Goal: Book appointment/travel/reservation

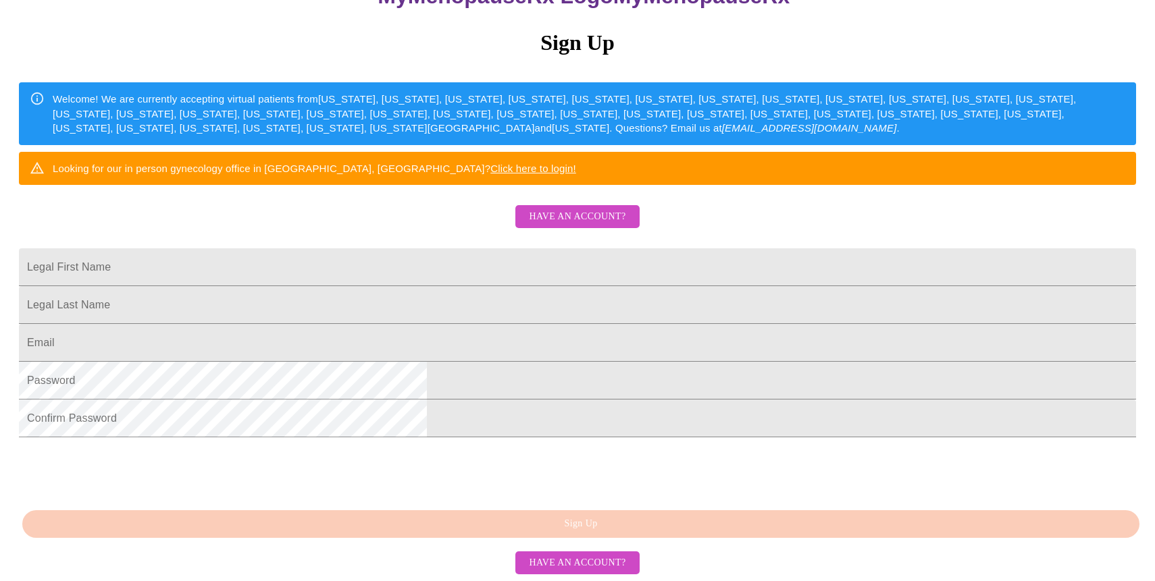
scroll to position [255, 0]
click at [429, 248] on input "Legal First Name" at bounding box center [577, 267] width 1117 height 38
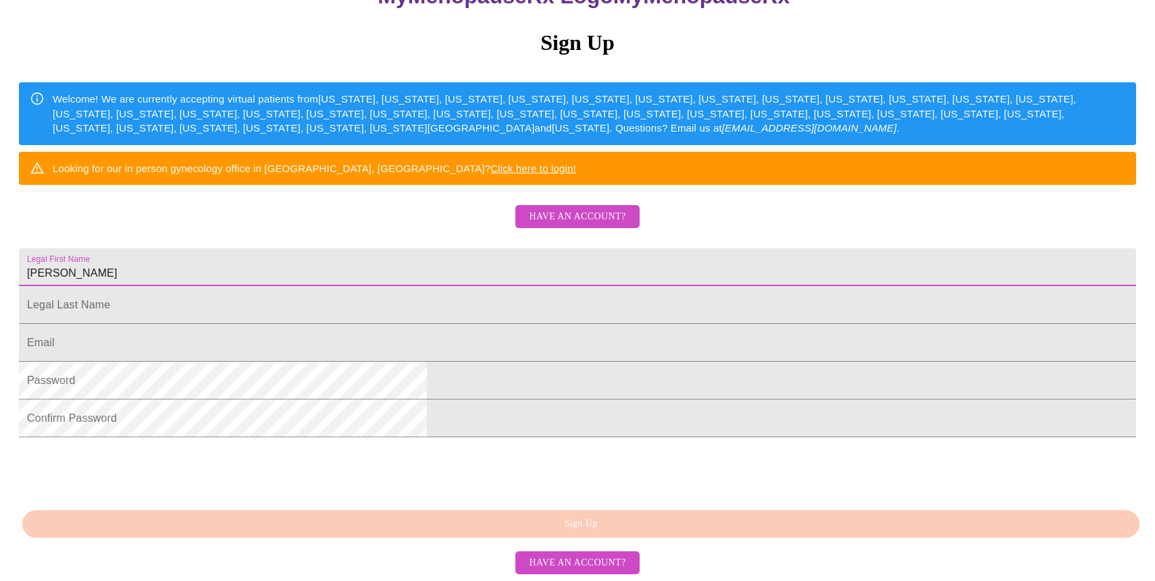
type input "[PERSON_NAME]"
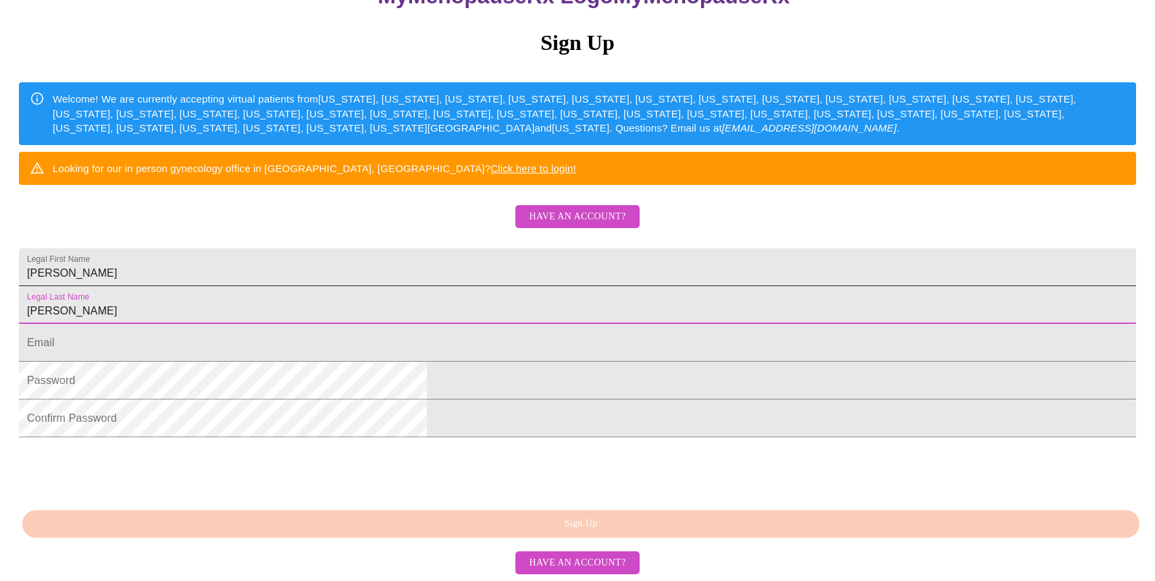
type input "[PERSON_NAME]"
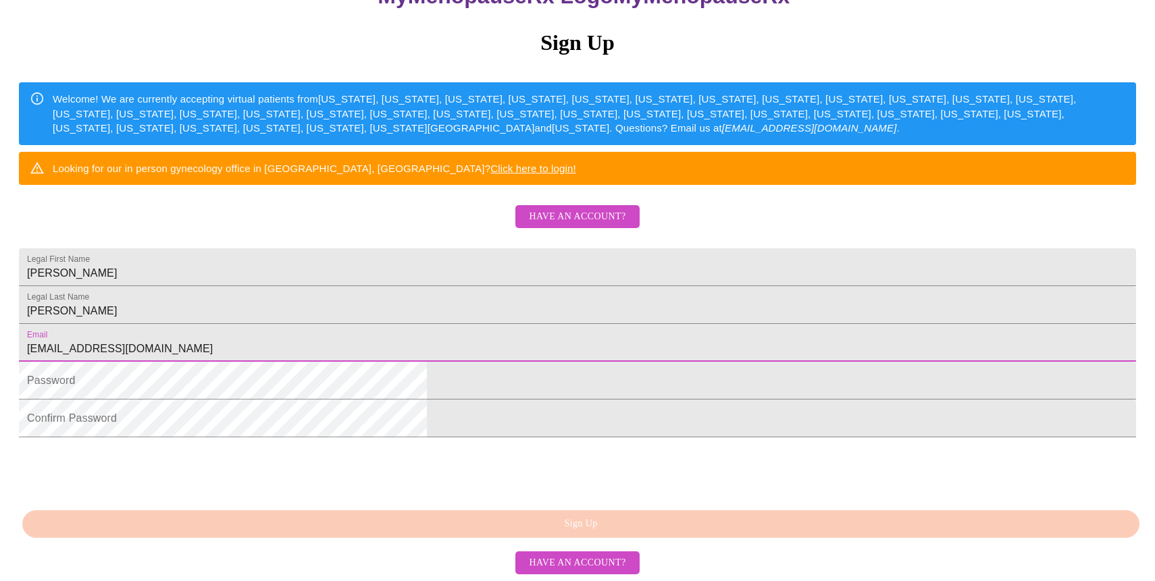
type input "[EMAIL_ADDRESS][DOMAIN_NAME]"
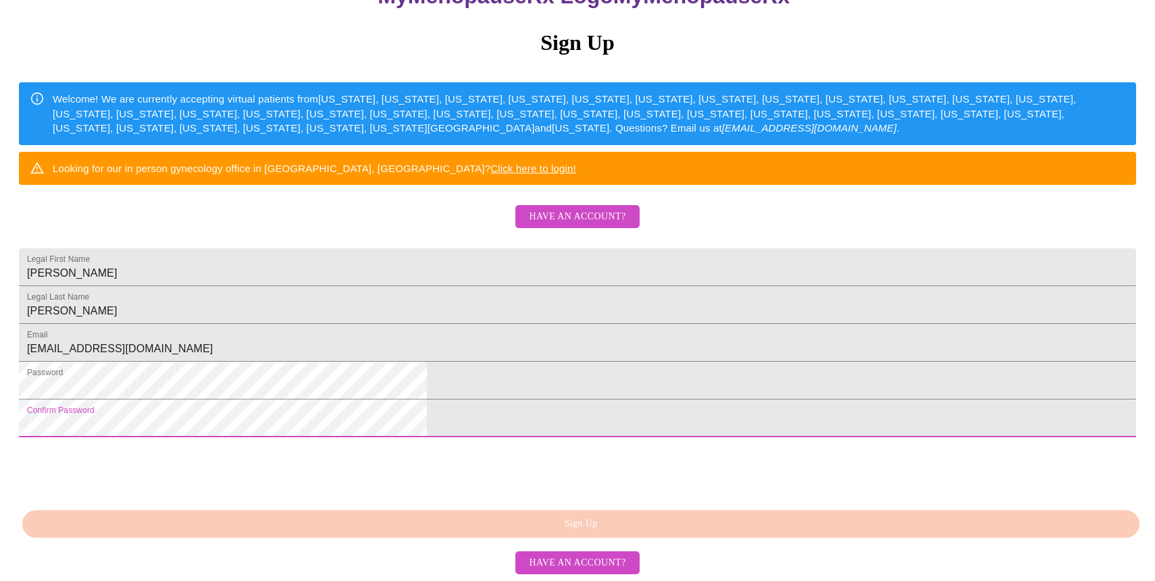
scroll to position [276, 0]
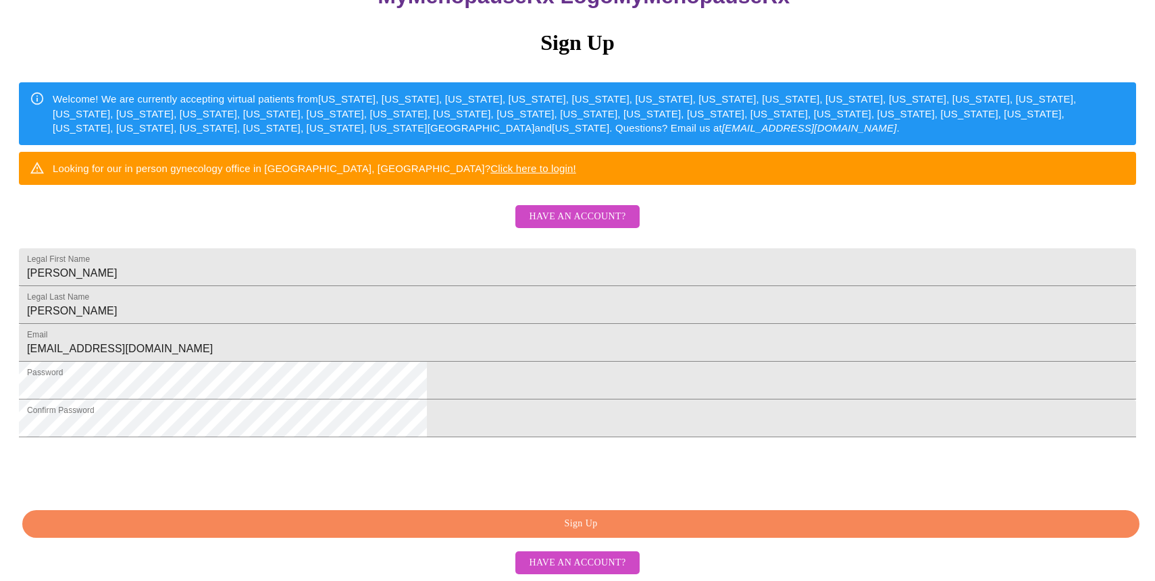
click at [442, 526] on span "Sign Up" at bounding box center [581, 524] width 1086 height 17
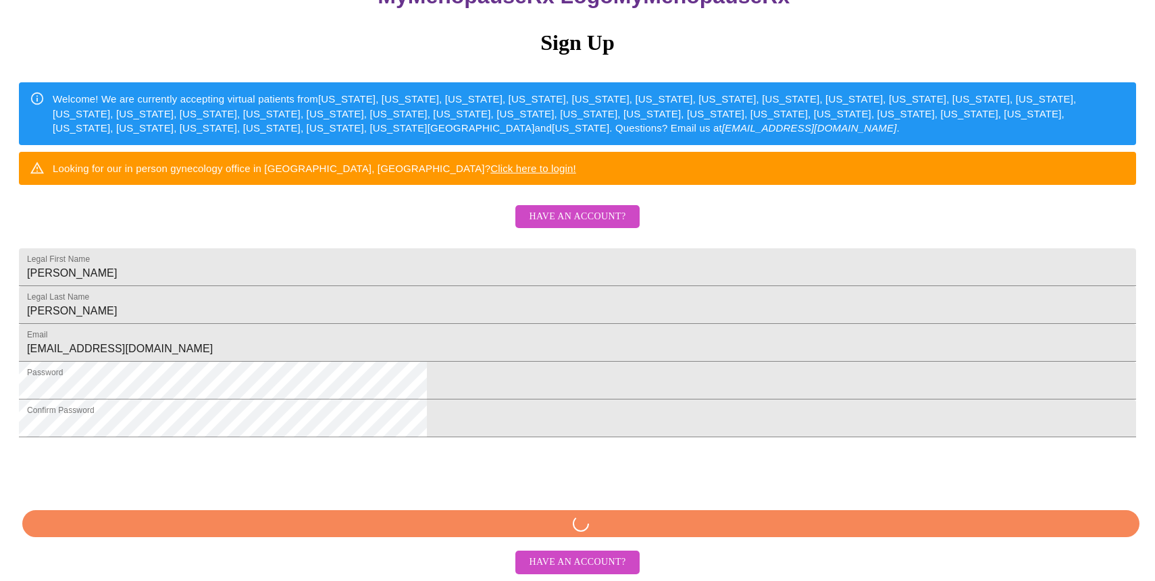
scroll to position [223, 0]
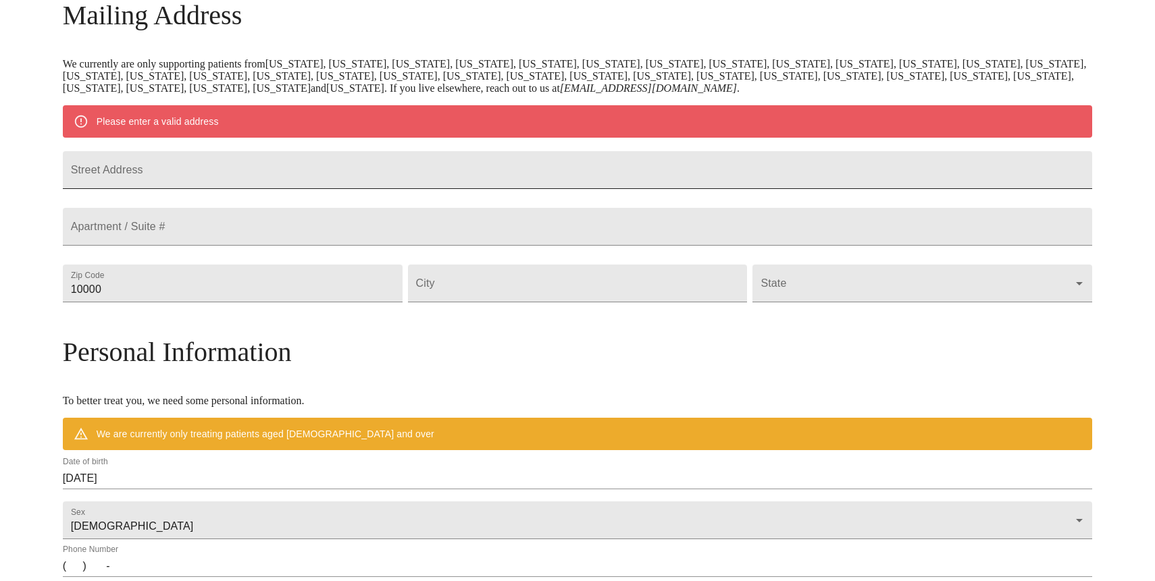
click at [317, 172] on input "Street Address" at bounding box center [578, 170] width 1030 height 38
type input "[STREET_ADDRESS]"
click at [269, 244] on input "Street Address" at bounding box center [578, 227] width 1030 height 38
click at [245, 302] on input "10000" at bounding box center [233, 284] width 340 height 38
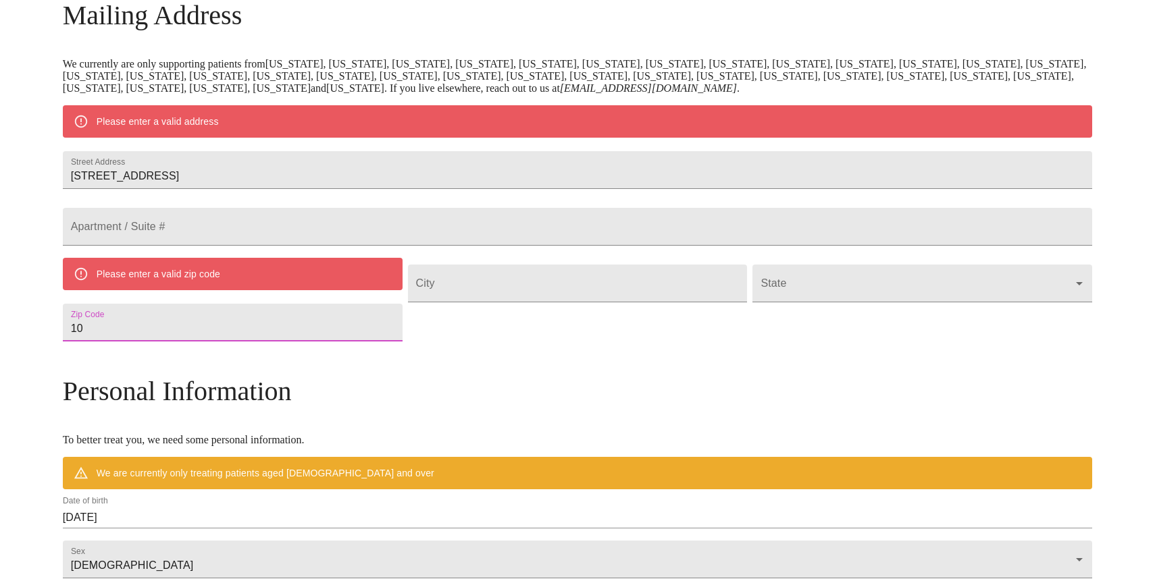
type input "1"
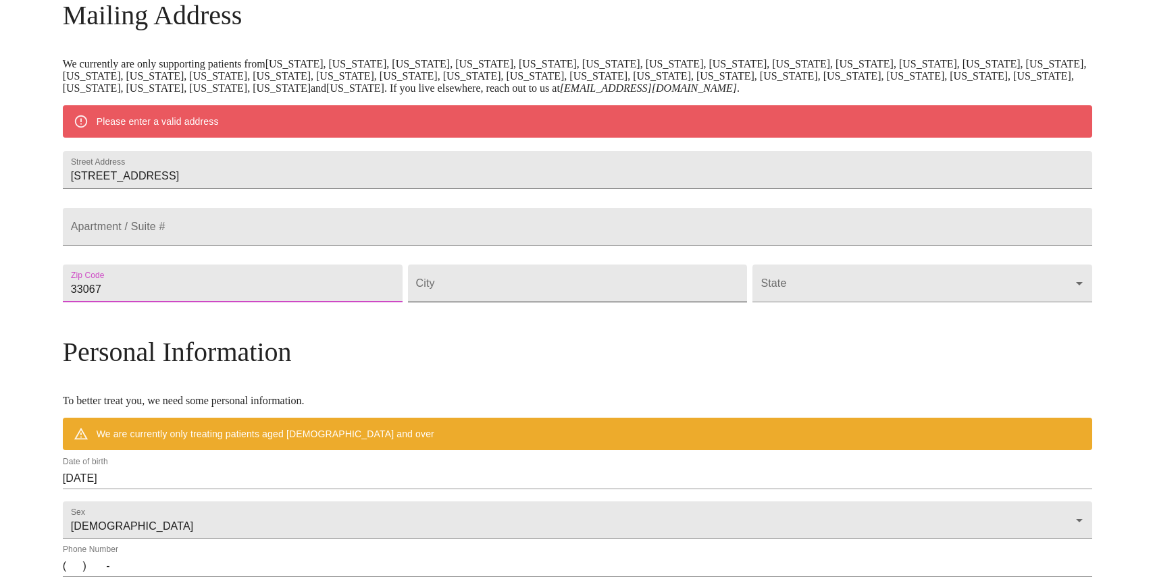
type input "33067"
click at [496, 302] on input "Street Address" at bounding box center [578, 284] width 340 height 38
type input "[GEOGRAPHIC_DATA]"
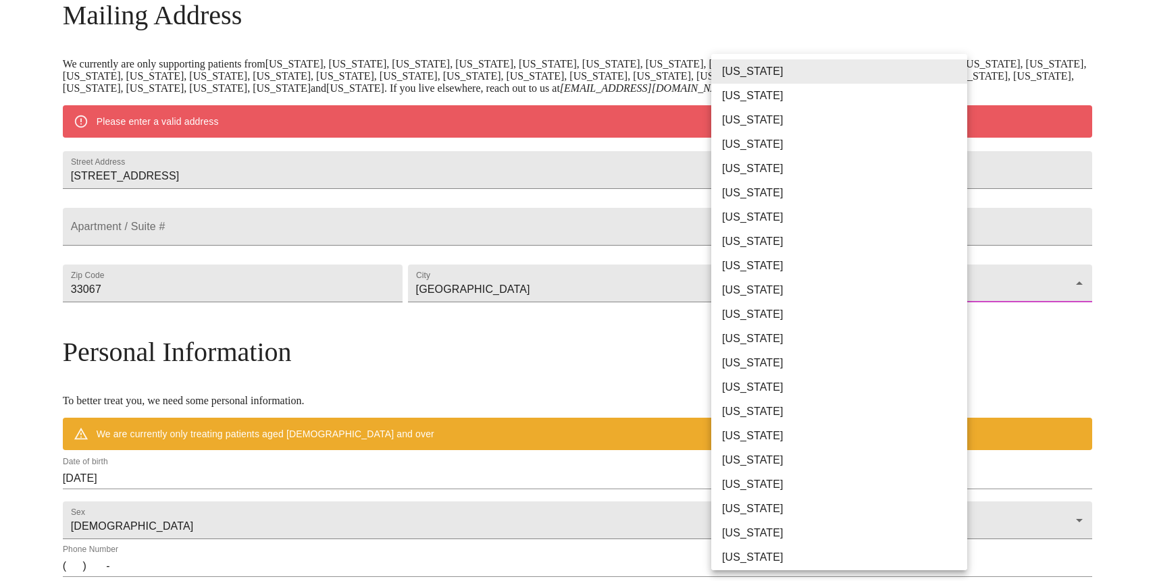
click at [759, 315] on body "MyMenopauseRx Welcome to MyMenopauseRx Since it's your first time here, you'll …" at bounding box center [577, 308] width 1144 height 1053
click at [751, 274] on li "[US_STATE]" at bounding box center [839, 266] width 256 height 24
type input "[US_STATE]"
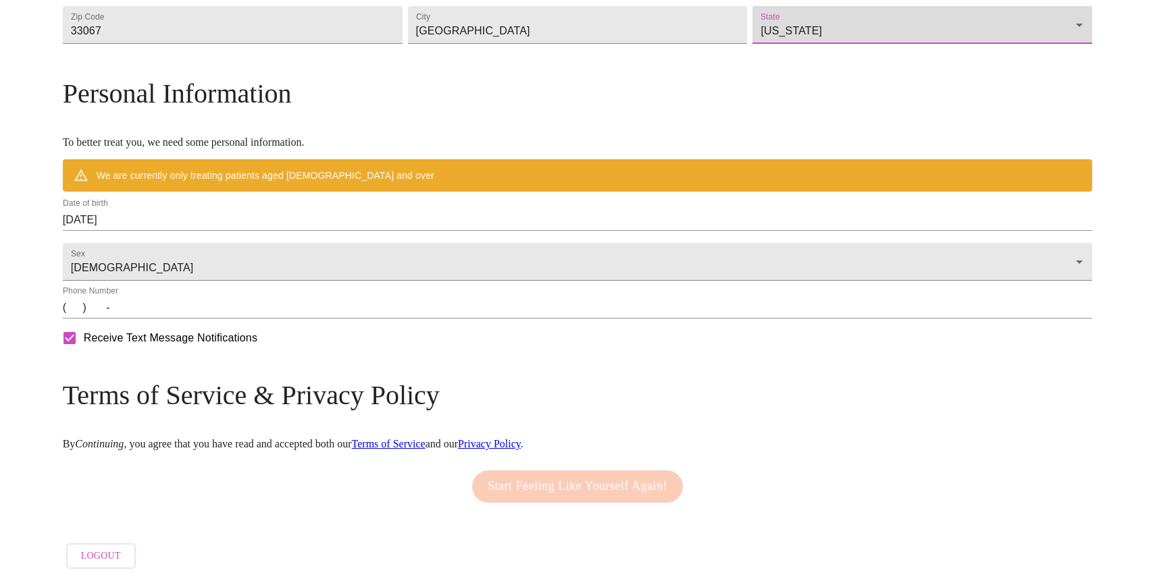
scroll to position [479, 0]
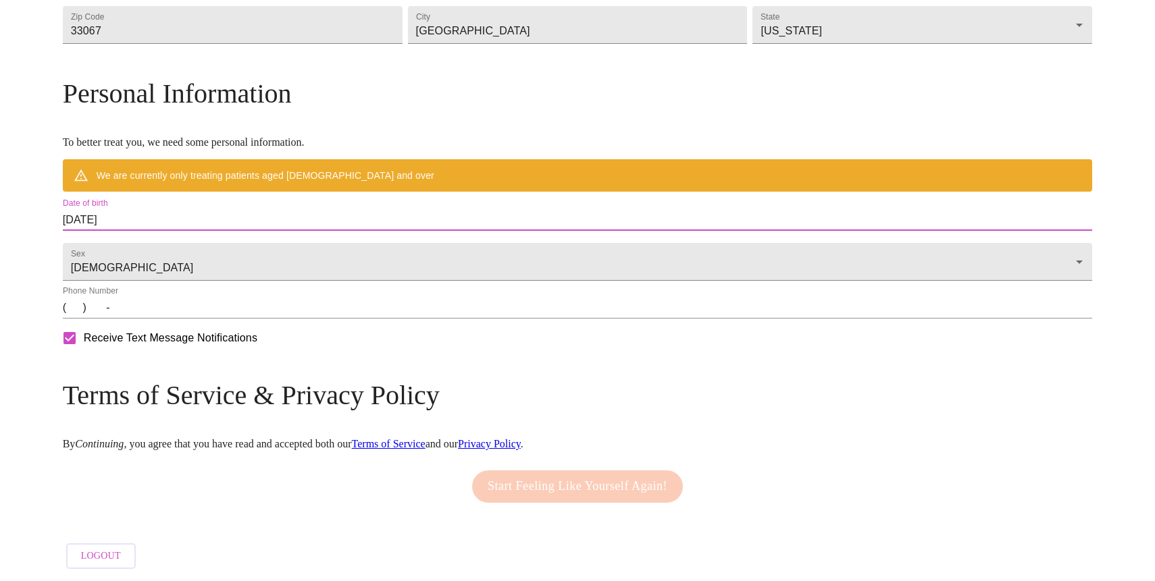
click at [252, 209] on input "[DATE]" at bounding box center [578, 220] width 1030 height 22
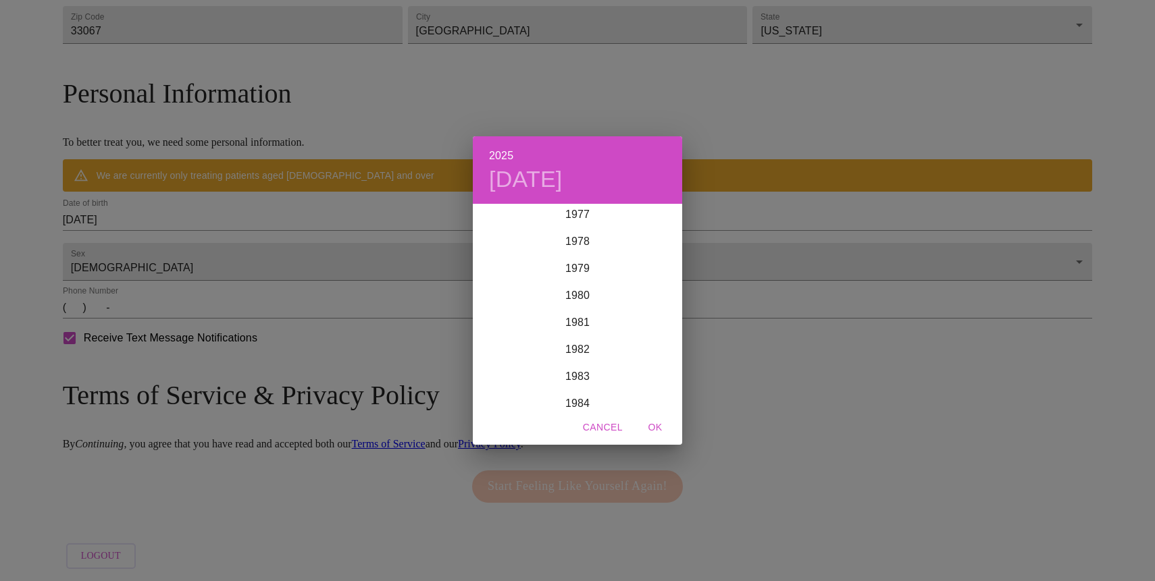
scroll to position [1921, 0]
click at [579, 240] on div "1971" at bounding box center [577, 242] width 209 height 27
click at [650, 333] on div "Sep" at bounding box center [647, 332] width 70 height 51
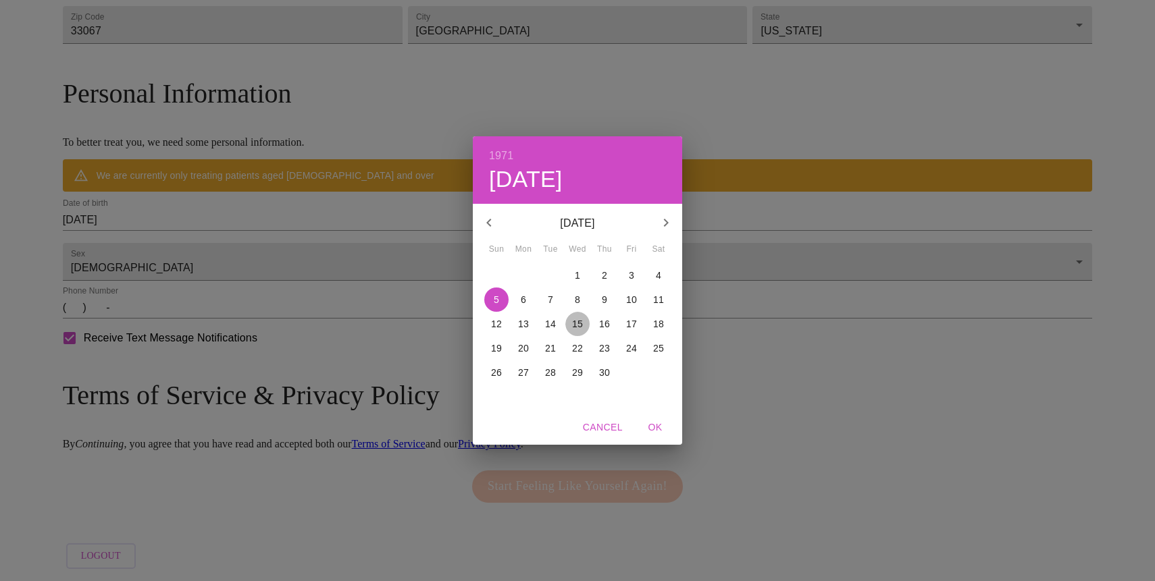
click at [579, 322] on p "15" at bounding box center [577, 324] width 11 height 14
click at [425, 446] on div "1971 Wed, Sep [DATE] Mon Tue Wed Thu Fri Sat 29 30 31 1 2 3 4 5 6 7 8 9 10 11 1…" at bounding box center [577, 290] width 1155 height 581
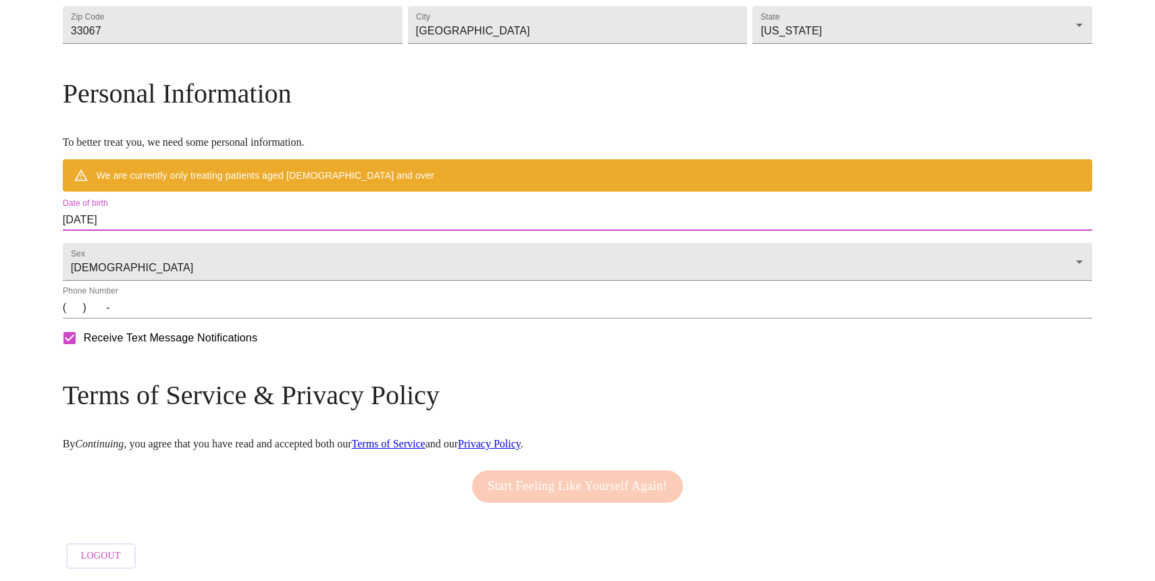
click at [277, 211] on input "[DATE]" at bounding box center [578, 220] width 1030 height 22
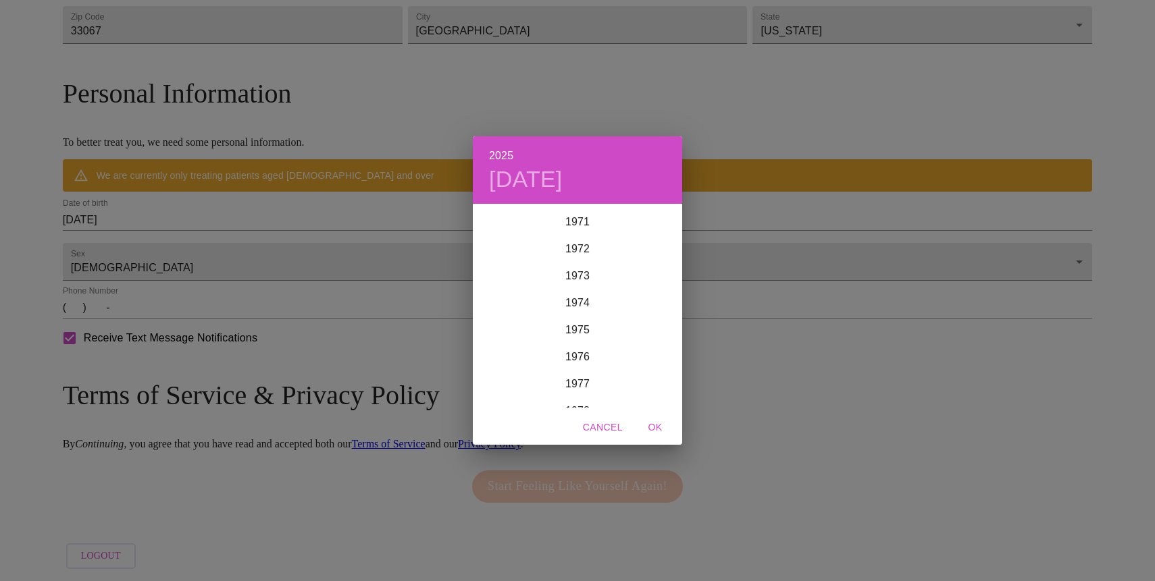
scroll to position [1930, 0]
click at [581, 236] on div "1971" at bounding box center [577, 233] width 209 height 27
click at [650, 332] on div "Sep" at bounding box center [647, 332] width 70 height 51
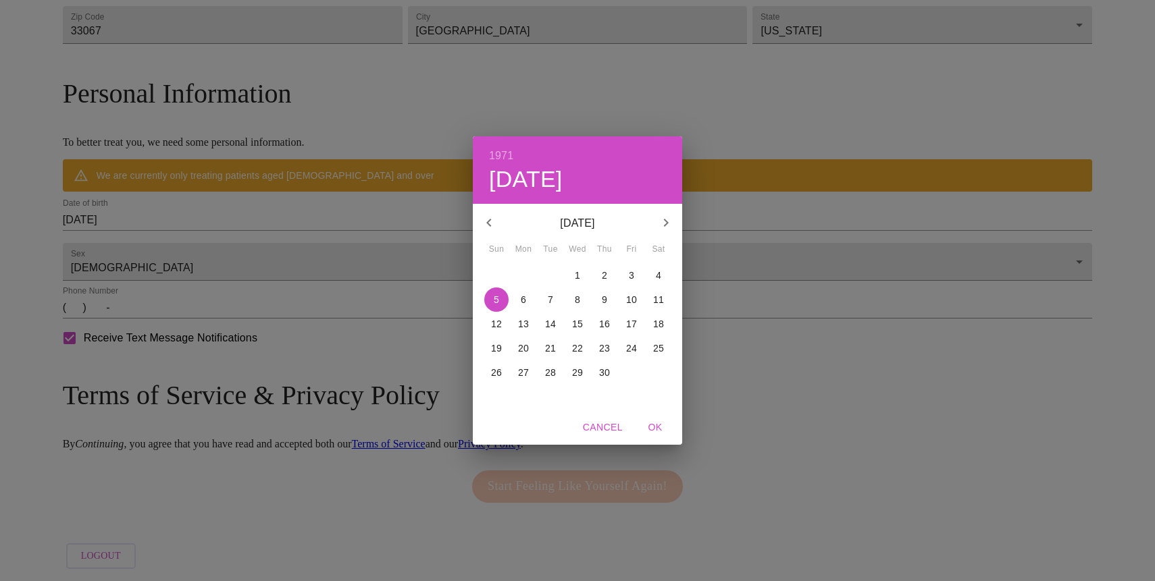
click at [575, 321] on p "15" at bounding box center [577, 324] width 11 height 14
click at [659, 430] on span "OK" at bounding box center [655, 427] width 32 height 17
type input "[DATE]"
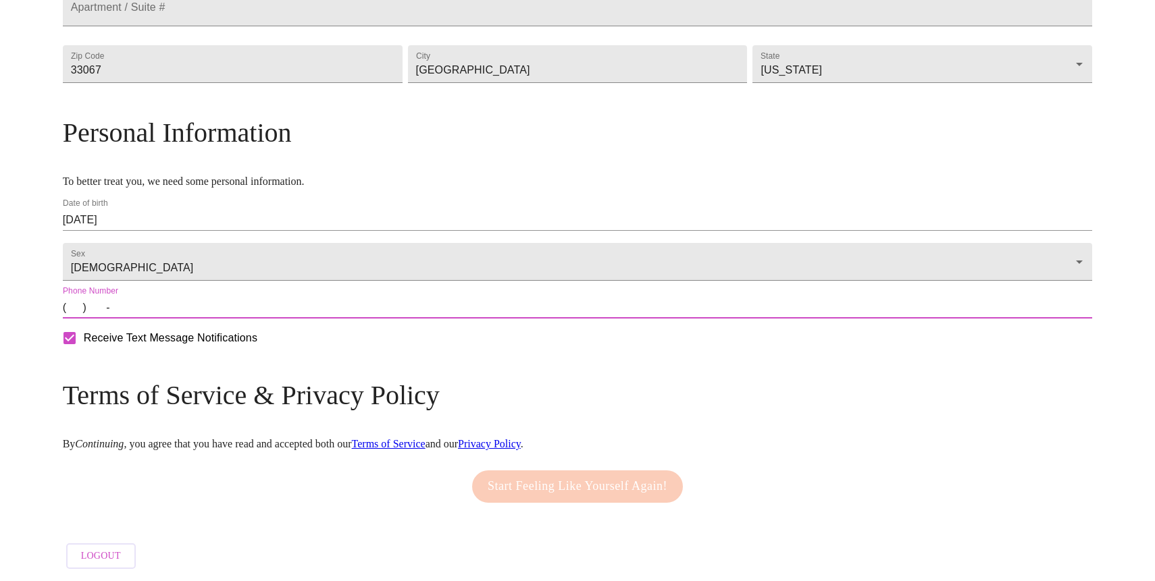
click at [207, 314] on input "(   )    -" at bounding box center [578, 308] width 1030 height 22
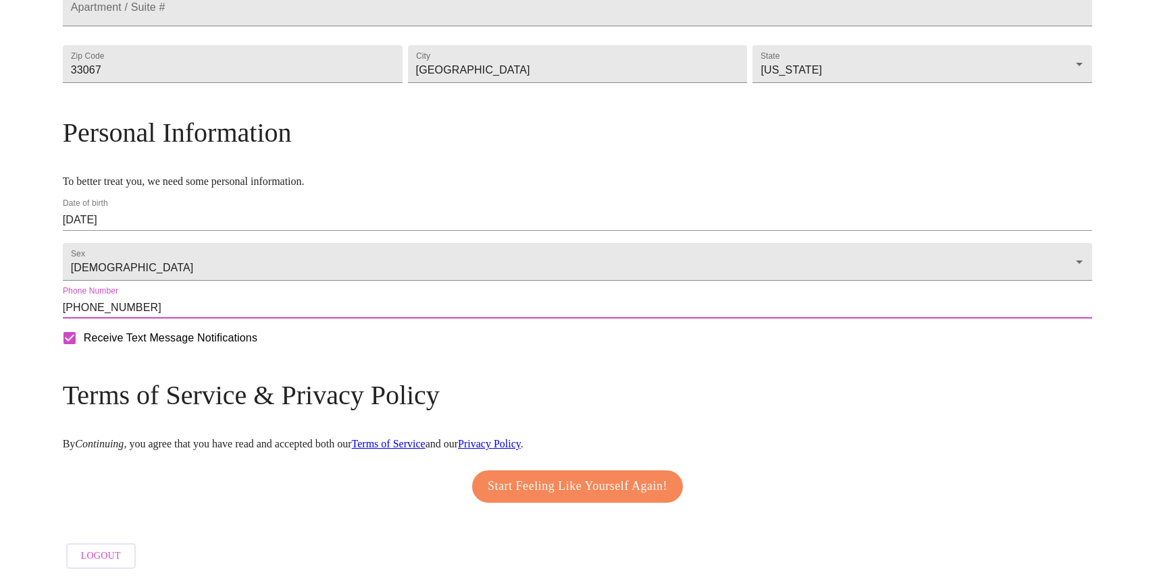
type input "[PHONE_NUMBER]"
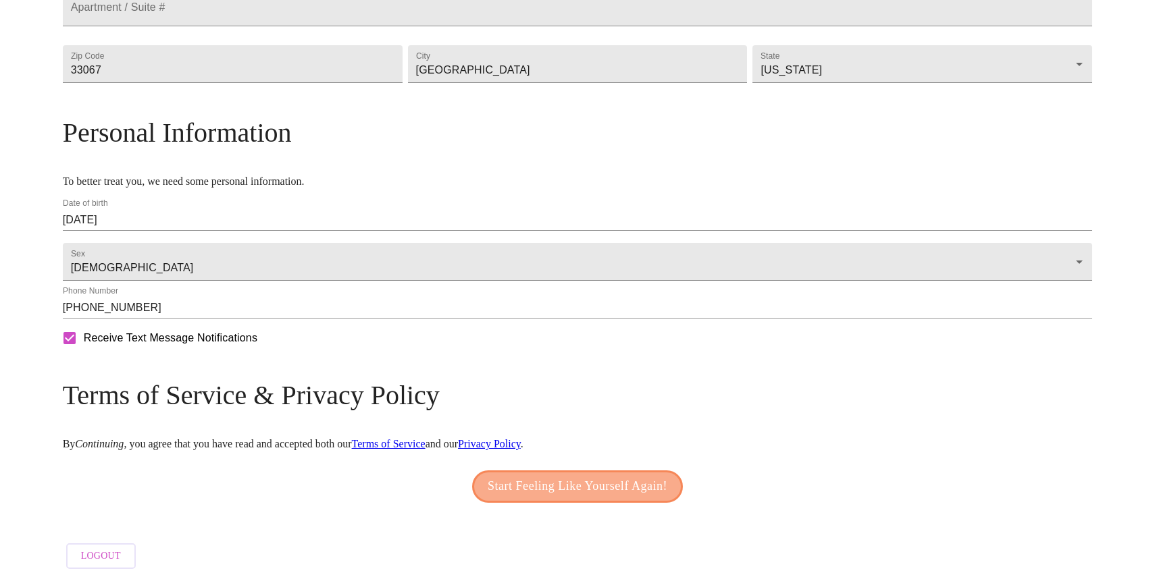
click at [512, 482] on span "Start Feeling Like Yourself Again!" at bounding box center [577, 487] width 180 height 22
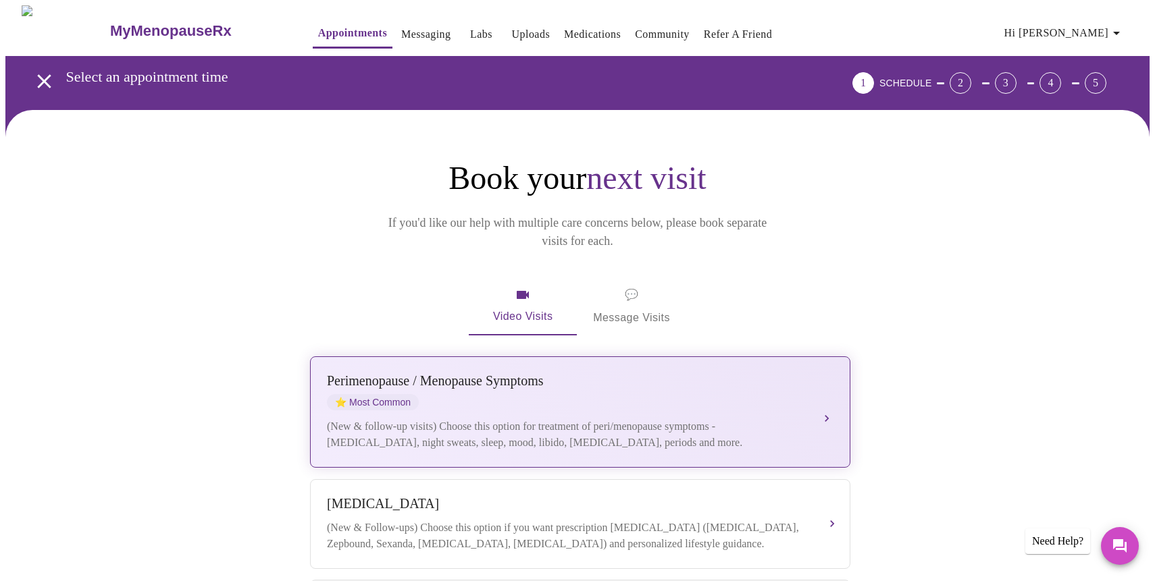
click at [834, 397] on button "[MEDICAL_DATA] / Menopause Symptoms ⭐ Most Common (New & follow-up visits) Choo…" at bounding box center [580, 411] width 540 height 111
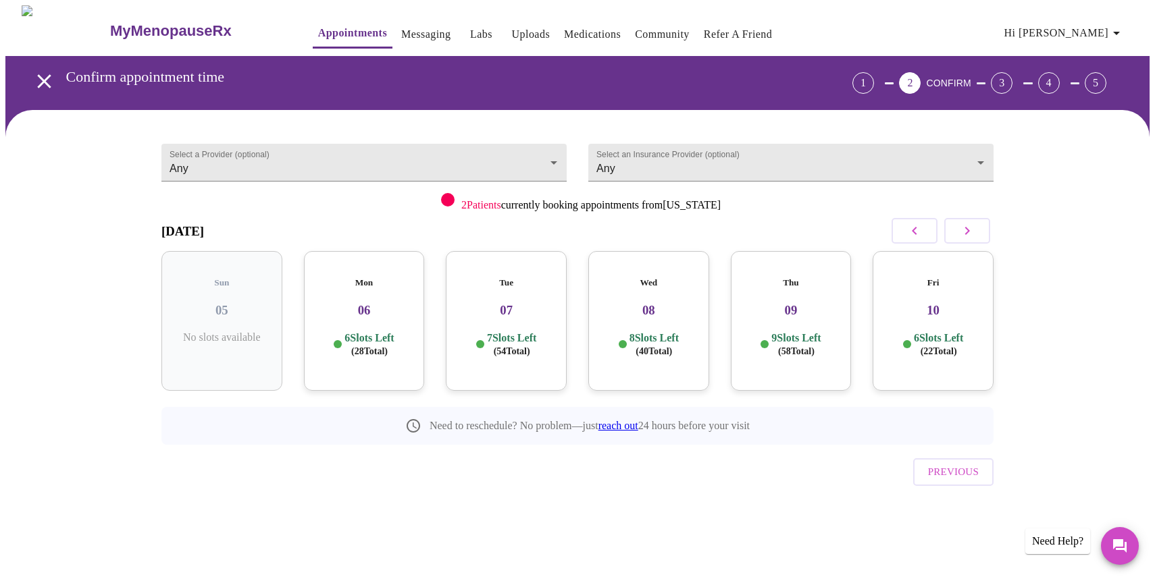
click at [369, 332] on p "6 Slots Left ( 28 Total)" at bounding box center [368, 345] width 49 height 26
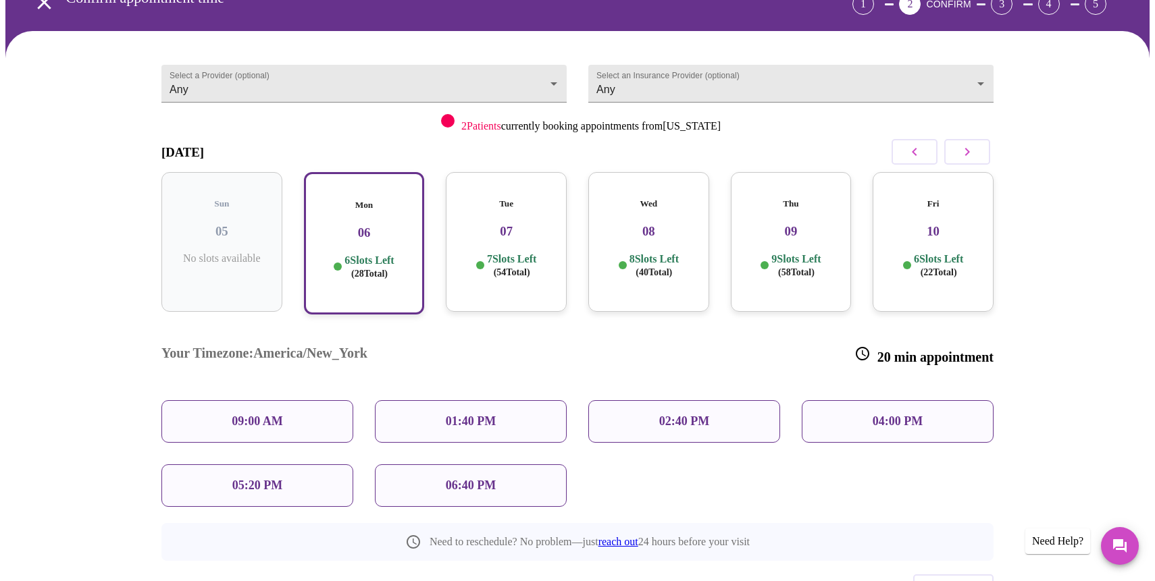
scroll to position [81, 0]
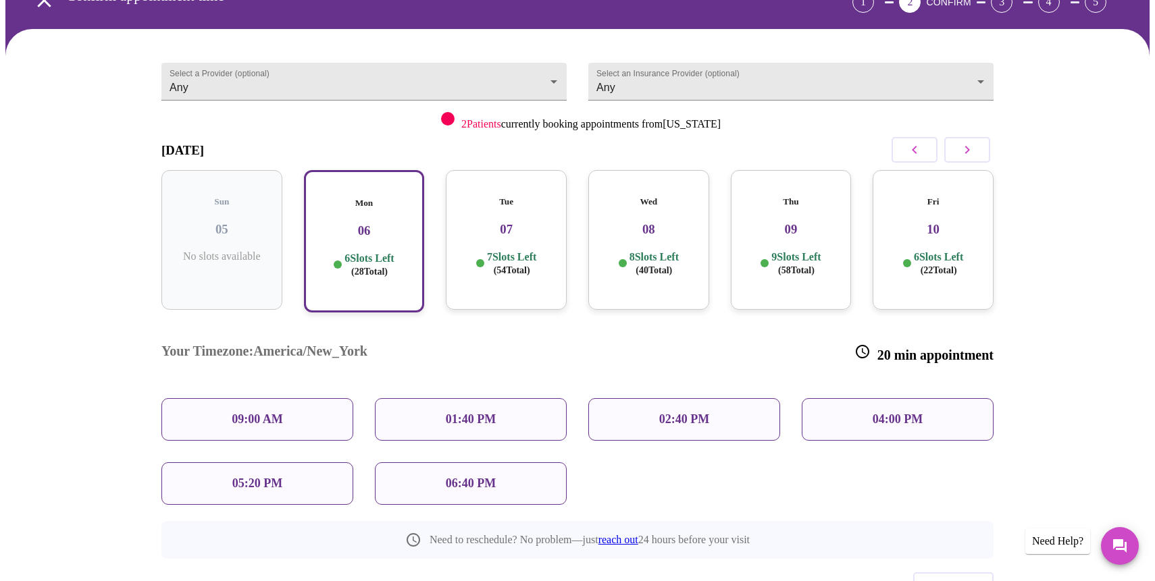
click at [536, 250] on p "7 Slots Left ( 54 Total)" at bounding box center [511, 263] width 49 height 26
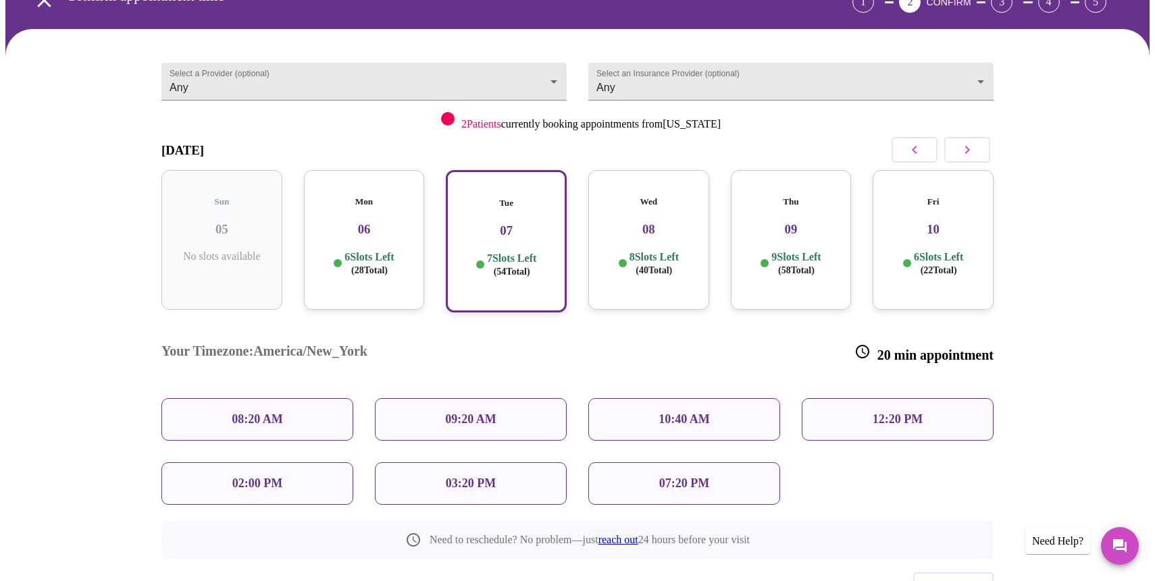
click at [399, 260] on div "6 Slots Left ( 28 Total)" at bounding box center [364, 263] width 99 height 26
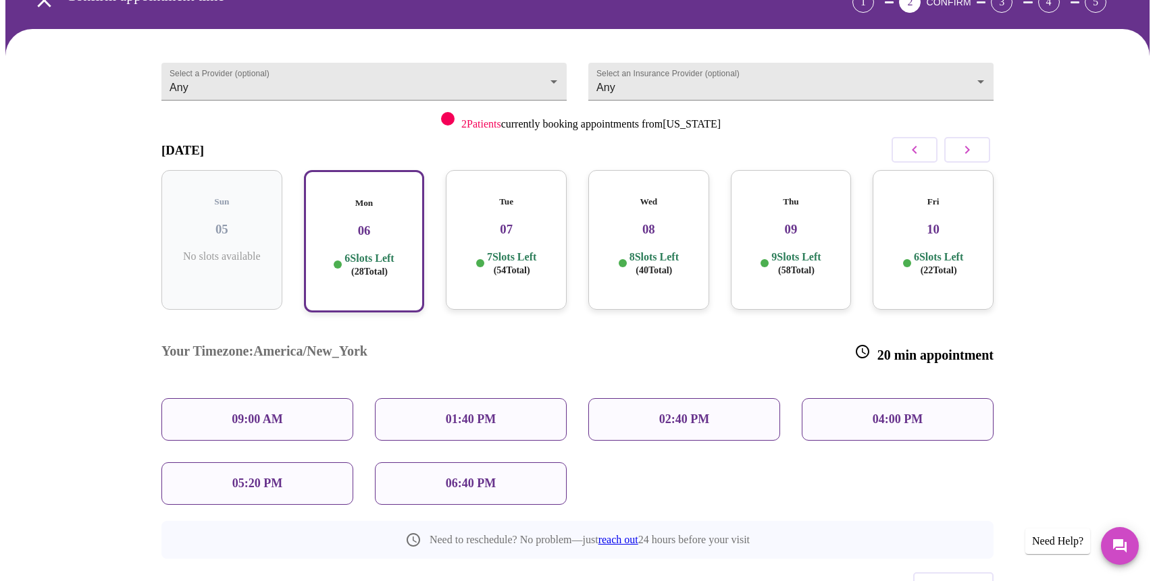
click at [280, 477] on p "05:20 PM" at bounding box center [257, 484] width 50 height 14
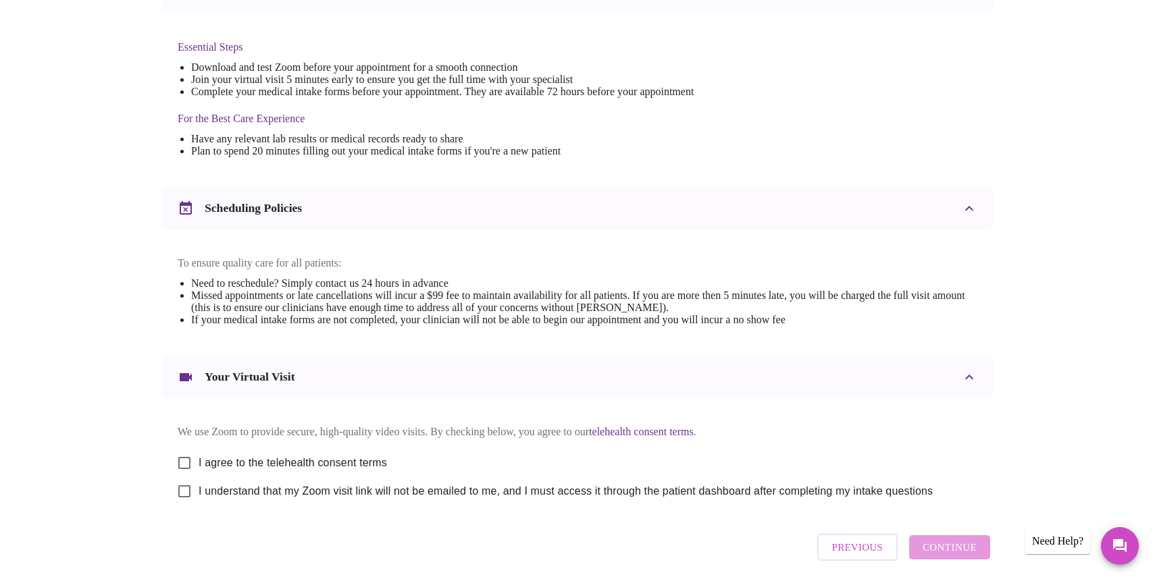
scroll to position [335, 0]
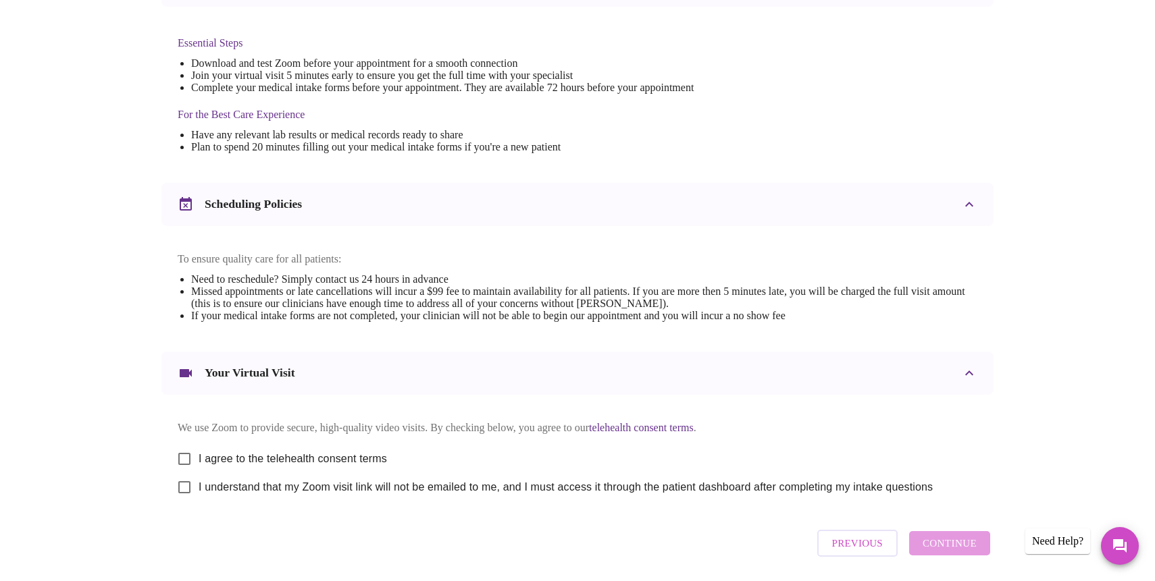
click at [189, 467] on input "I agree to the telehealth consent terms" at bounding box center [184, 459] width 28 height 28
checkbox input "true"
click at [188, 498] on input "I understand that my Zoom visit link will not be emailed to me, and I must acce…" at bounding box center [184, 487] width 28 height 28
checkbox input "true"
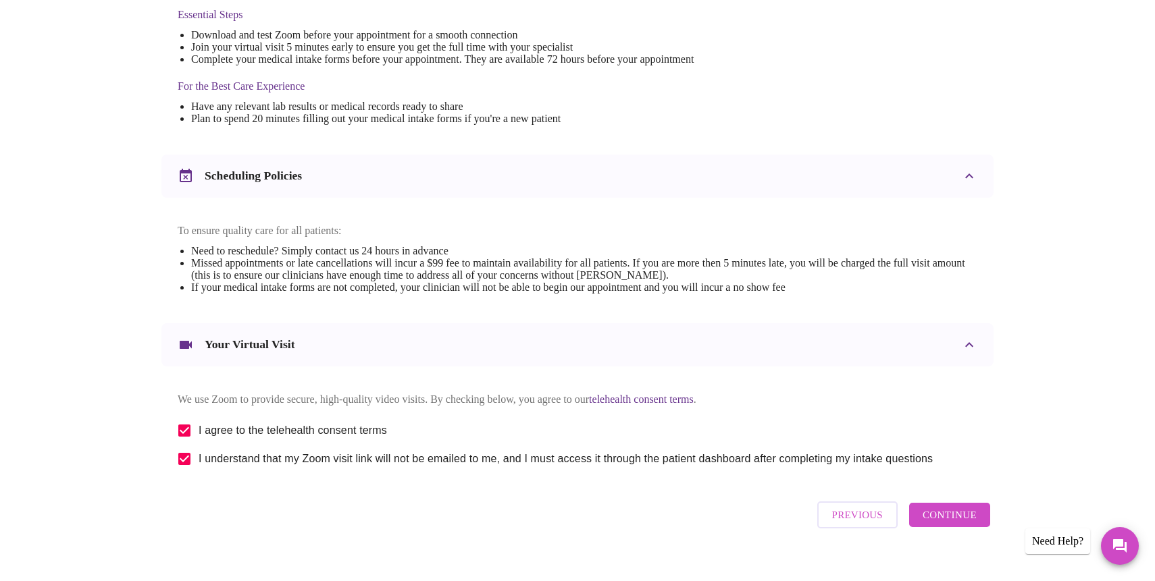
scroll to position [397, 0]
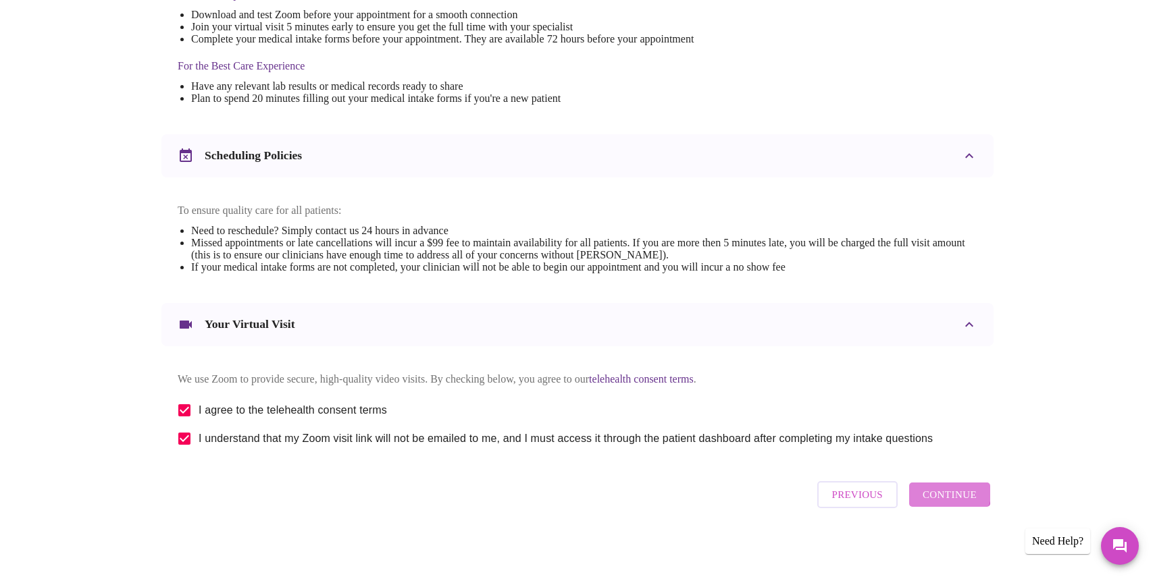
click at [945, 496] on span "Continue" at bounding box center [949, 495] width 54 height 18
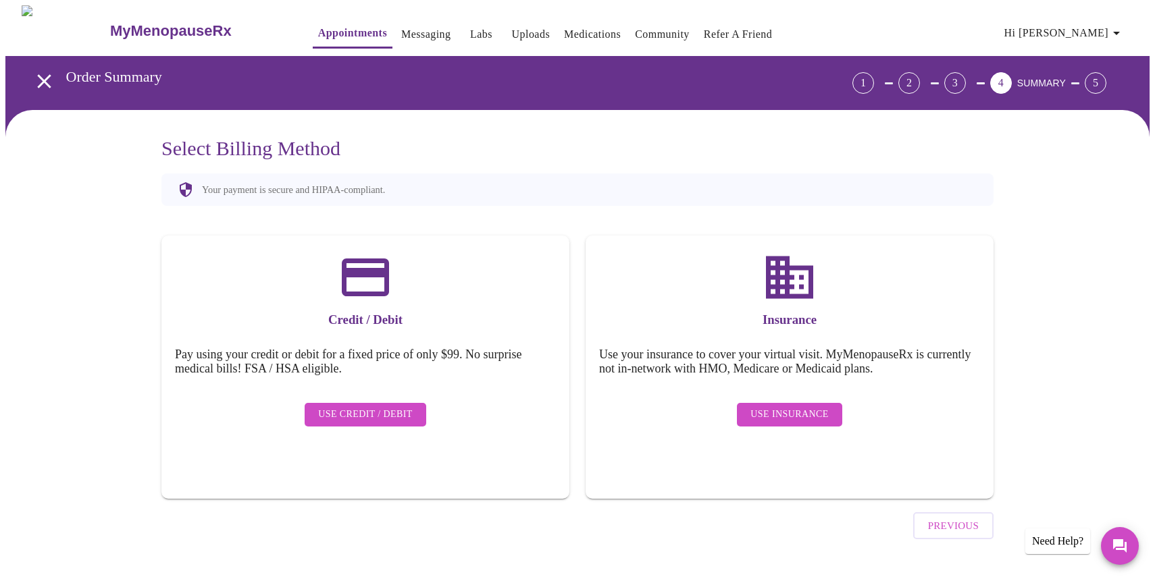
click at [803, 406] on span "Use Insurance" at bounding box center [789, 414] width 78 height 17
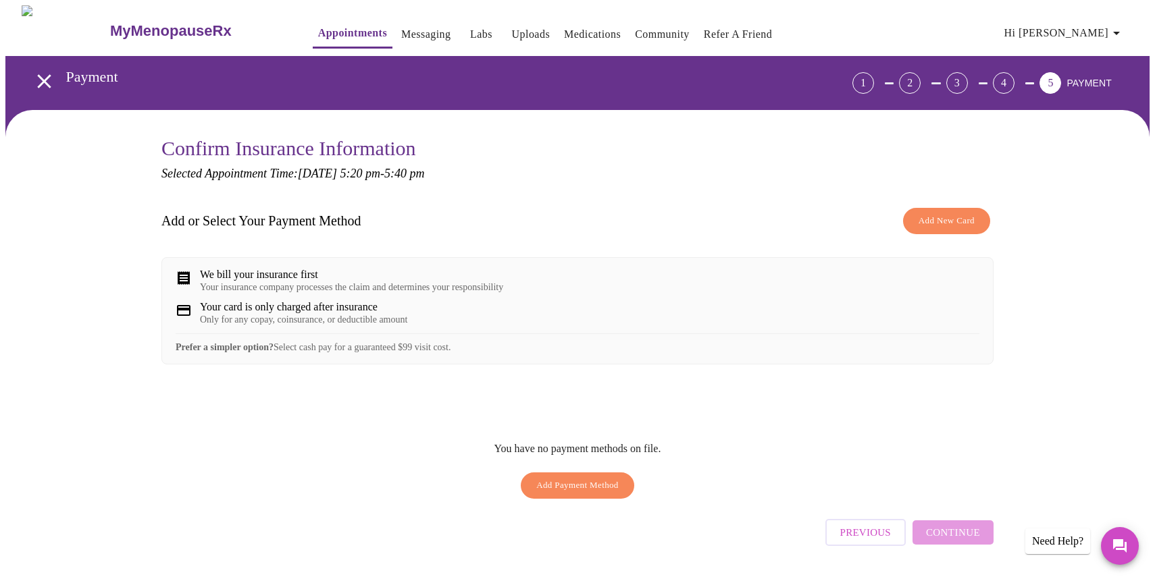
click at [938, 213] on span "Add New Card" at bounding box center [946, 221] width 56 height 16
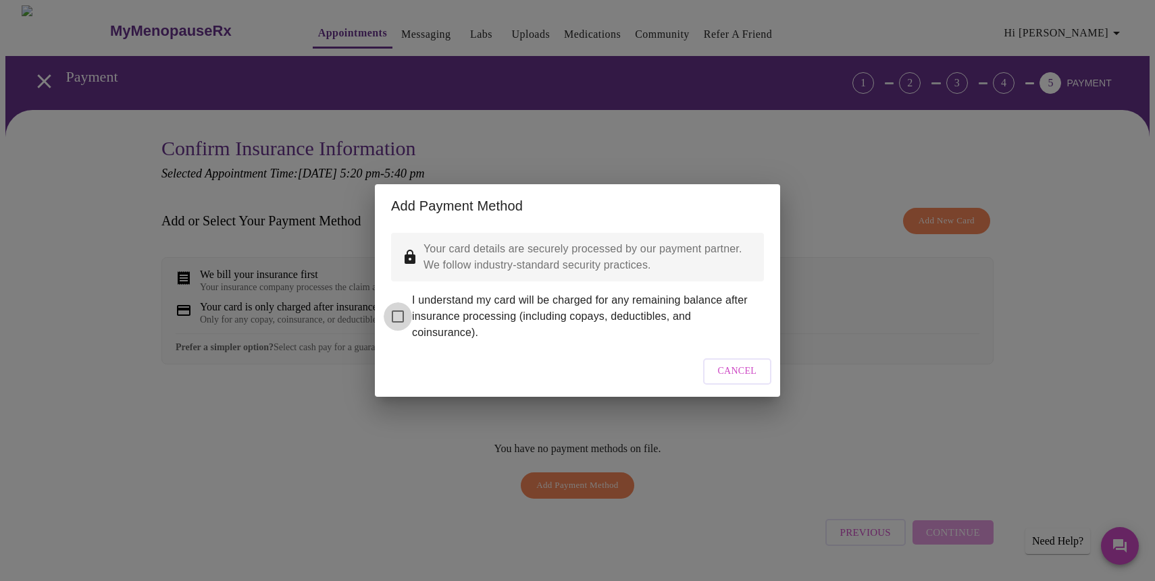
click at [396, 307] on input "I understand my card will be charged for any remaining balance after insurance …" at bounding box center [397, 316] width 28 height 28
checkbox input "true"
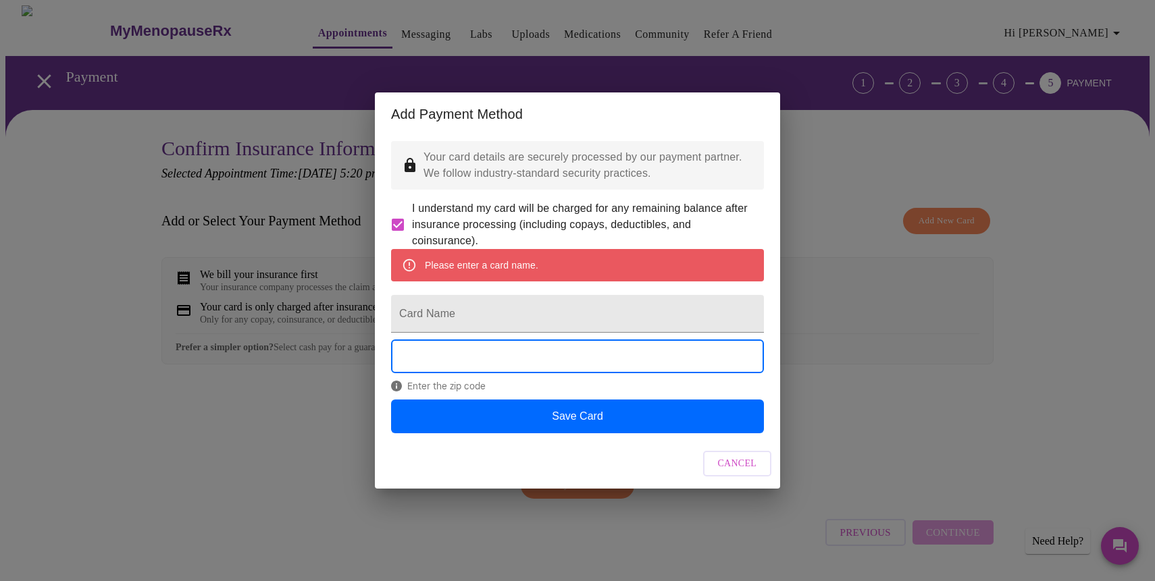
click at [462, 399] on div "Enter the zip code" at bounding box center [577, 369] width 373 height 59
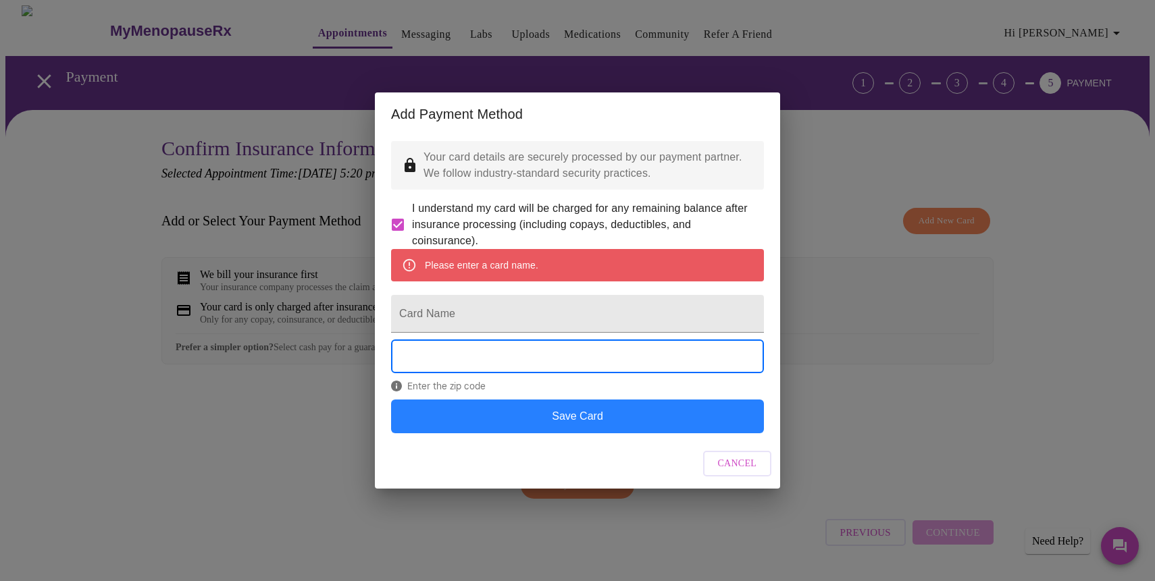
click at [652, 433] on button "Save Card" at bounding box center [577, 417] width 373 height 34
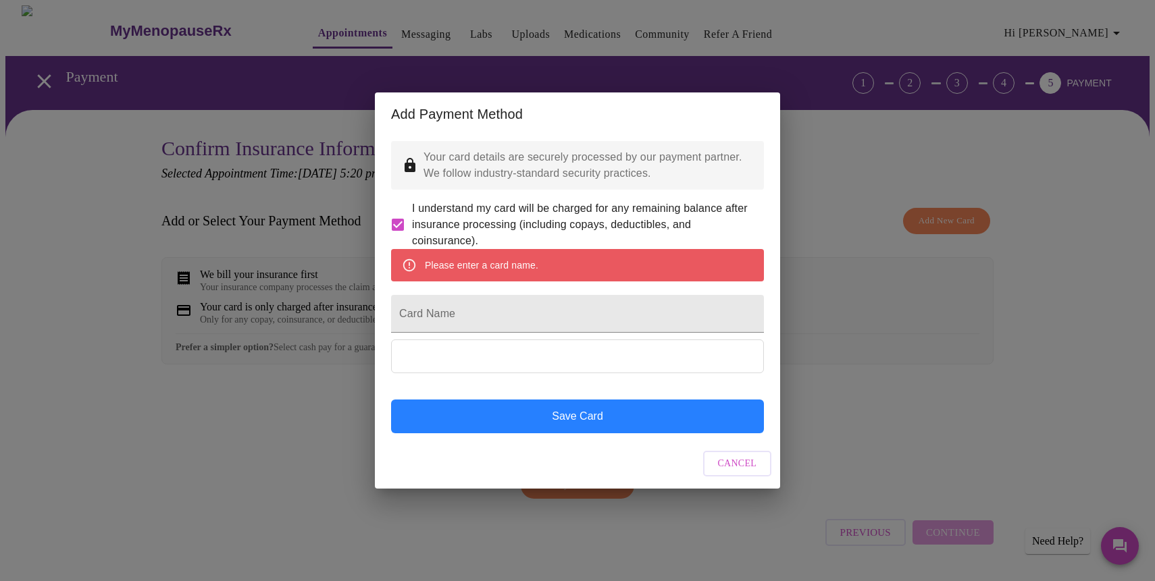
click at [575, 433] on button "Save Card" at bounding box center [577, 417] width 373 height 34
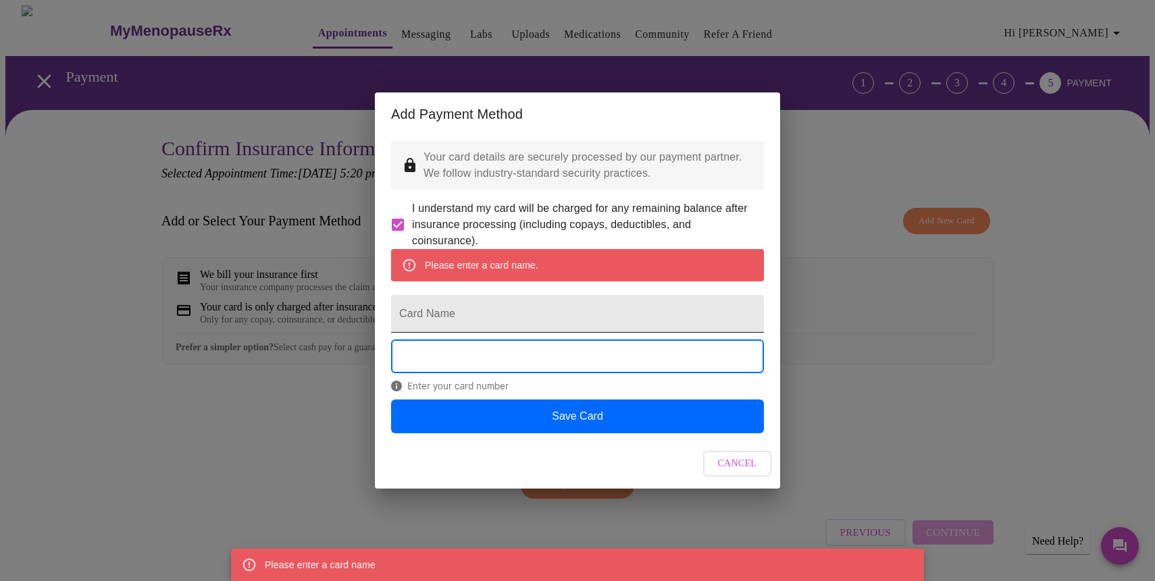
click at [438, 319] on input "Card Name" at bounding box center [577, 314] width 373 height 38
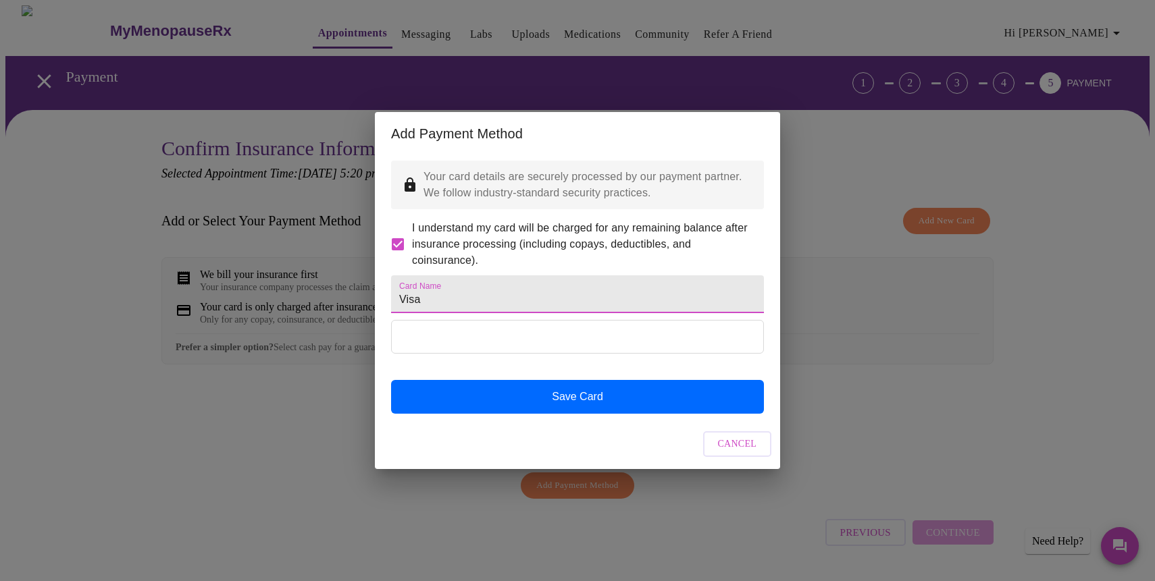
type input "Visa"
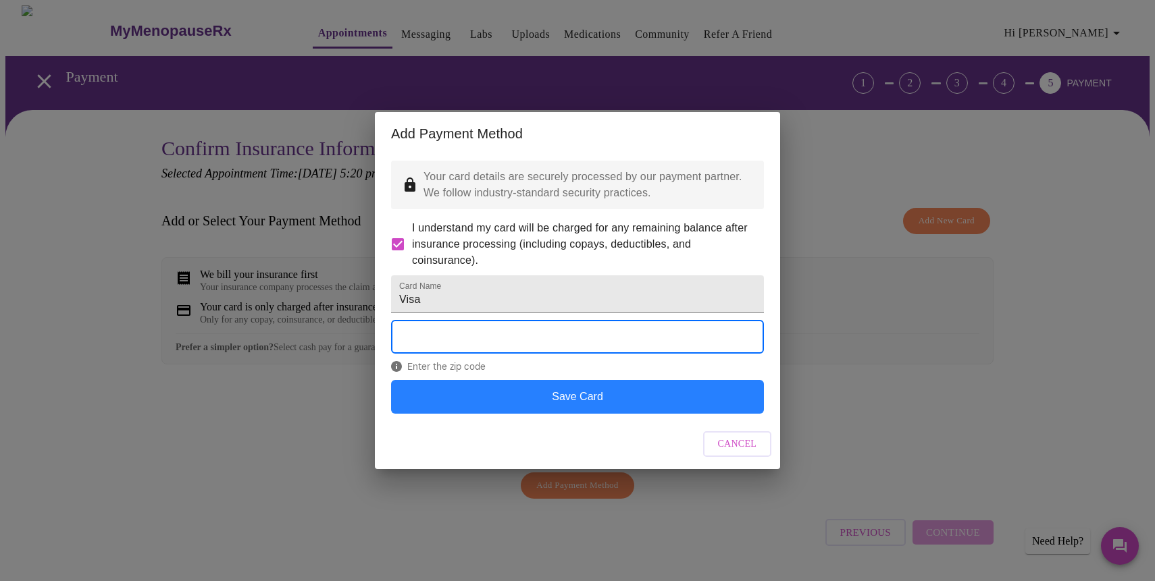
click at [570, 412] on button "Save Card" at bounding box center [577, 397] width 373 height 34
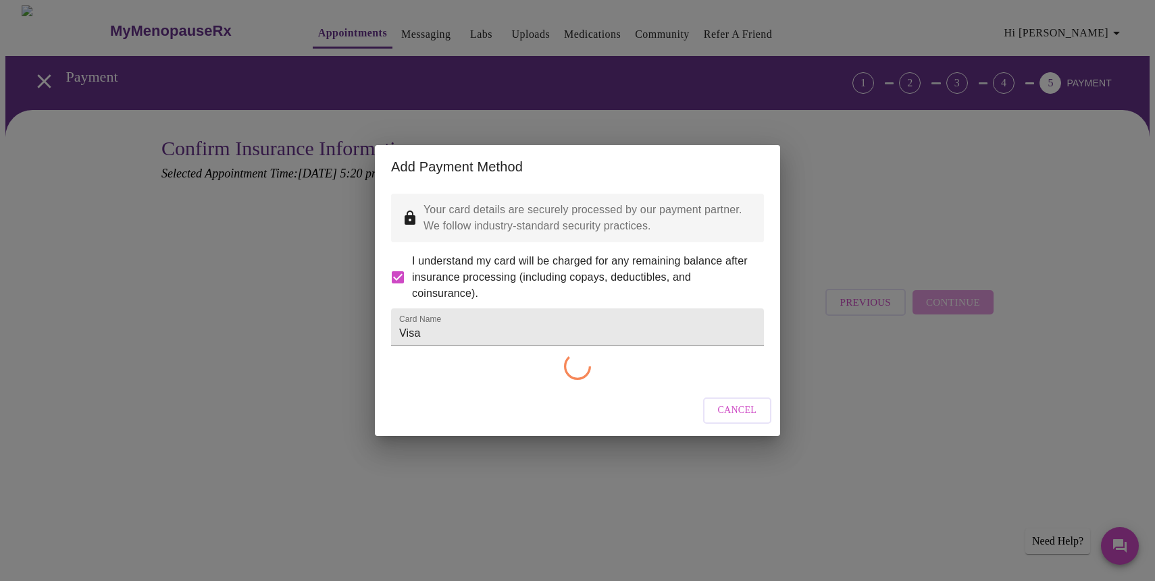
checkbox input "false"
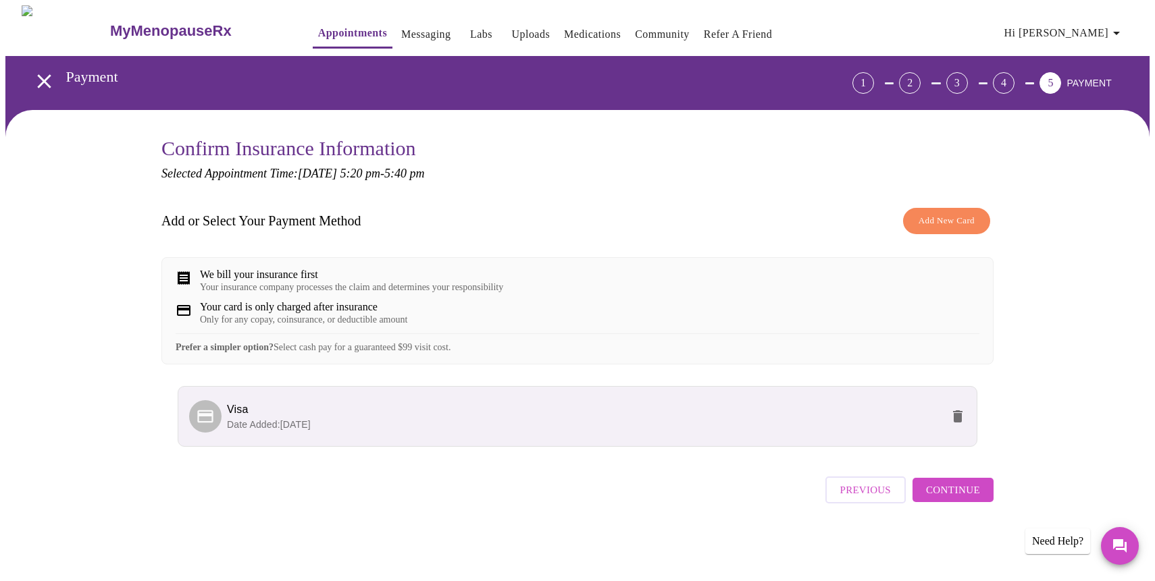
click at [319, 277] on div "We bill your insurance first" at bounding box center [351, 275] width 303 height 12
click at [959, 497] on span "Continue" at bounding box center [953, 490] width 54 height 18
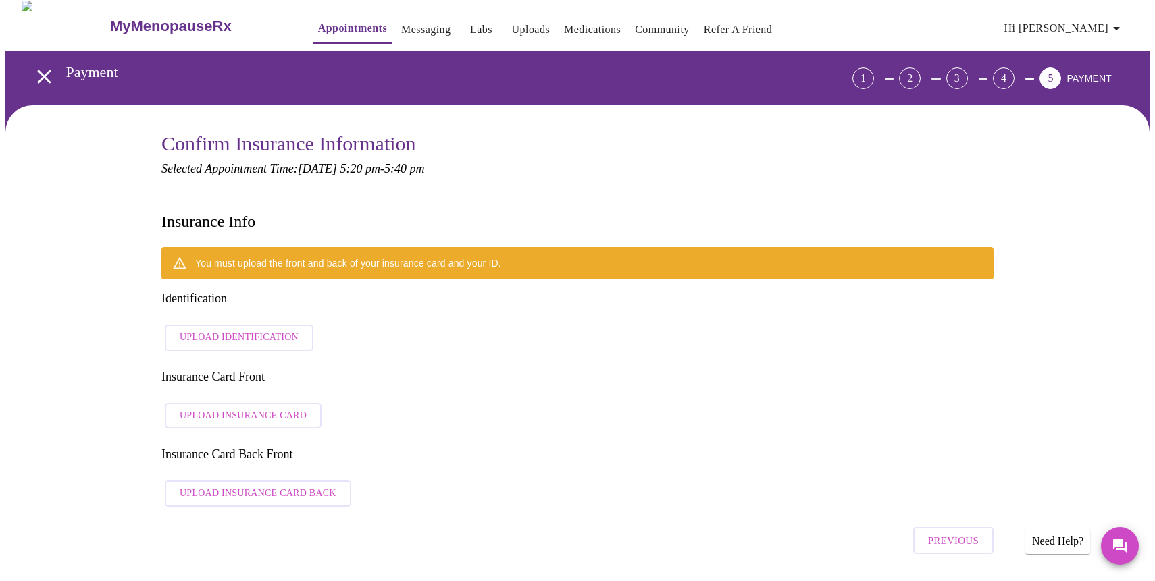
click at [288, 329] on span "Upload Identification" at bounding box center [239, 337] width 119 height 17
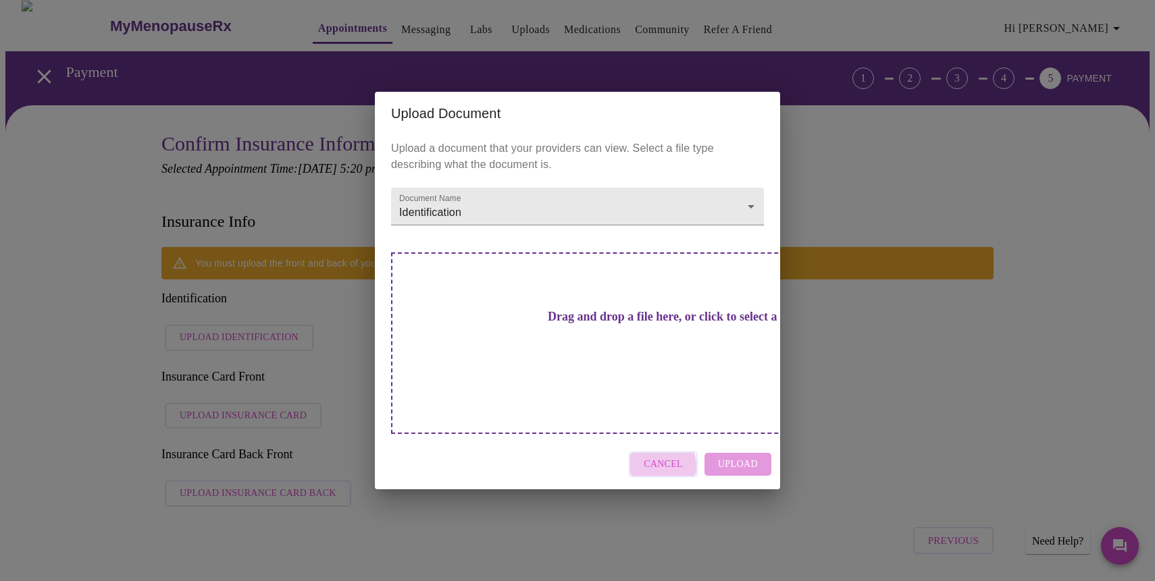
click at [651, 456] on span "Cancel" at bounding box center [662, 464] width 39 height 17
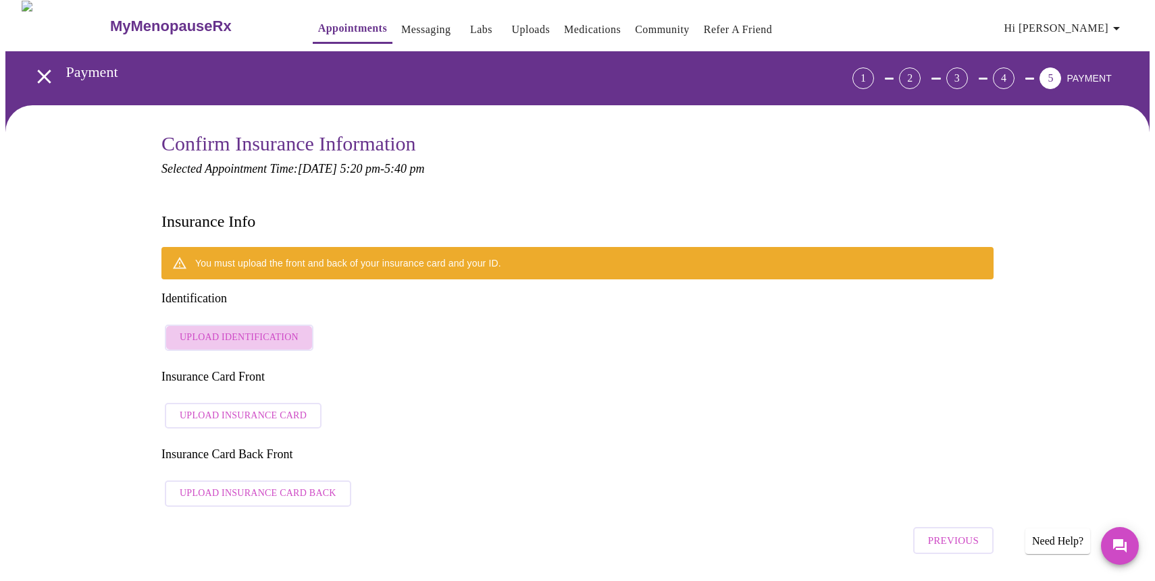
click at [258, 329] on span "Upload Identification" at bounding box center [239, 337] width 119 height 17
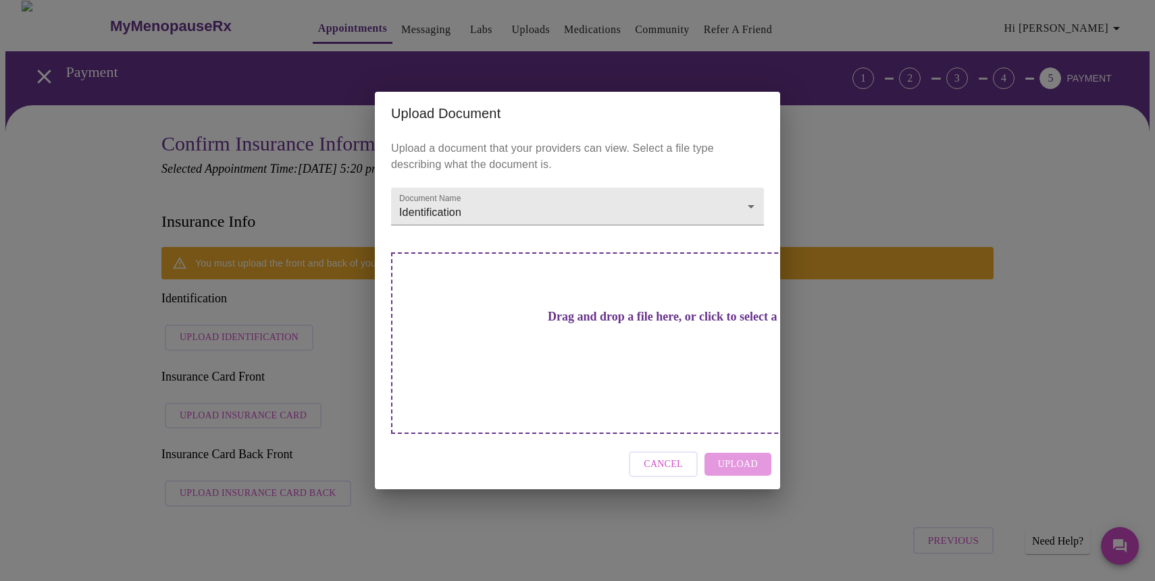
click at [568, 324] on h3 "Drag and drop a file here, or click to select a file" at bounding box center [671, 317] width 373 height 14
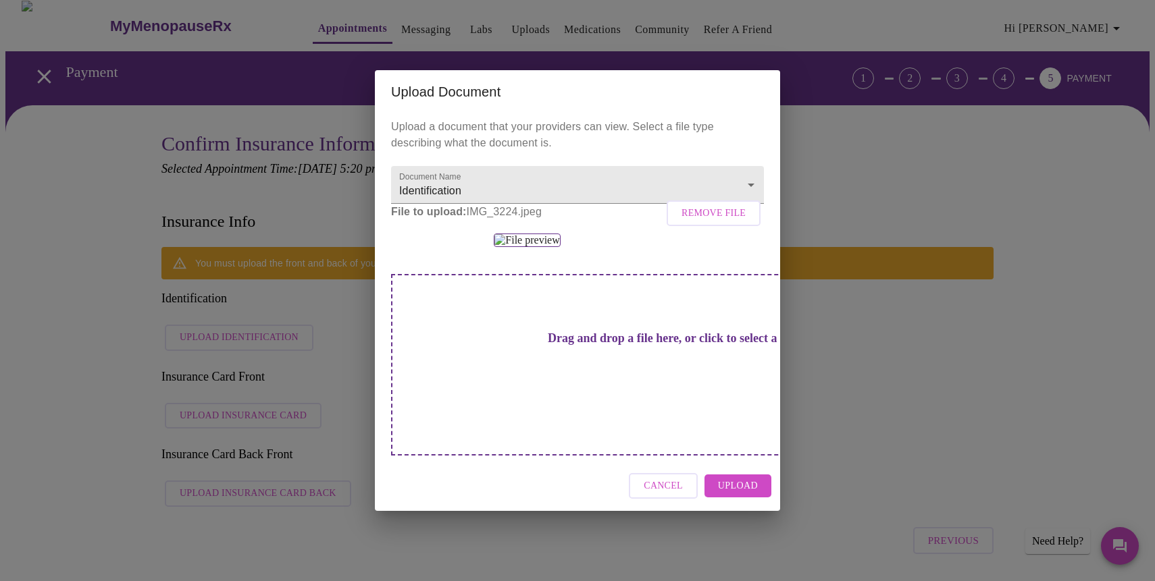
click at [746, 495] on span "Upload" at bounding box center [738, 486] width 40 height 17
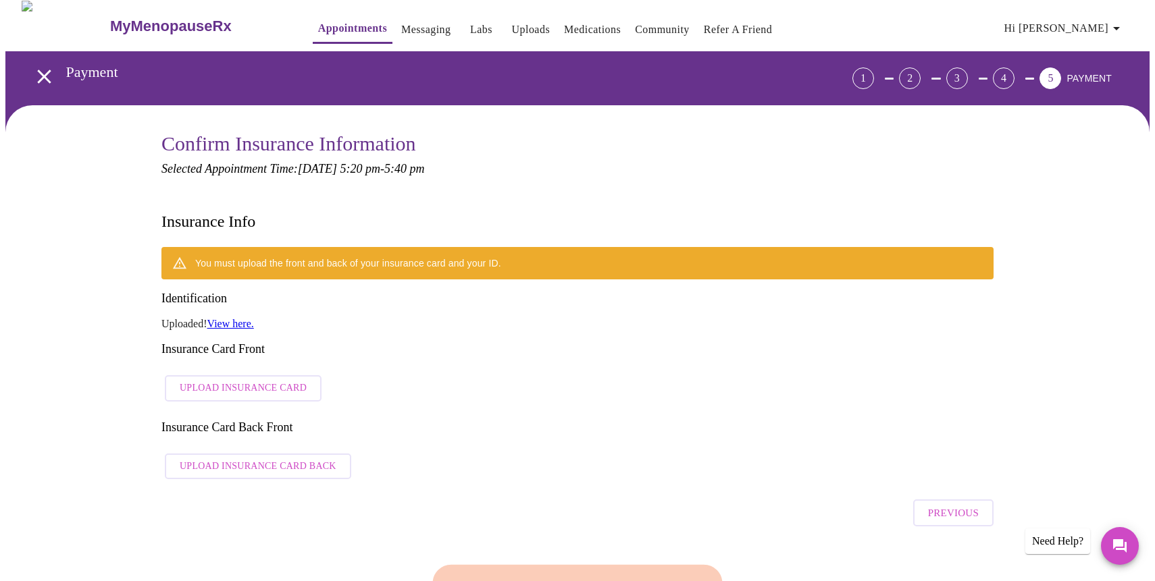
click at [252, 380] on span "Upload Insurance Card" at bounding box center [243, 388] width 127 height 17
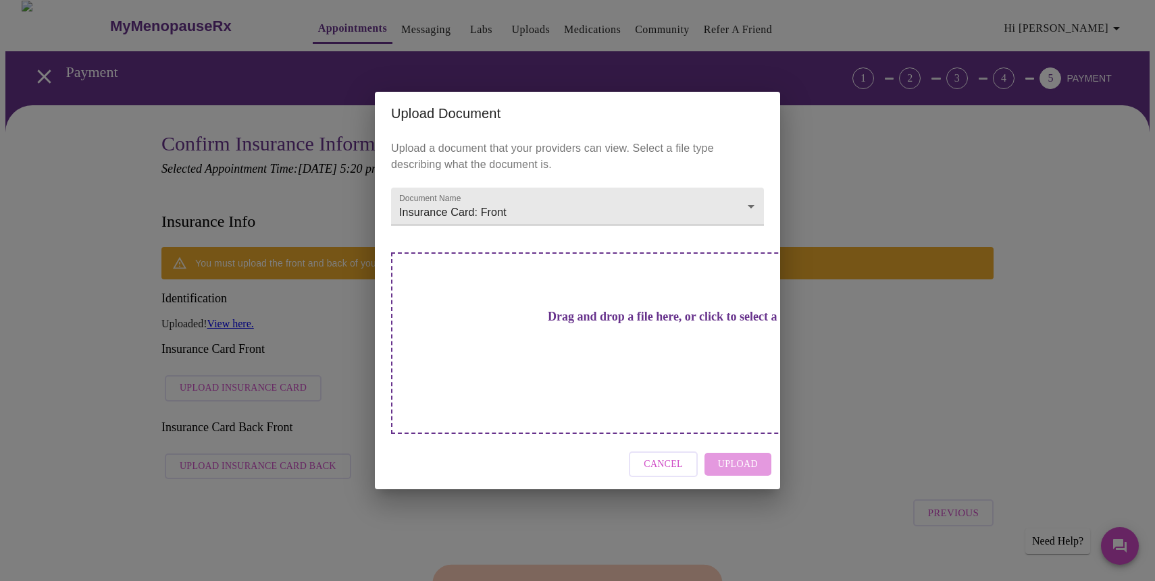
click at [724, 440] on div "Cancel Upload" at bounding box center [577, 465] width 405 height 51
click at [744, 442] on div "Cancel Upload" at bounding box center [577, 465] width 405 height 51
click at [550, 322] on h3 "Drag and drop a file here, or click to select a file" at bounding box center [671, 317] width 373 height 14
click at [635, 324] on h3 "Drag and drop a file here, or click to select a file" at bounding box center [671, 317] width 373 height 14
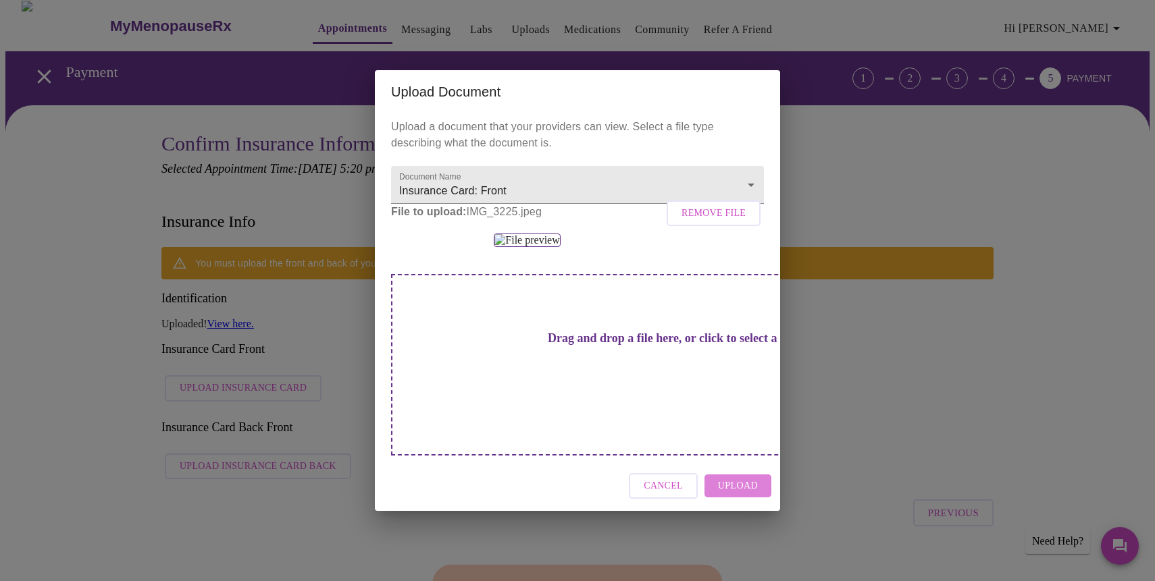
click at [734, 495] on span "Upload" at bounding box center [738, 486] width 40 height 17
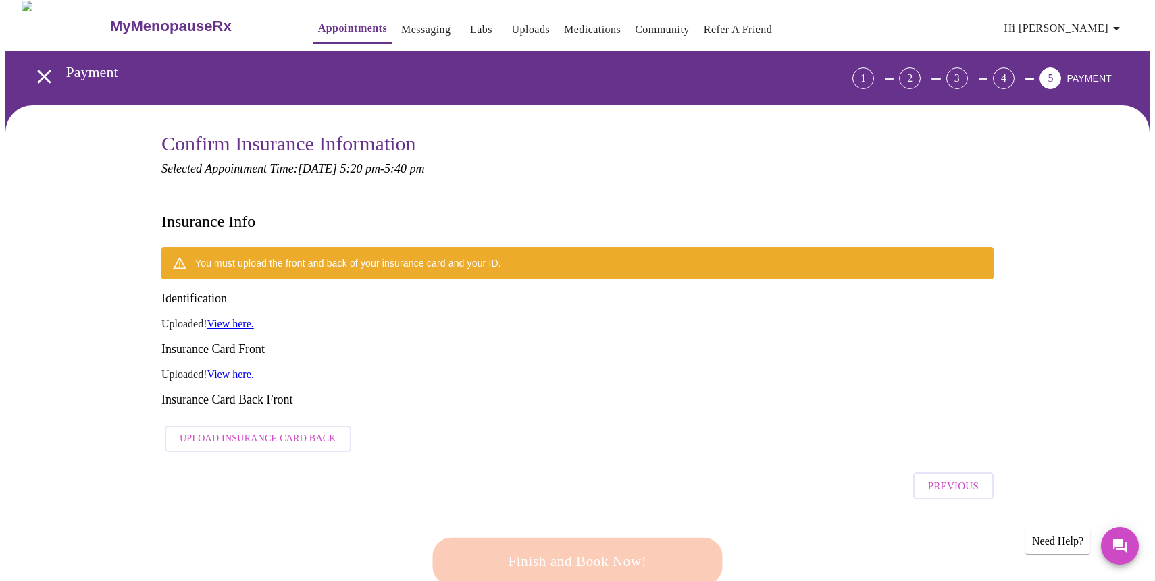
click at [319, 431] on span "Upload Insurance Card Back" at bounding box center [258, 439] width 157 height 17
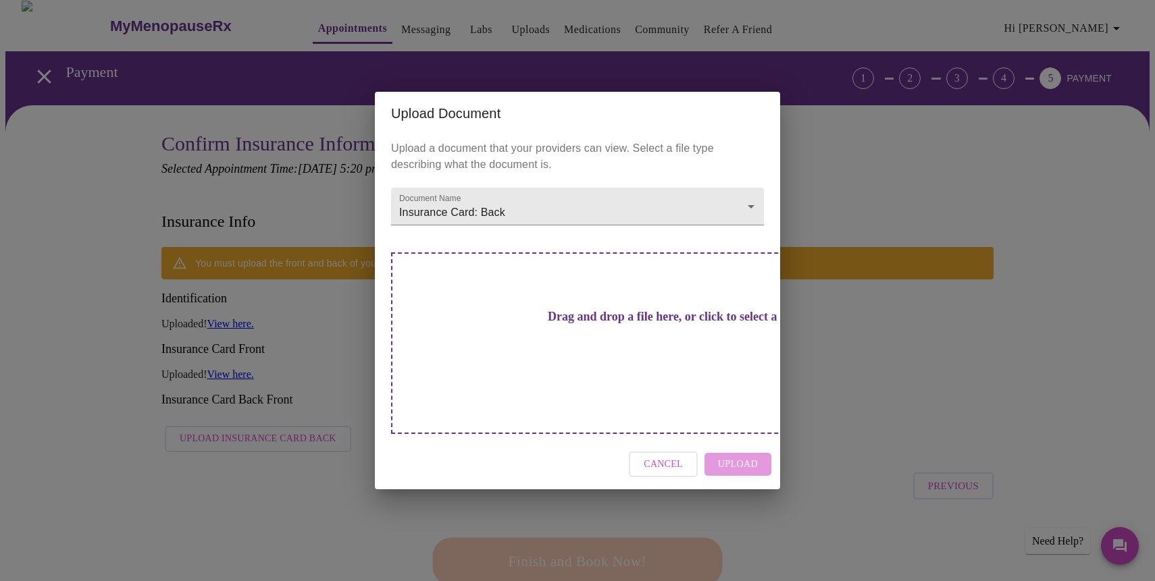
click at [658, 373] on div "Drag and drop a file here, or click to select a file" at bounding box center [672, 344] width 562 height 182
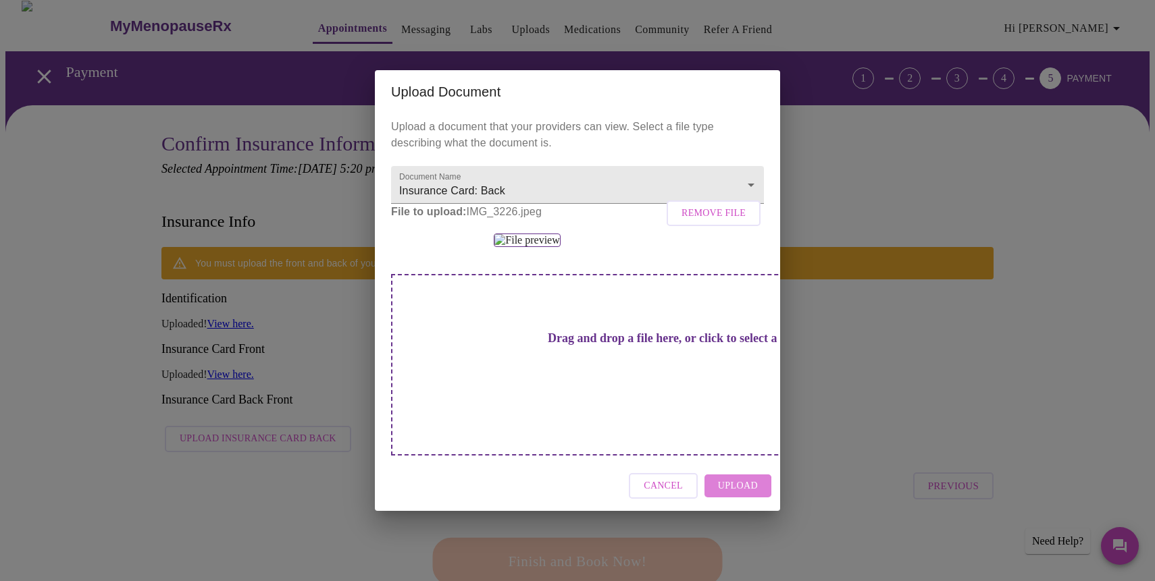
click at [736, 495] on span "Upload" at bounding box center [738, 486] width 40 height 17
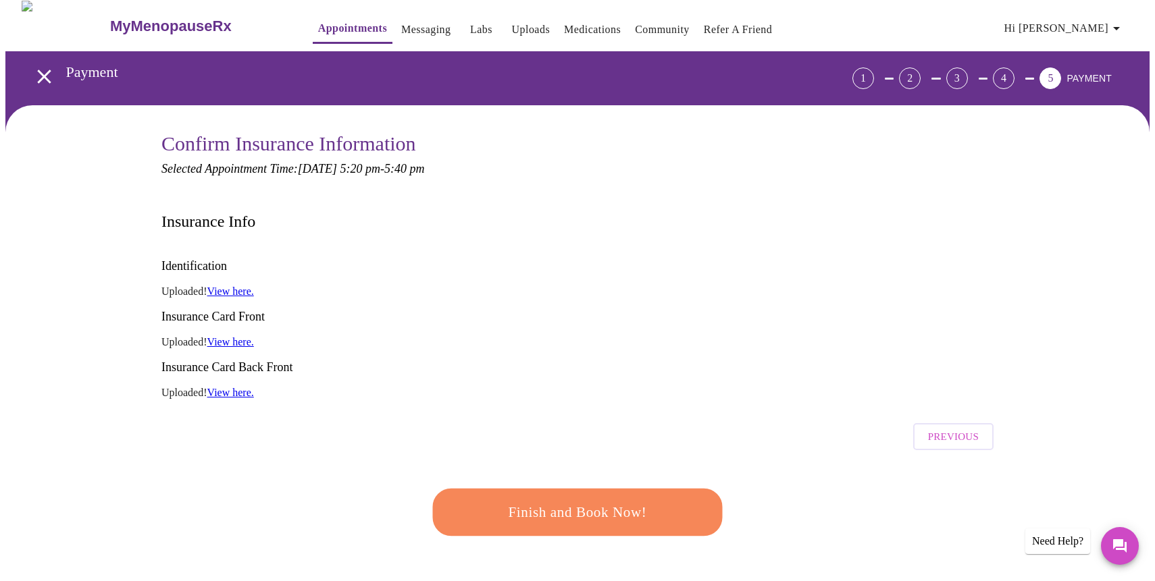
click at [685, 500] on span "Finish and Book Now!" at bounding box center [577, 513] width 260 height 26
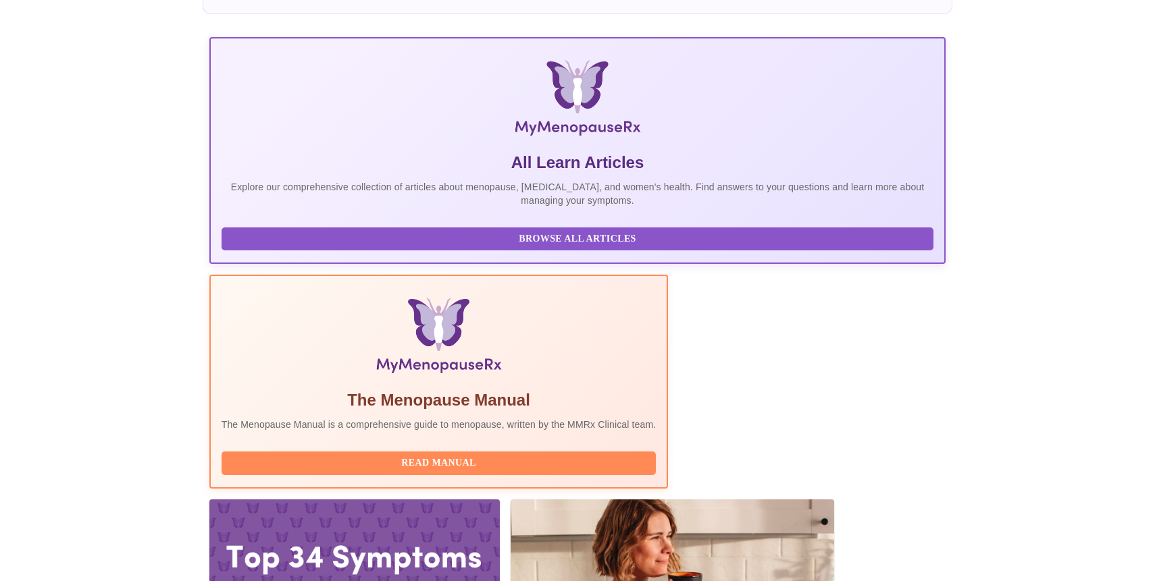
scroll to position [157, 0]
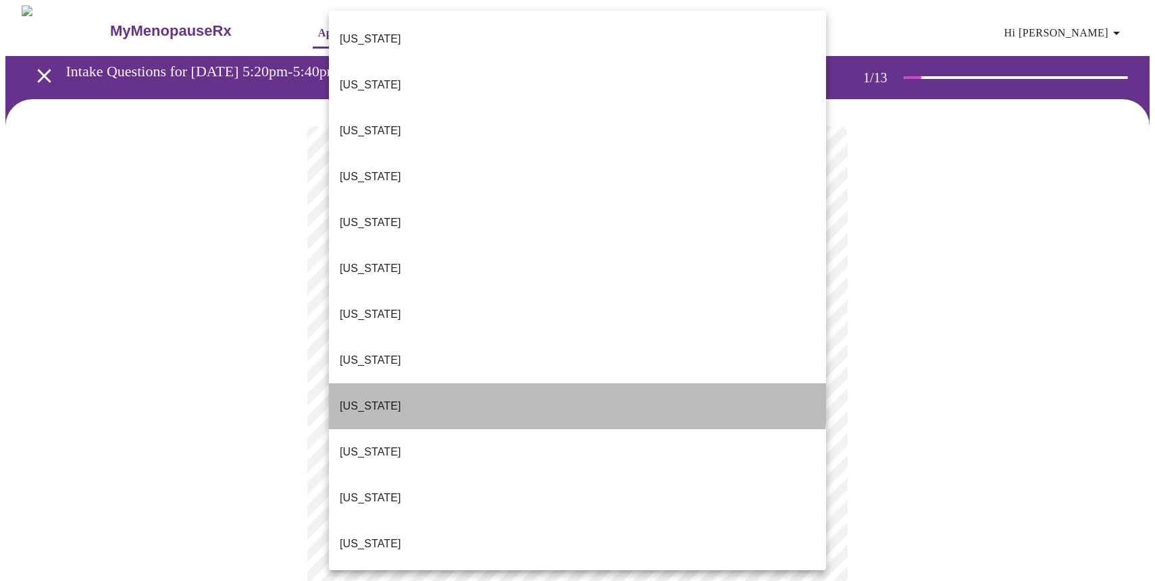
click at [456, 383] on li "[US_STATE]" at bounding box center [577, 406] width 497 height 46
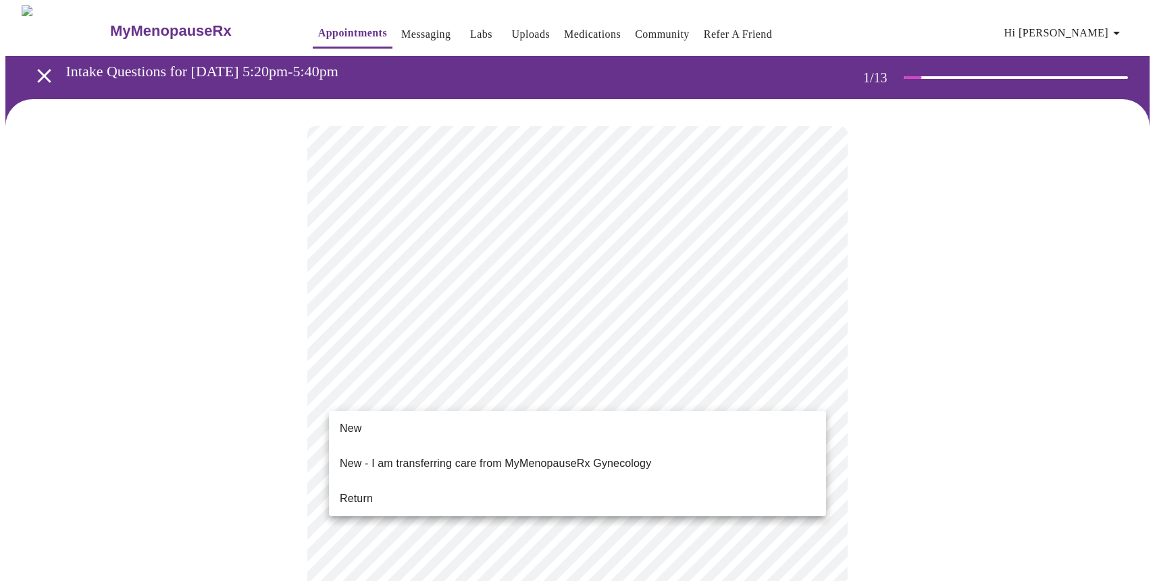
click at [359, 425] on span "New" at bounding box center [351, 429] width 22 height 16
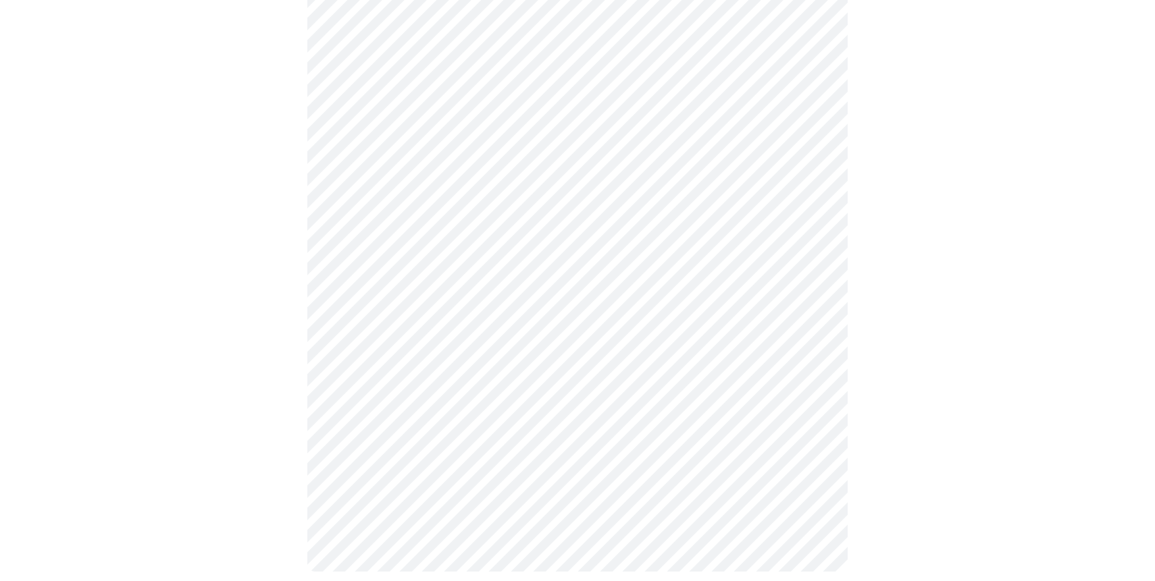
scroll to position [633, 0]
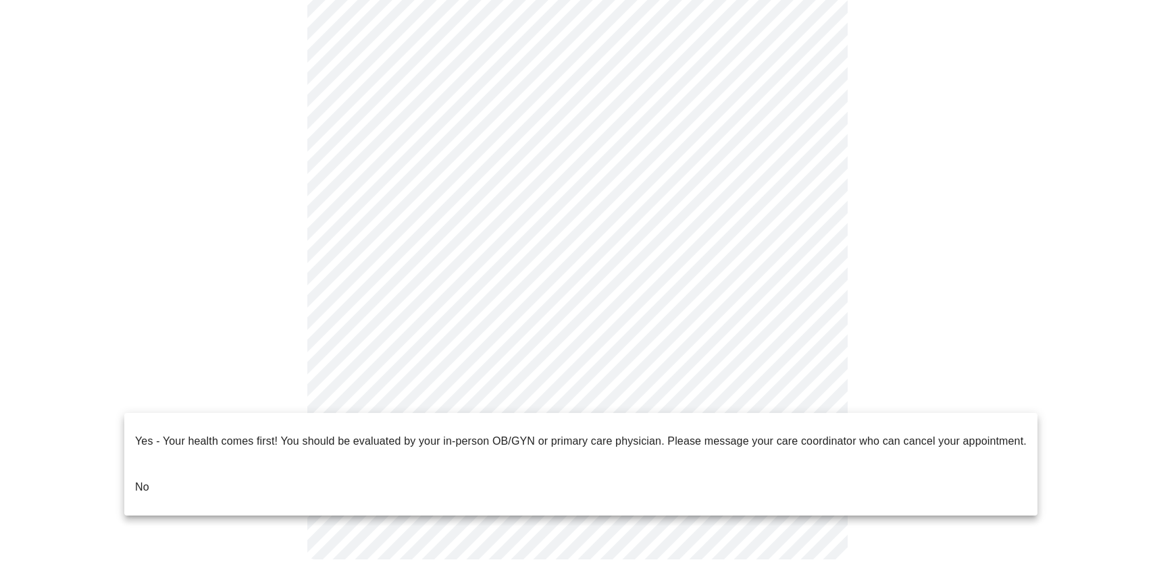
click at [251, 465] on li "No" at bounding box center [580, 488] width 913 height 46
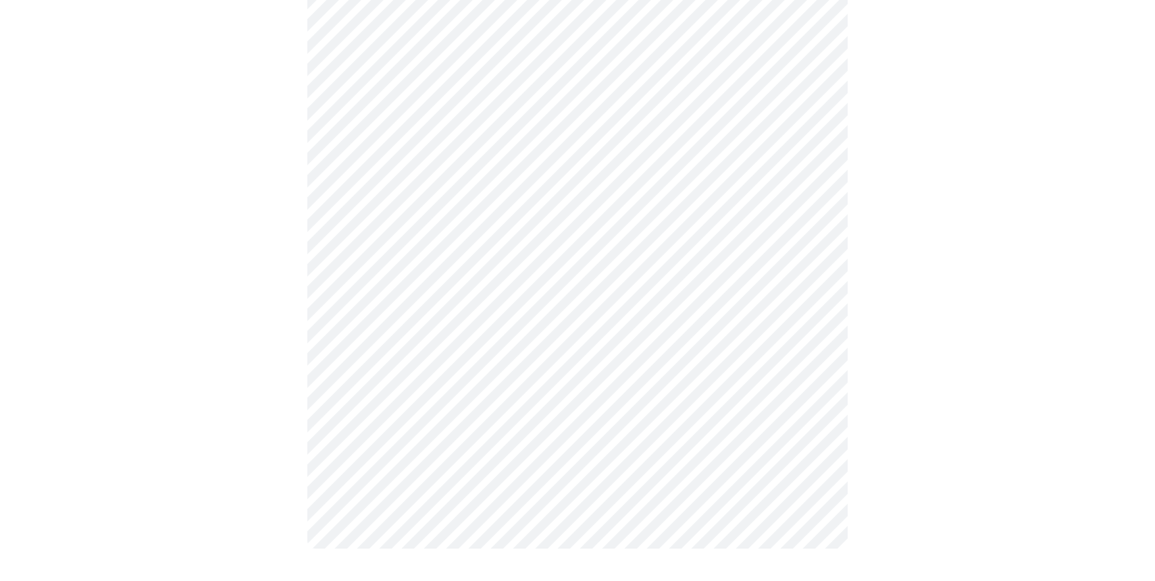
scroll to position [0, 0]
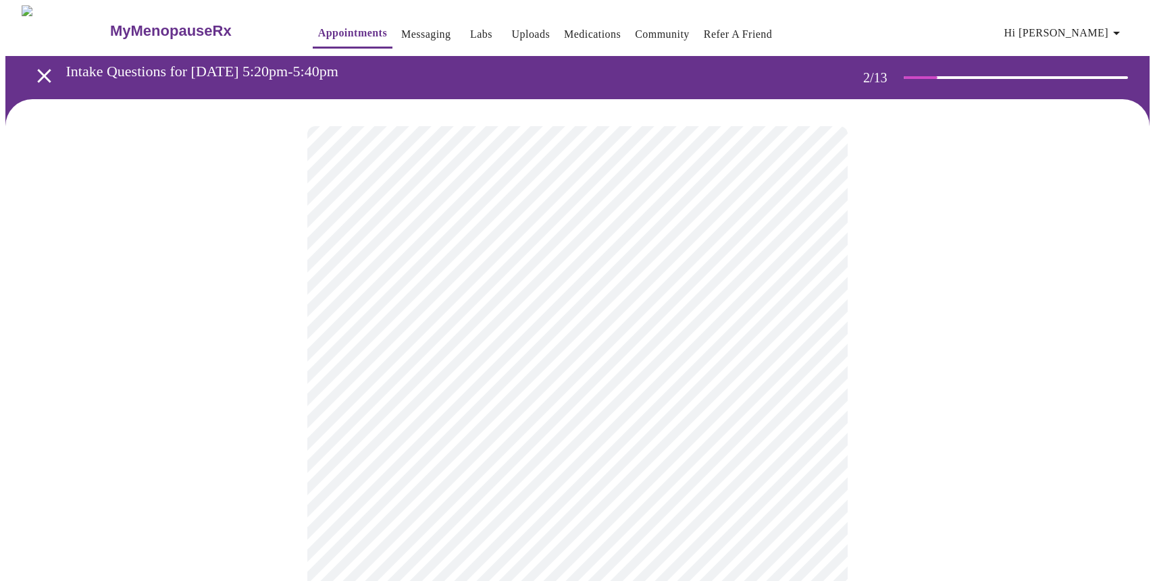
click at [670, 281] on body "MyMenopauseRx Appointments Messaging Labs Uploads Medications Community Refer a…" at bounding box center [577, 411] width 1144 height 812
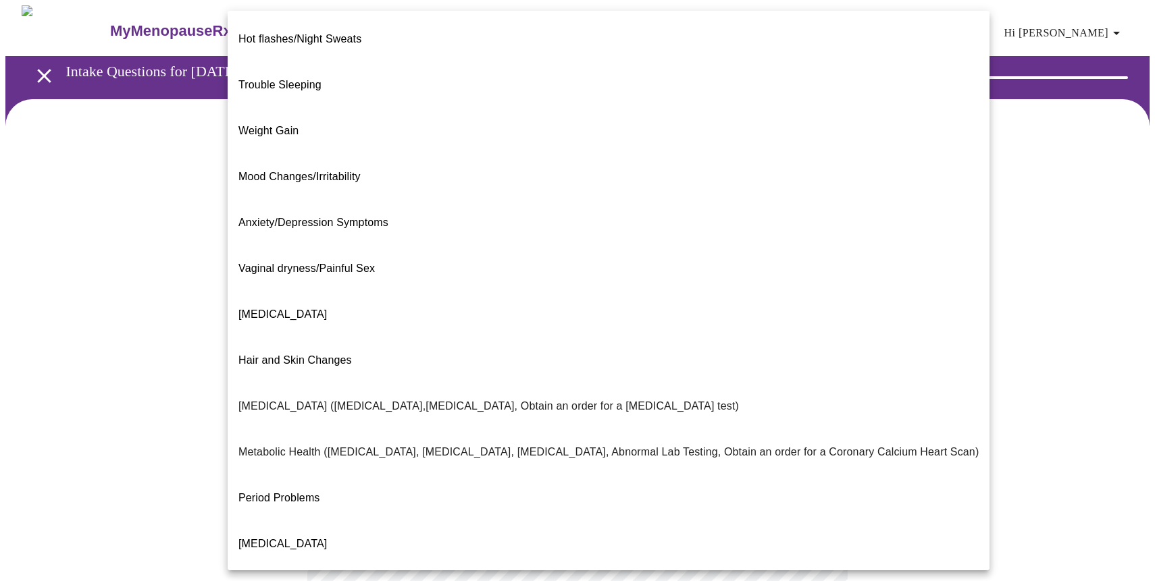
click at [413, 38] on li "Hot flashes/Night Sweats" at bounding box center [609, 39] width 762 height 46
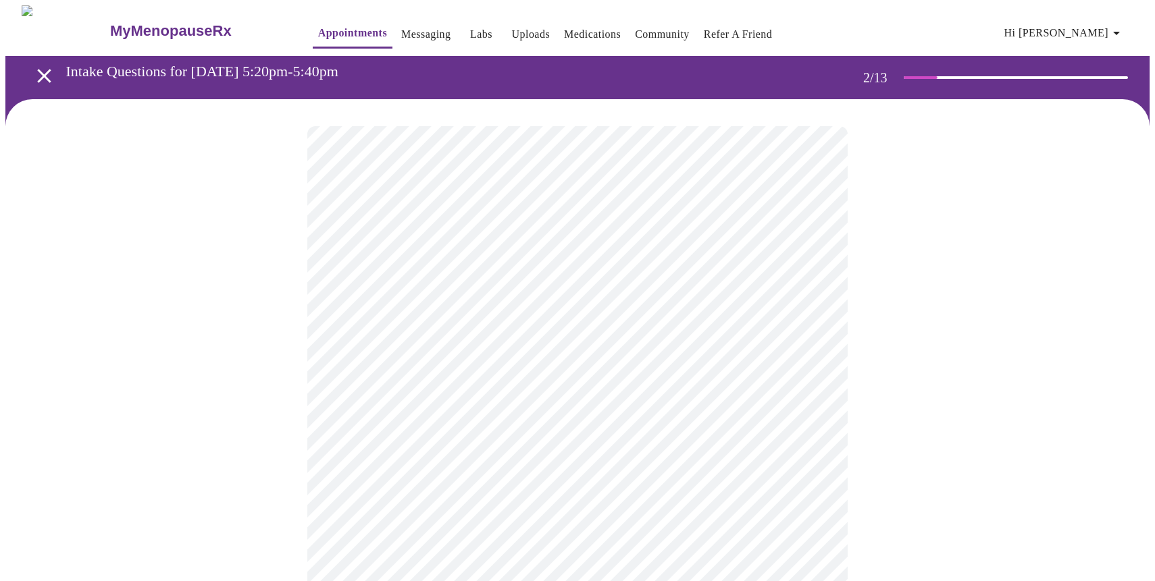
click at [411, 417] on body "MyMenopauseRx Appointments Messaging Labs Uploads Medications Community Refer a…" at bounding box center [577, 406] width 1144 height 803
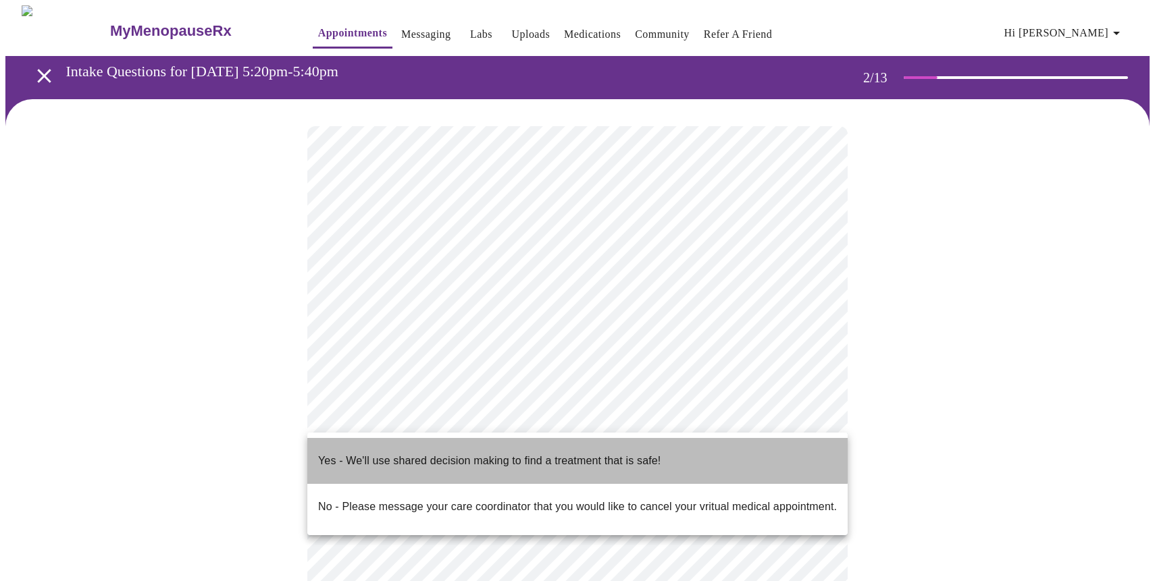
click at [396, 453] on p "Yes - We'll use shared decision making to find a treatment that is safe!" at bounding box center [489, 461] width 342 height 16
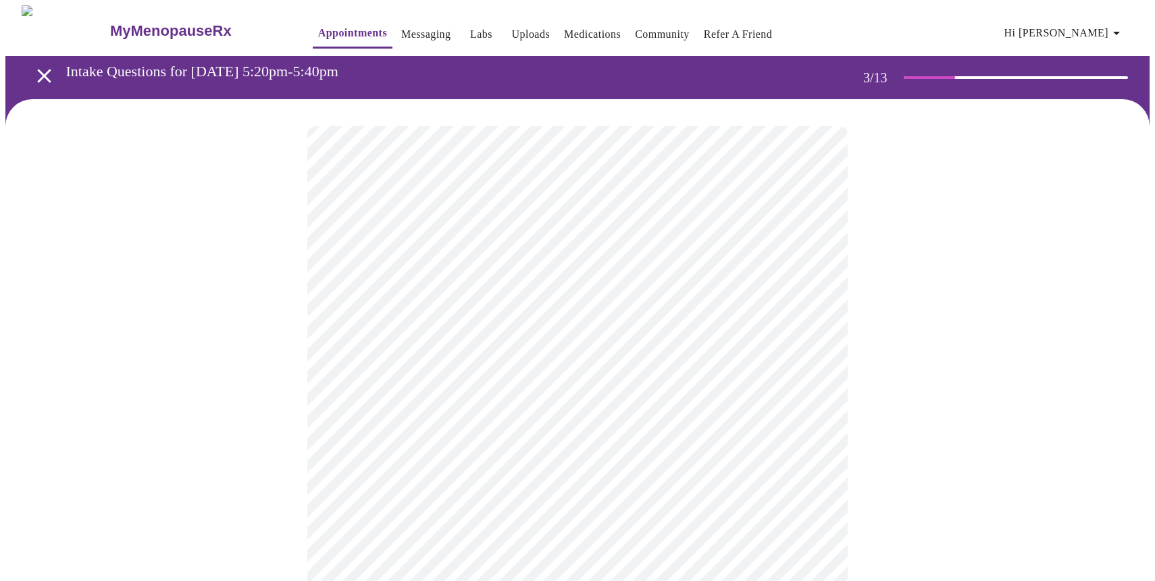
scroll to position [7, 0]
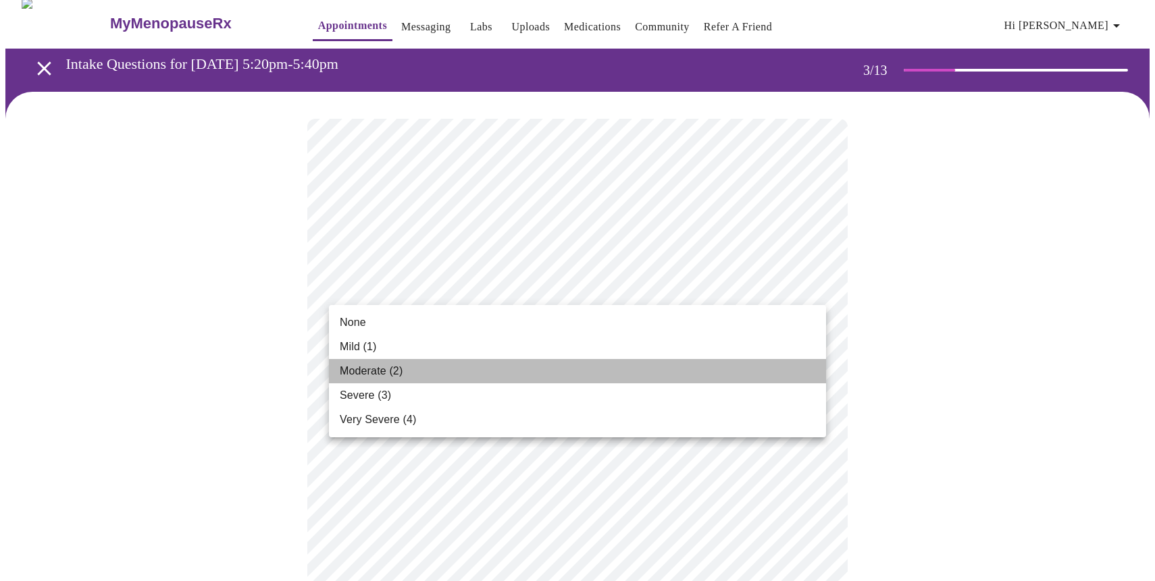
click at [498, 369] on li "Moderate (2)" at bounding box center [577, 371] width 497 height 24
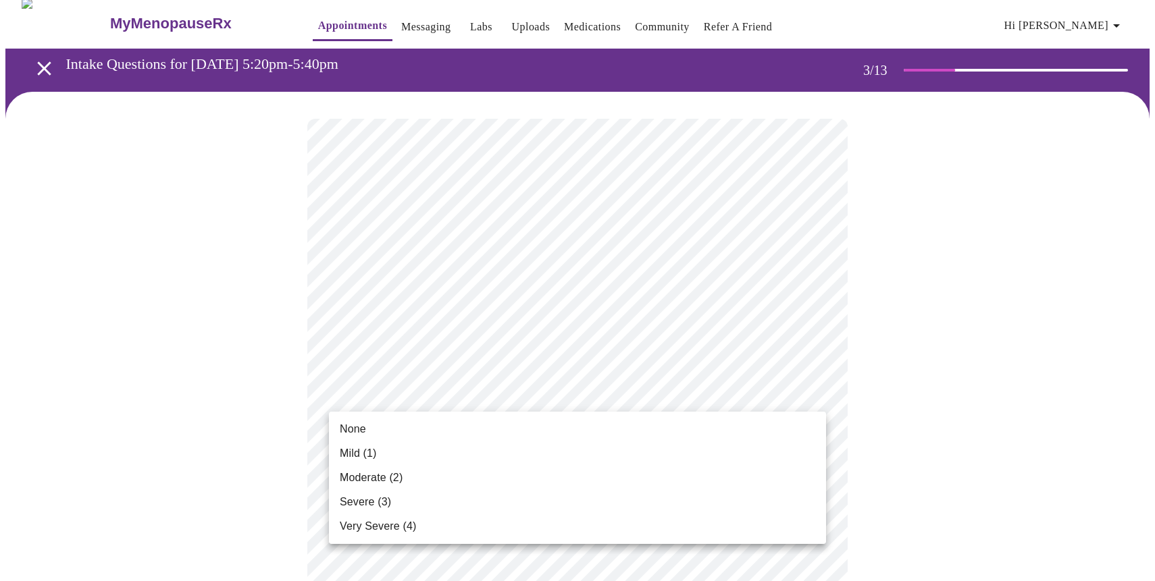
click at [409, 429] on li "None" at bounding box center [577, 429] width 497 height 24
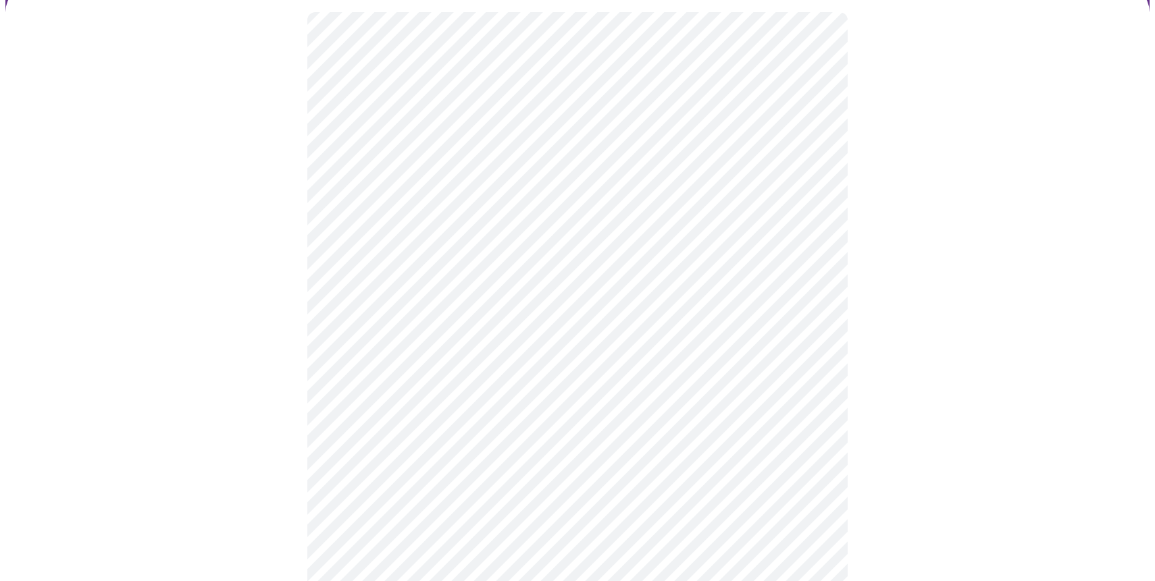
scroll to position [120, 0]
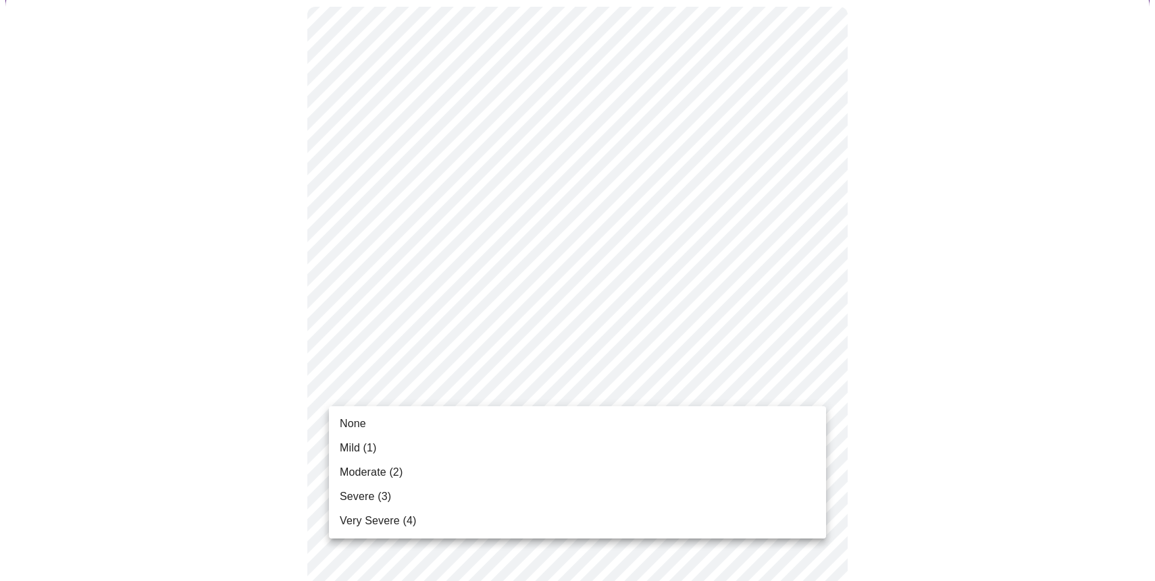
click at [375, 475] on span "Moderate (2)" at bounding box center [371, 473] width 63 height 16
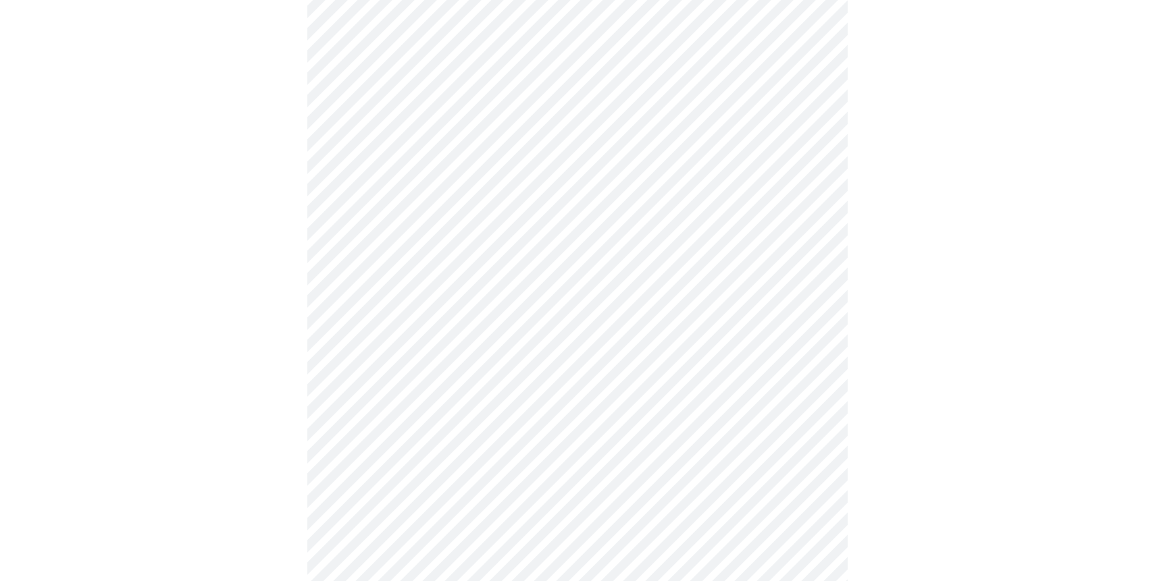
scroll to position [152, 0]
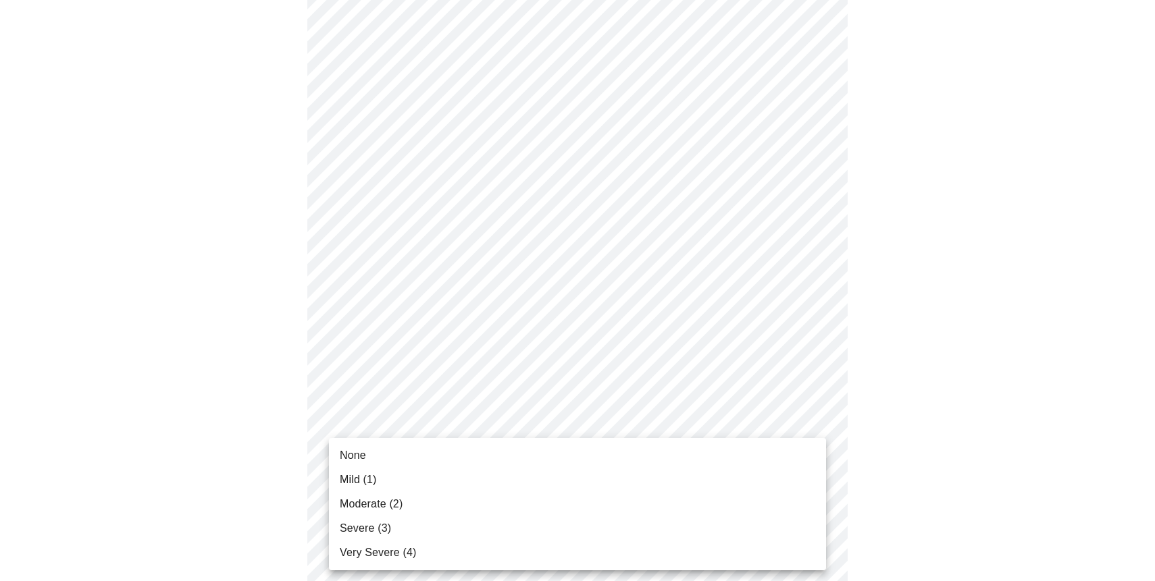
click at [376, 463] on li "None" at bounding box center [577, 456] width 497 height 24
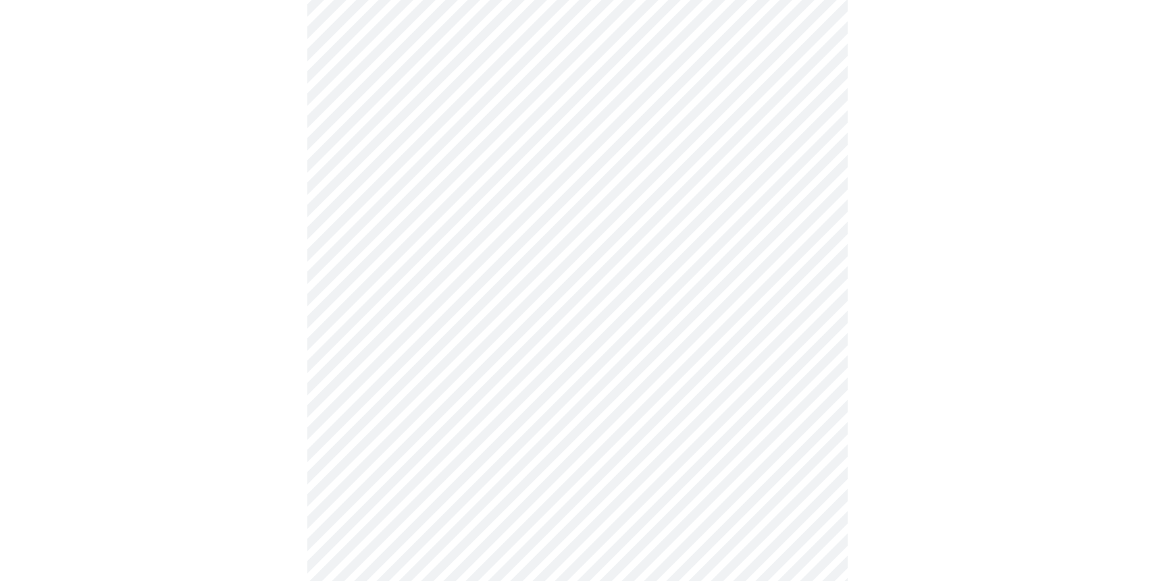
scroll to position [257, 0]
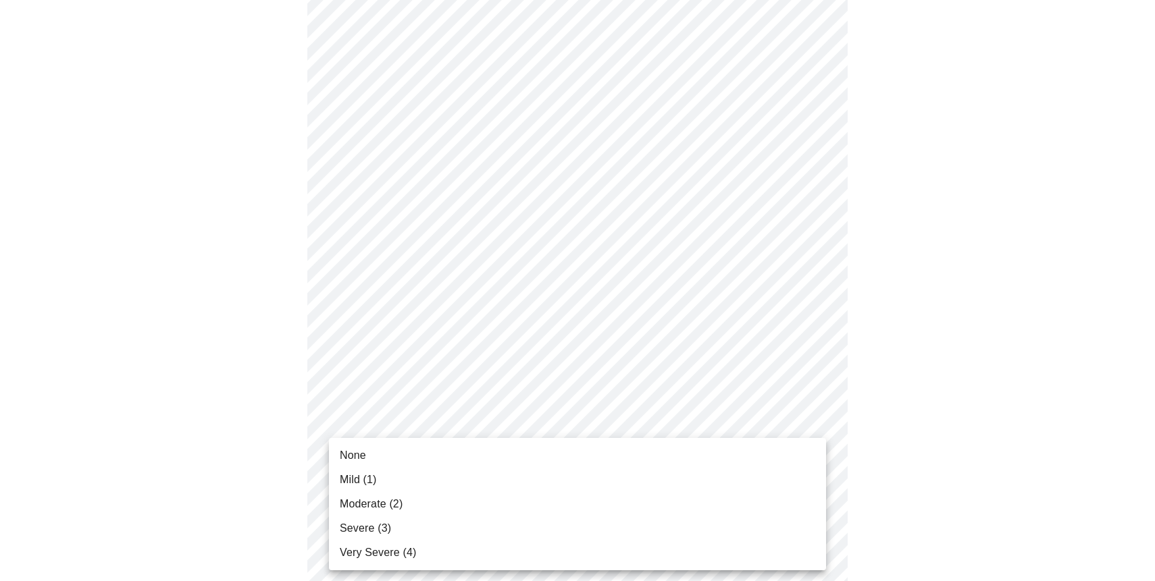
click at [350, 478] on span "Mild (1)" at bounding box center [358, 480] width 37 height 16
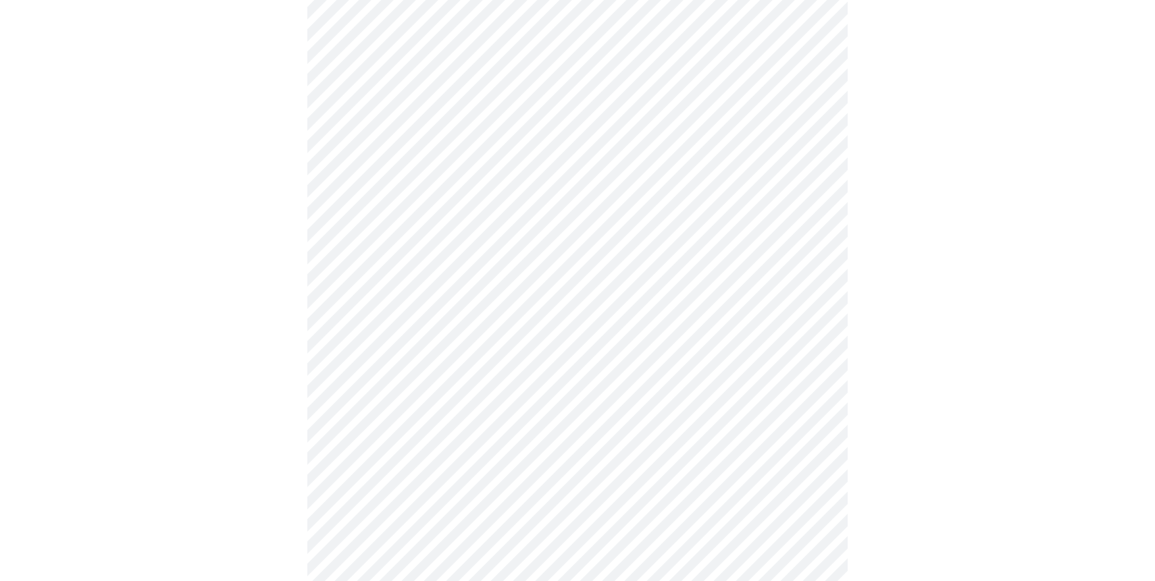
scroll to position [323, 0]
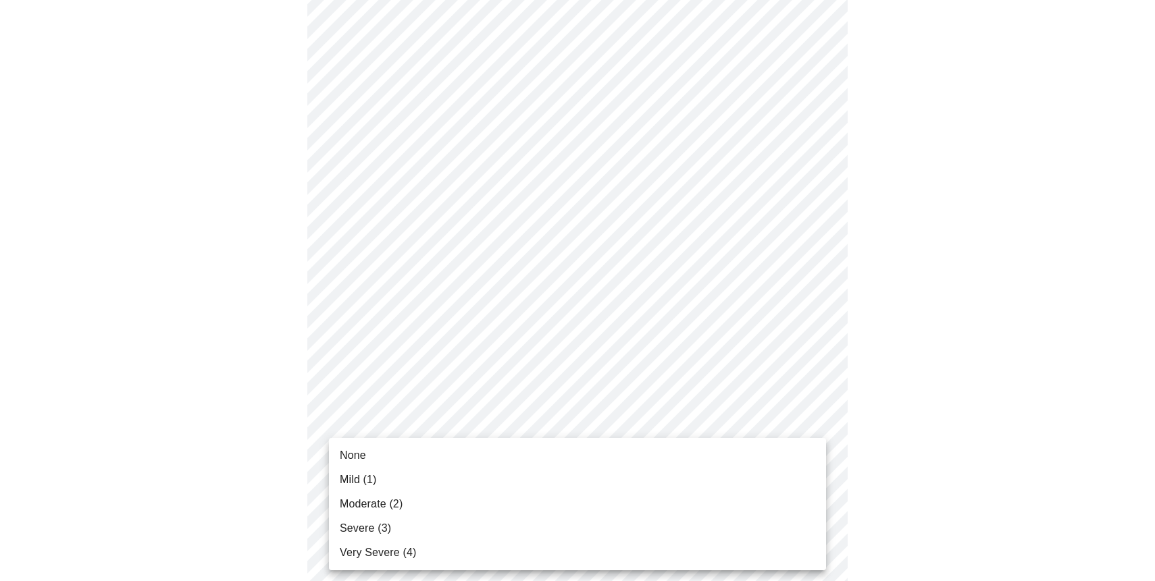
click at [350, 478] on body "MyMenopauseRx Appointments Messaging Labs Uploads Medications Community Refer a…" at bounding box center [577, 533] width 1144 height 1701
click at [354, 460] on span "None" at bounding box center [353, 456] width 26 height 16
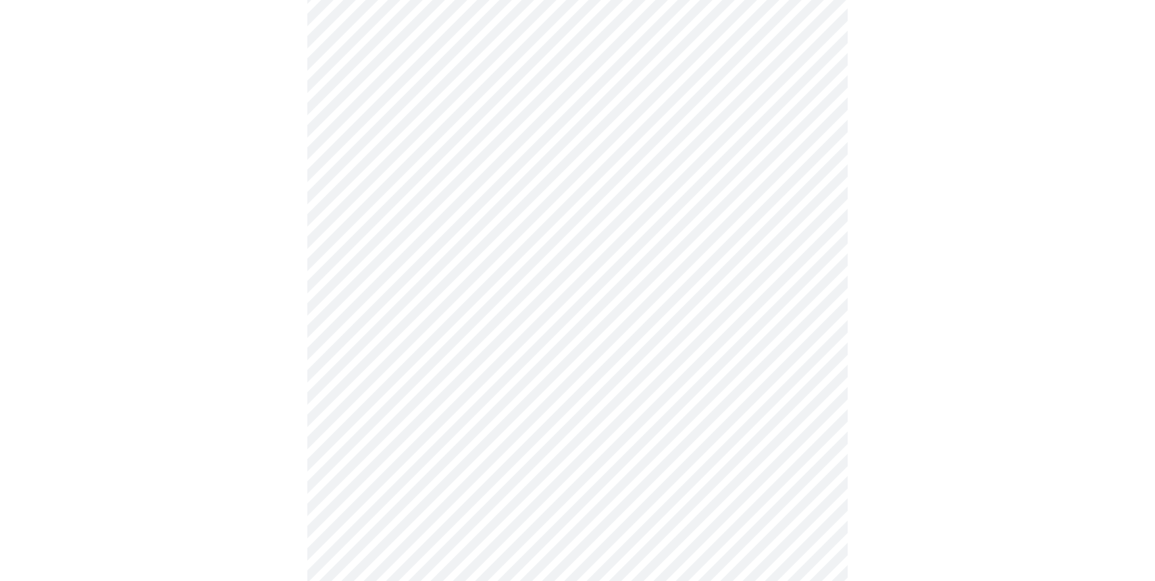
scroll to position [539, 0]
click at [404, 361] on body "MyMenopauseRx Appointments Messaging Labs Uploads Medications Community Refer a…" at bounding box center [577, 308] width 1144 height 1683
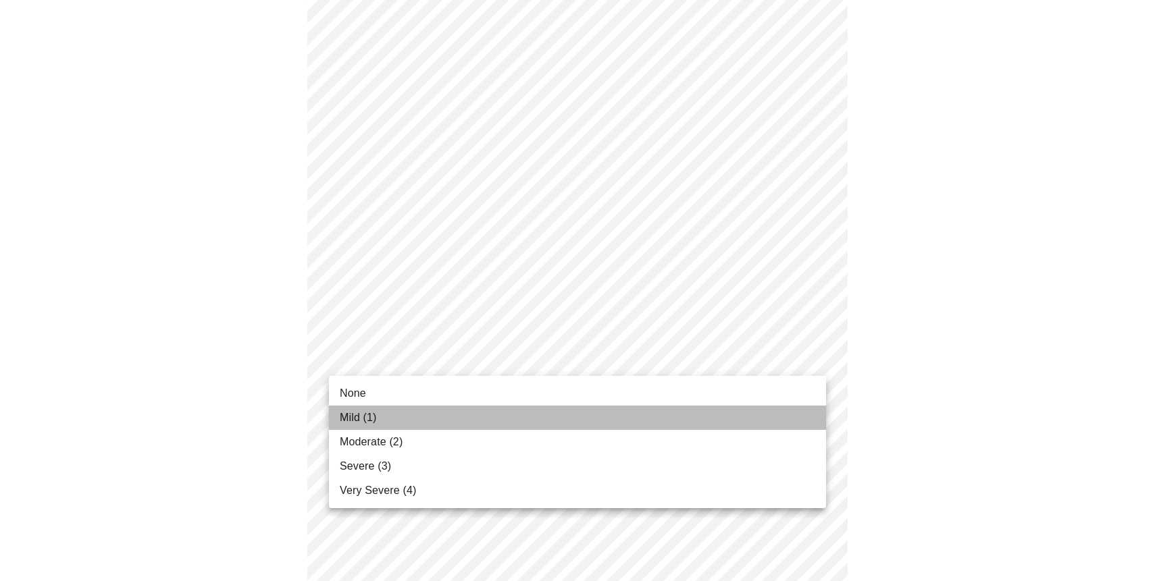
click at [361, 418] on span "Mild (1)" at bounding box center [358, 418] width 37 height 16
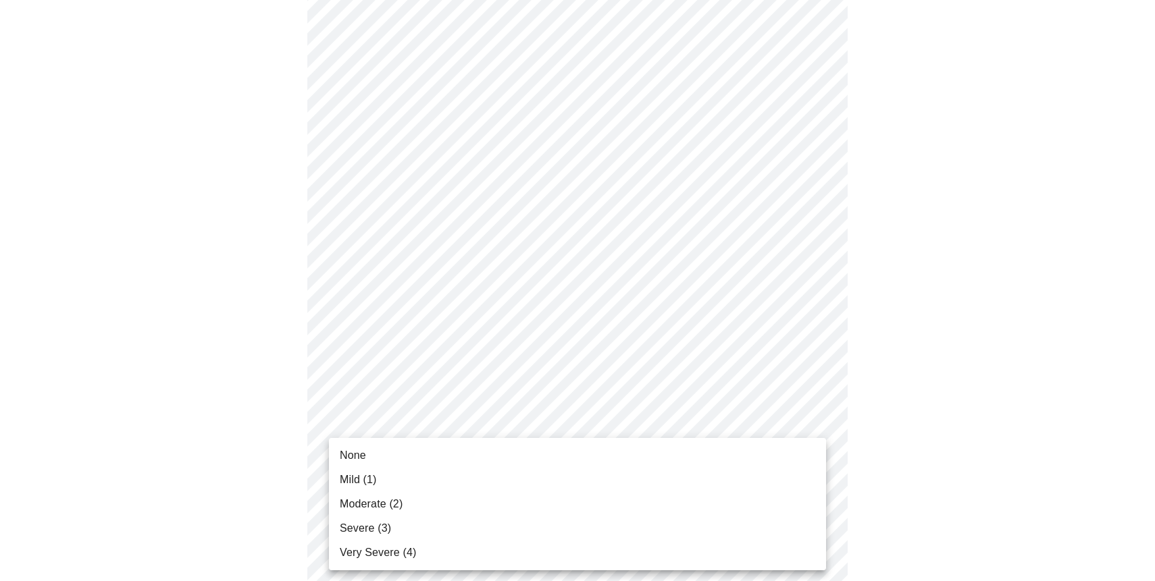
click at [360, 460] on body "MyMenopauseRx Appointments Messaging Labs Uploads Medications Community Refer a…" at bounding box center [577, 299] width 1144 height 1664
click at [360, 521] on span "Severe (3)" at bounding box center [365, 529] width 51 height 16
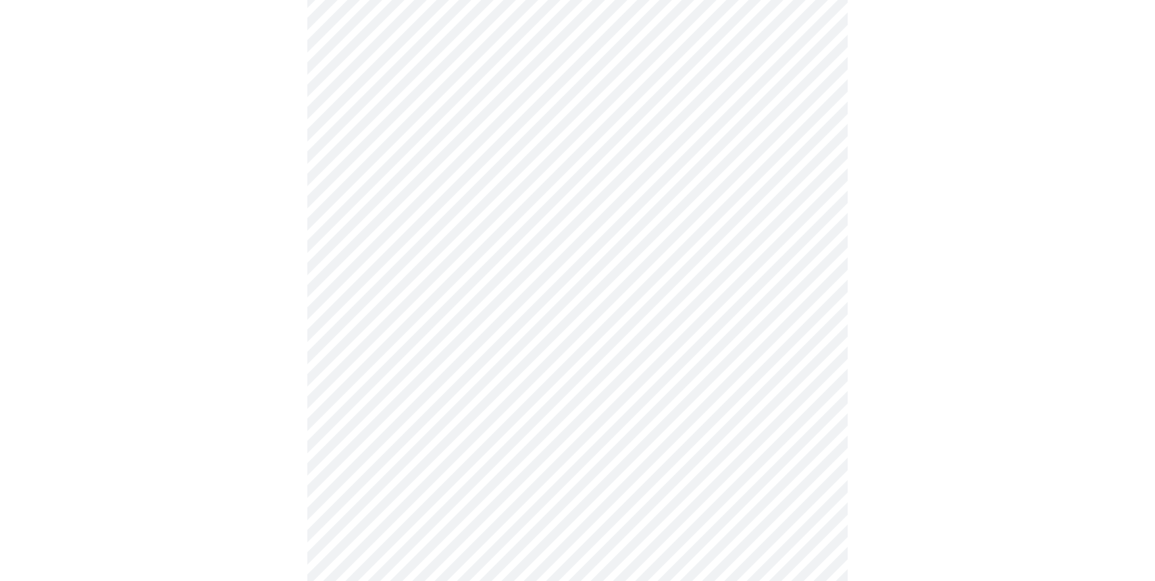
scroll to position [712, 0]
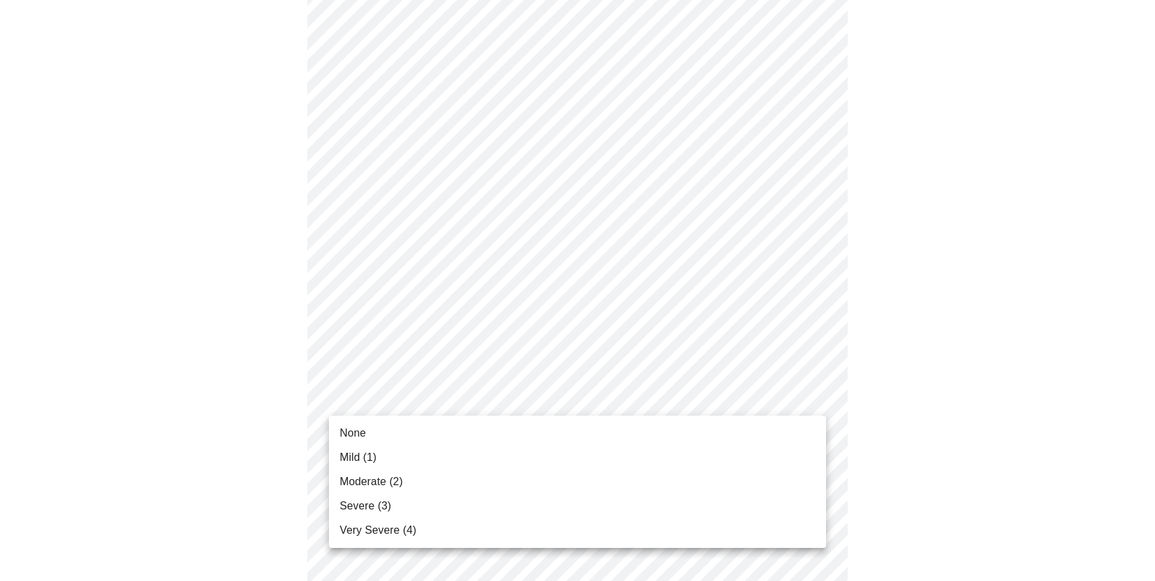
click at [400, 387] on body "MyMenopauseRx Appointments Messaging Labs Uploads Medications Community Refer a…" at bounding box center [577, 115] width 1144 height 1645
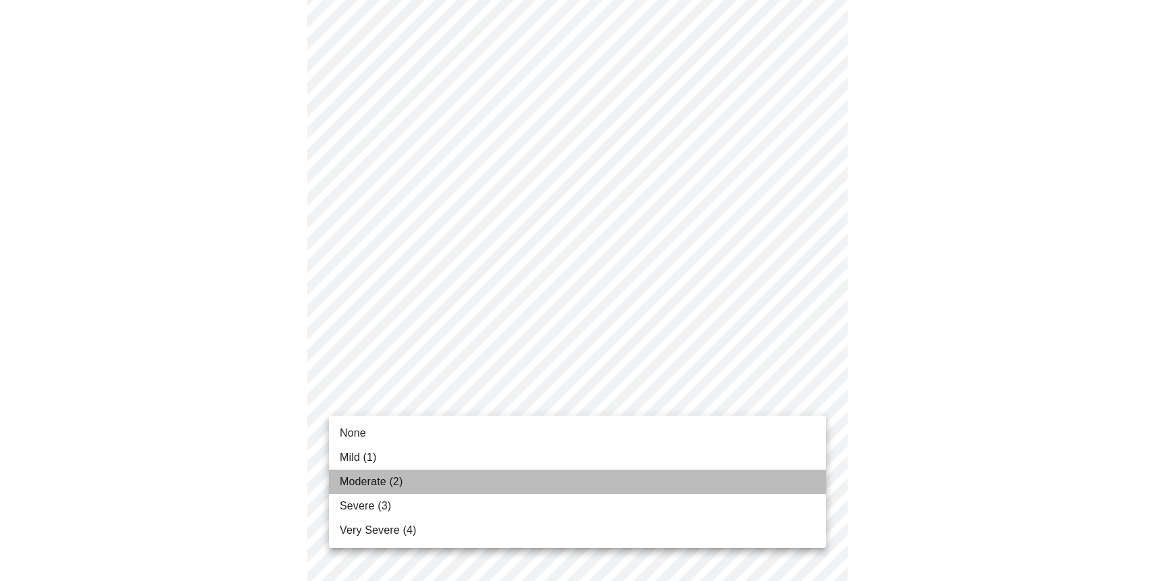
click at [378, 477] on span "Moderate (2)" at bounding box center [371, 482] width 63 height 16
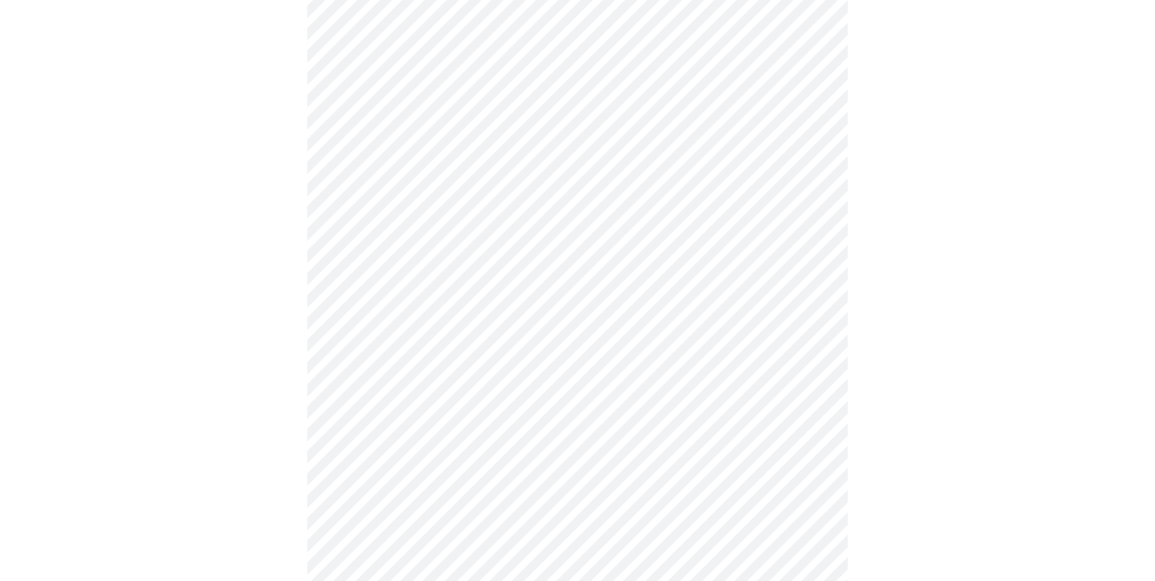
scroll to position [839, 0]
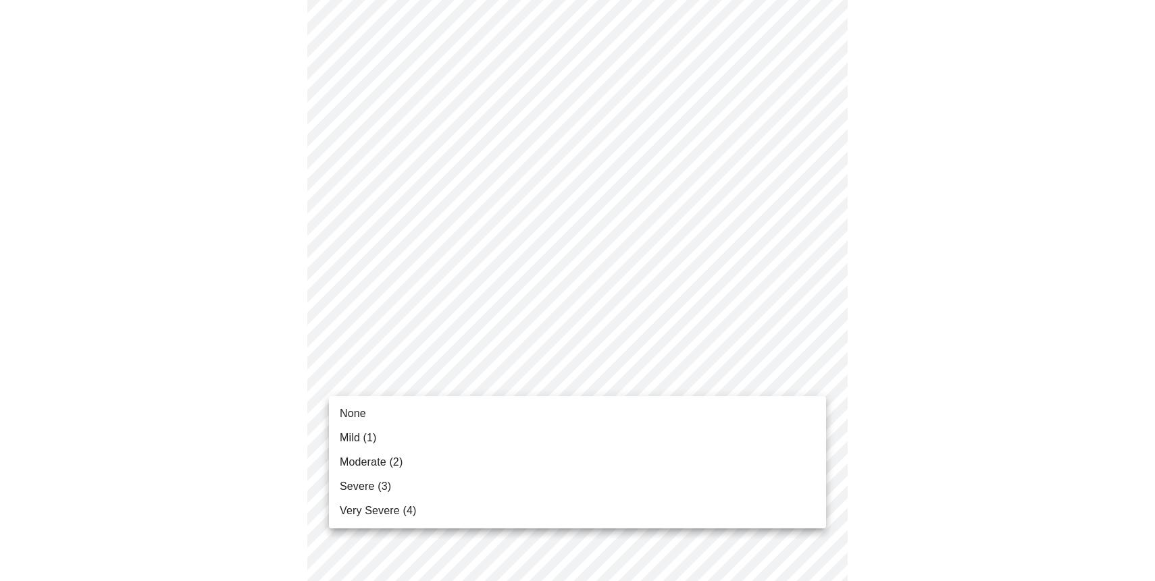
click at [365, 438] on span "Mild (1)" at bounding box center [358, 438] width 37 height 16
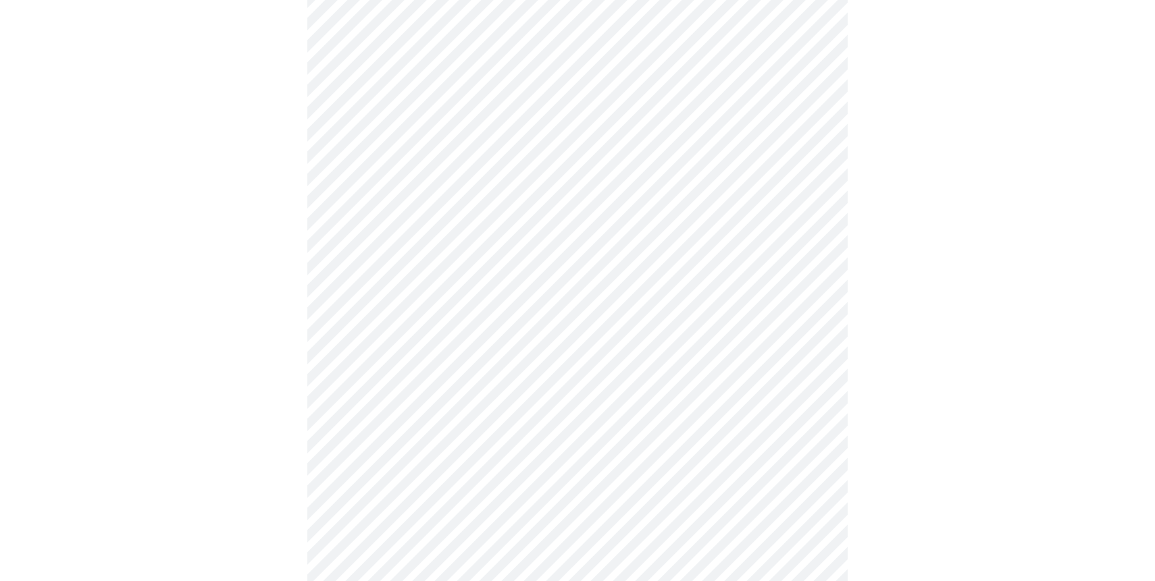
scroll to position [872, 0]
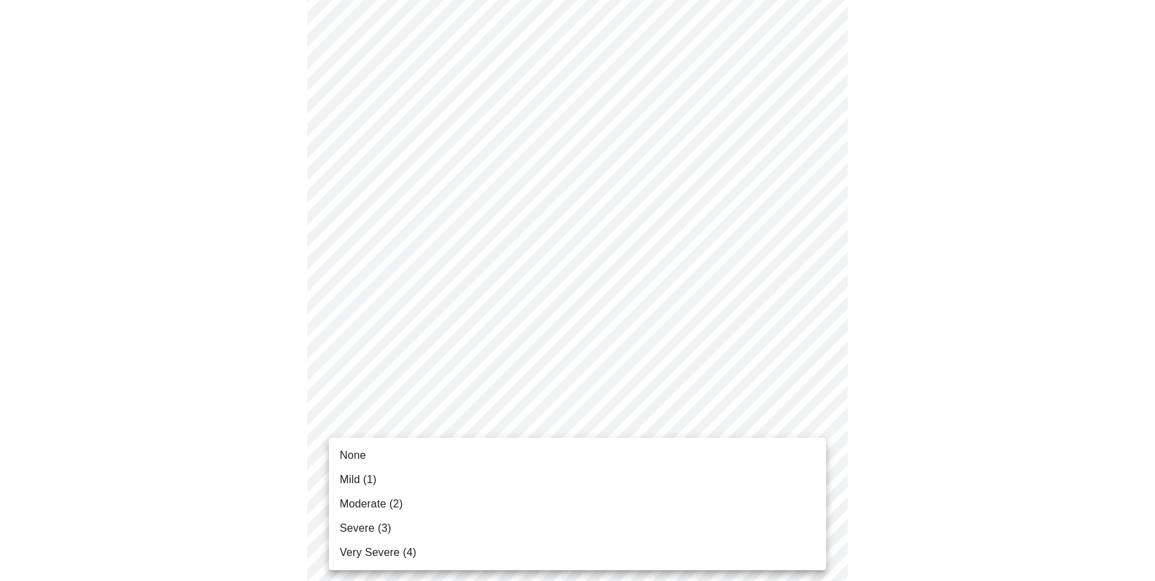
click at [355, 485] on span "Mild (1)" at bounding box center [358, 480] width 37 height 16
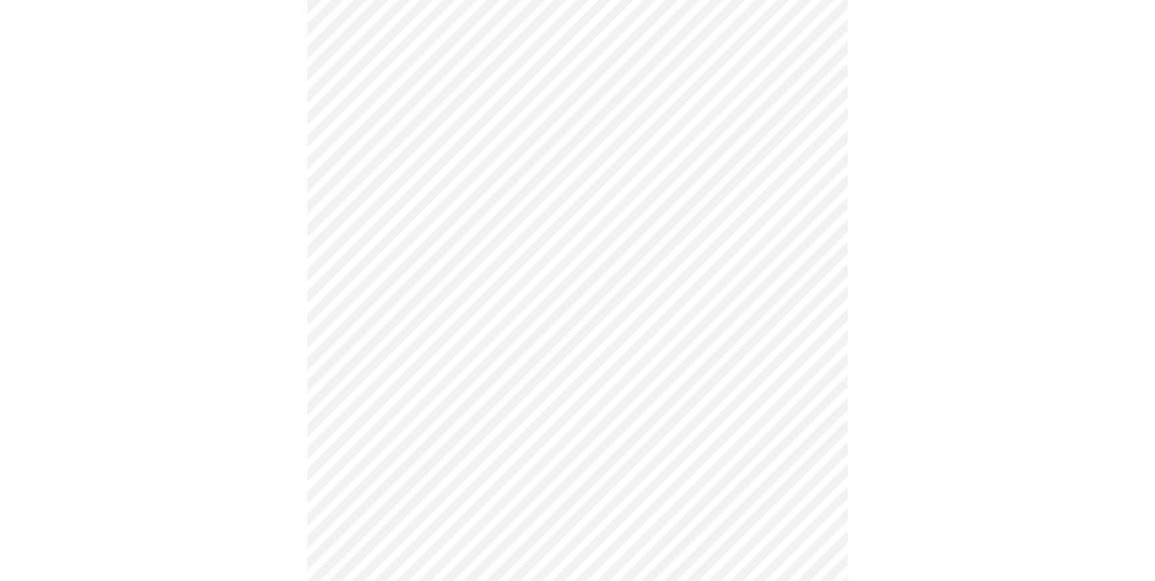
scroll to position [415, 0]
click at [371, 411] on body "MyMenopauseRx Appointments Messaging Labs Uploads Medications Community Refer a…" at bounding box center [577, 256] width 1144 height 1333
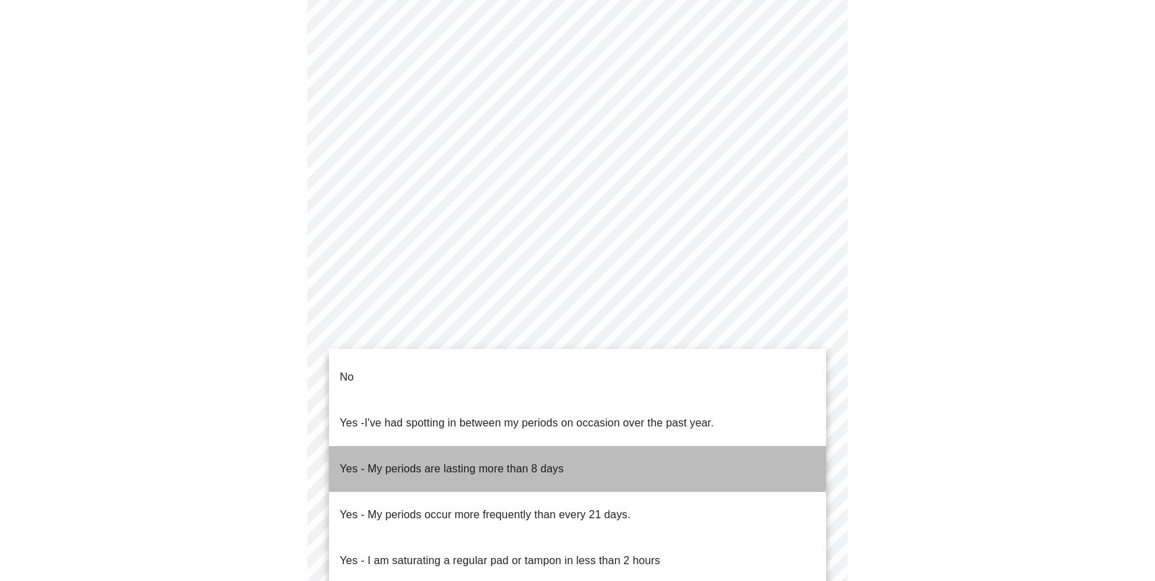
click at [370, 461] on p "Yes - My periods are lasting more than 8 days" at bounding box center [452, 469] width 224 height 16
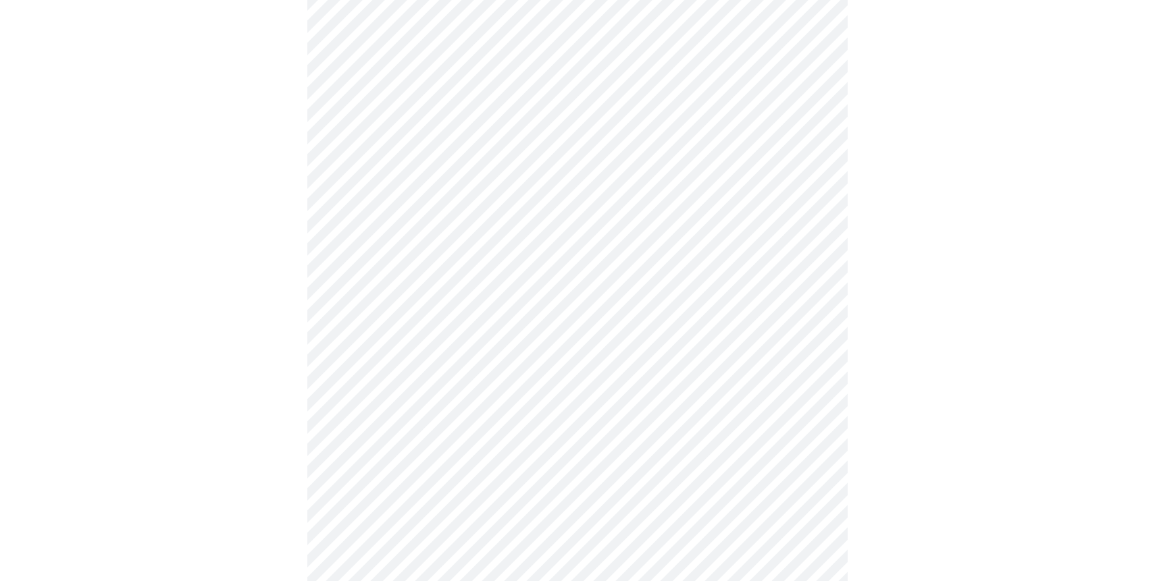
scroll to position [497, 0]
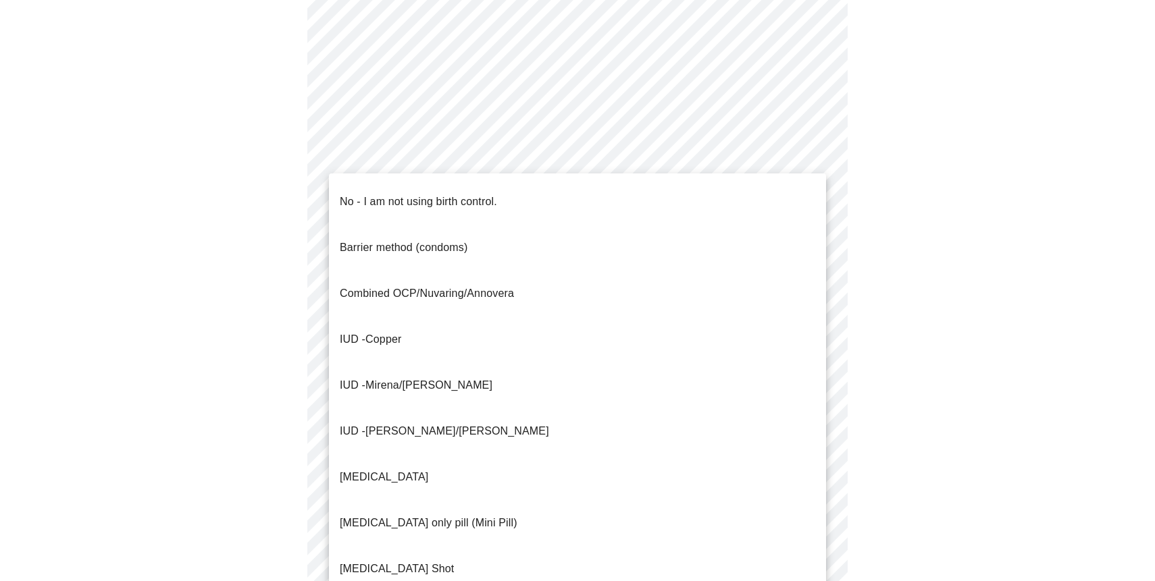
click at [370, 431] on body "MyMenopauseRx Appointments Messaging Labs Uploads Medications Community Refer a…" at bounding box center [577, 170] width 1144 height 1325
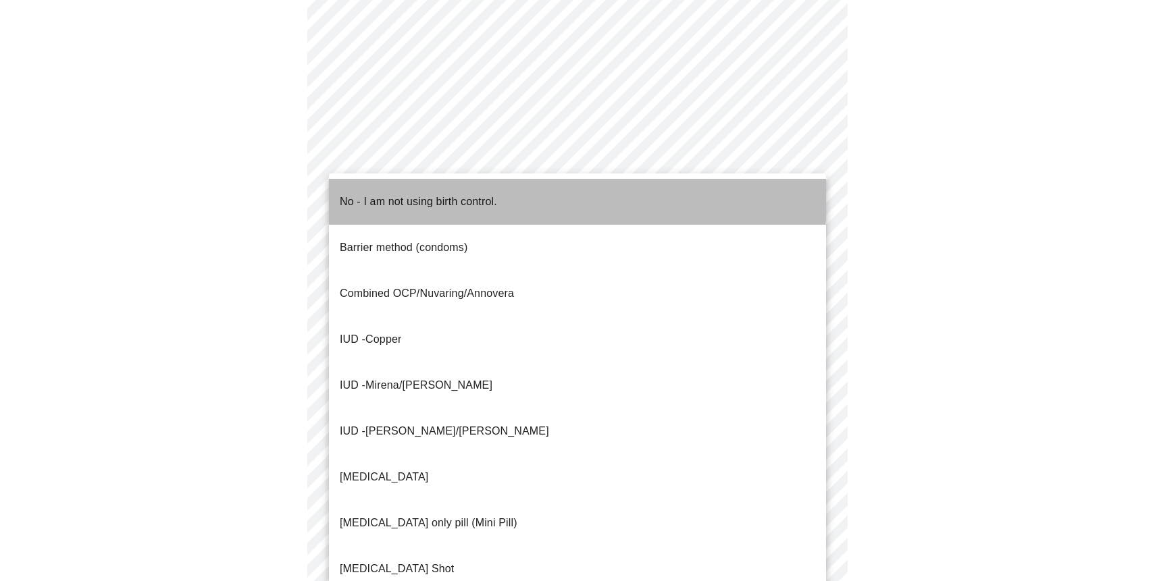
click at [396, 194] on p "No - I am not using birth control." at bounding box center [418, 202] width 157 height 16
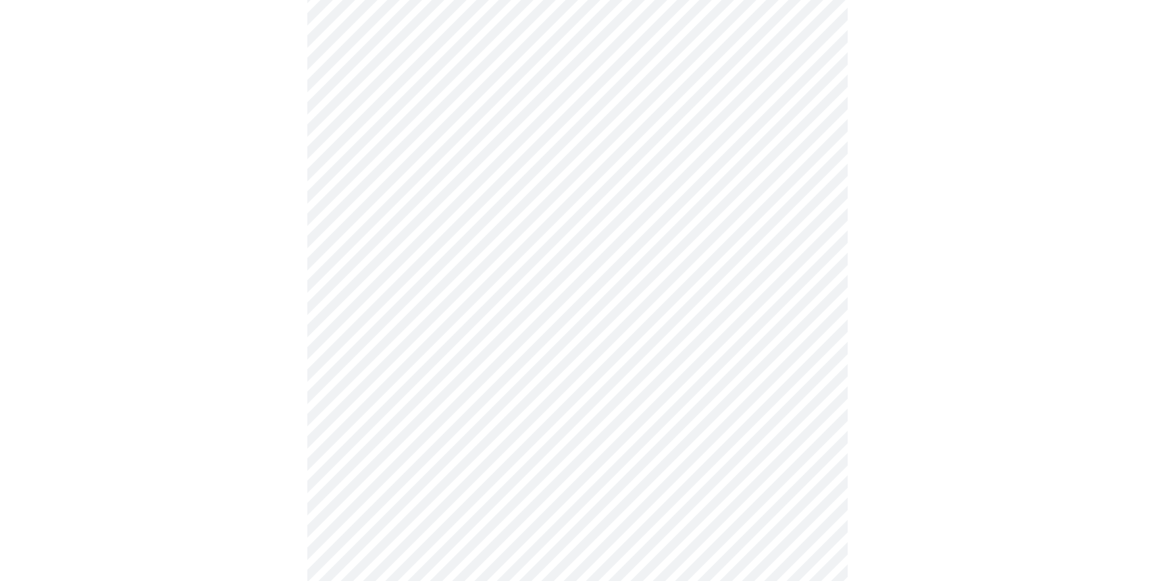
scroll to position [673, 0]
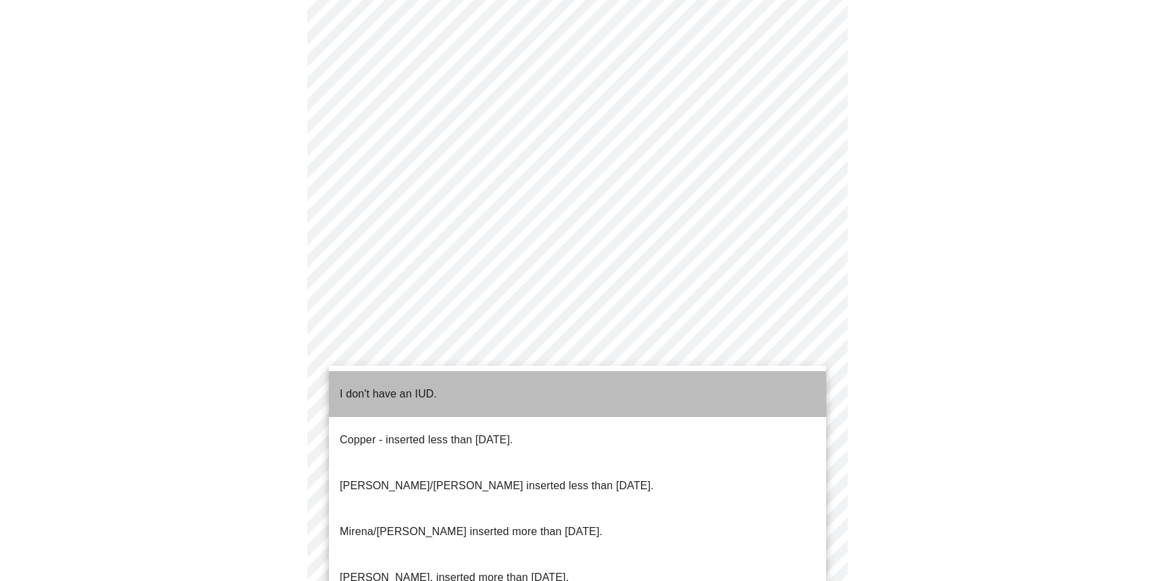
click at [375, 392] on span "I don't have an IUD." at bounding box center [388, 394] width 97 height 38
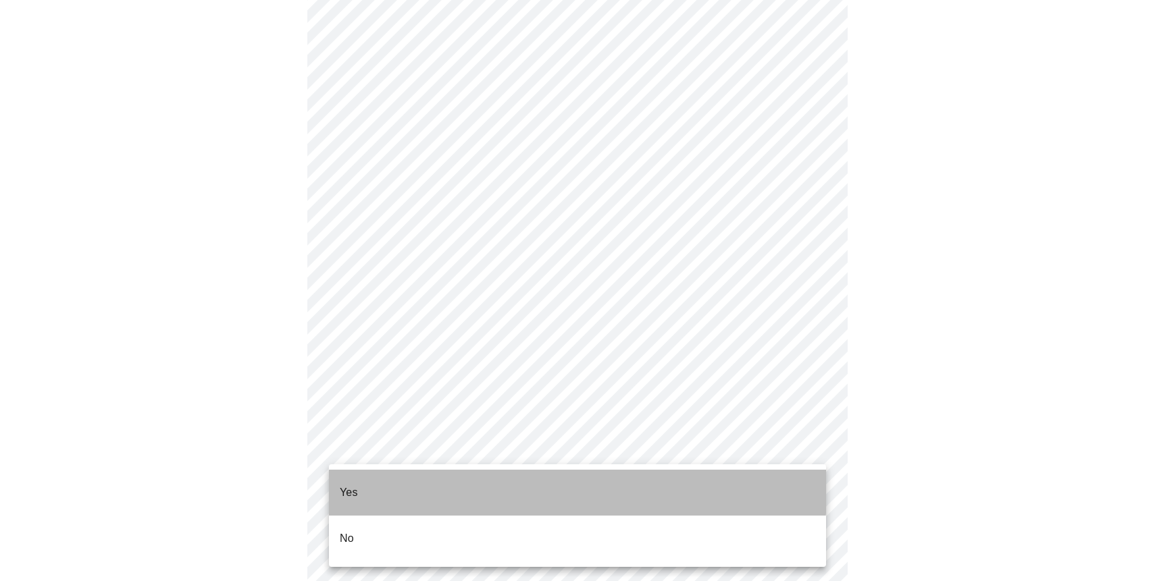
click at [352, 485] on p "Yes" at bounding box center [349, 493] width 18 height 16
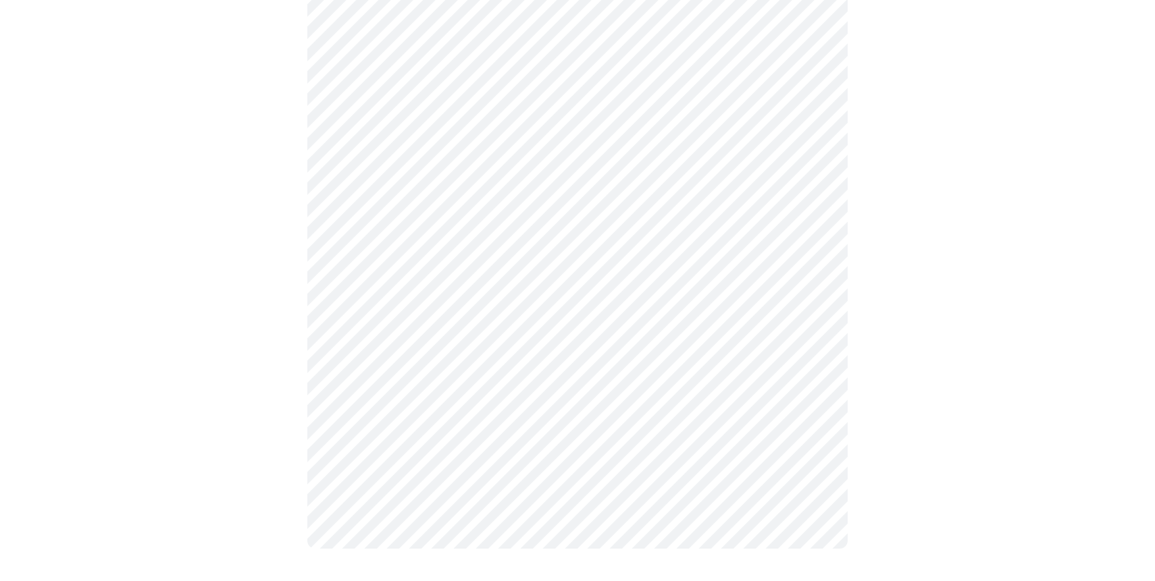
scroll to position [0, 0]
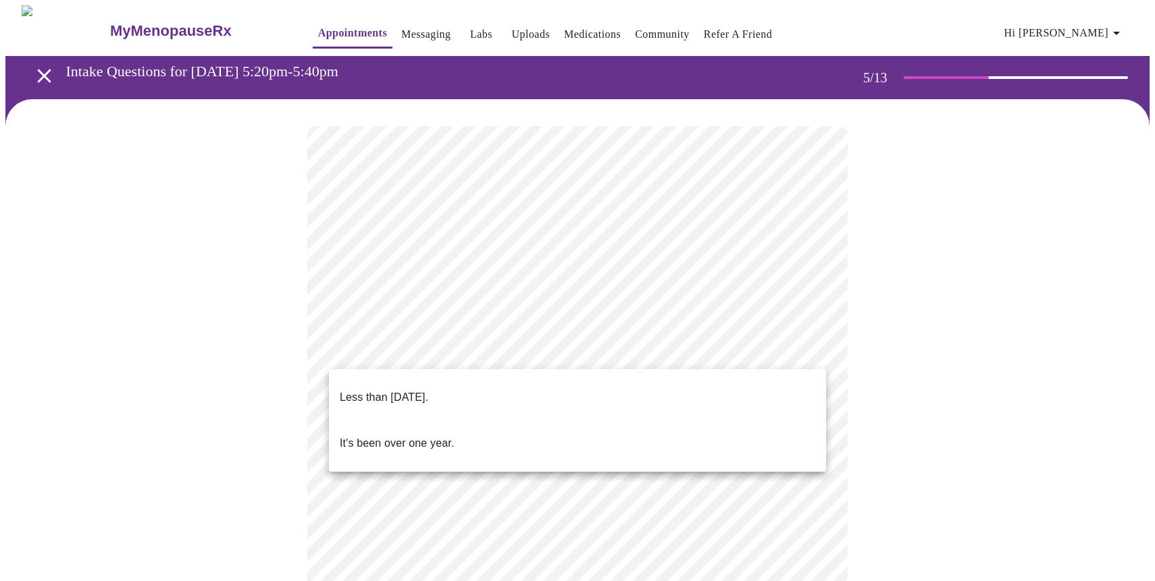
click at [630, 351] on body "MyMenopauseRx Appointments Messaging Labs Uploads Medications Community Refer a…" at bounding box center [577, 552] width 1144 height 1094
click at [550, 390] on li "Less than [DATE]." at bounding box center [577, 398] width 497 height 46
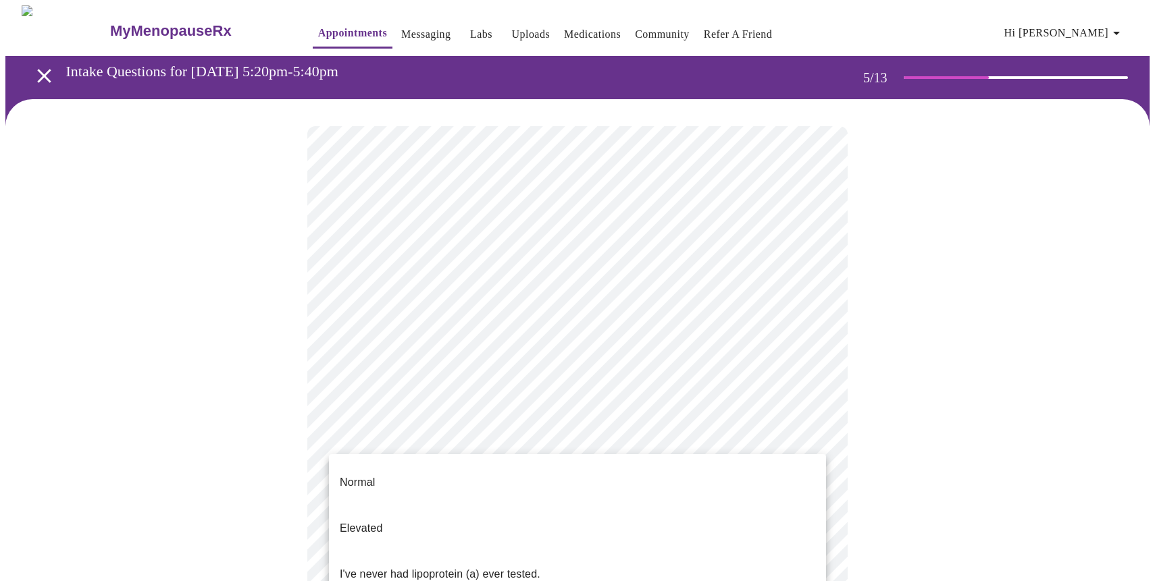
click at [427, 472] on body "MyMenopauseRx Appointments Messaging Labs Uploads Medications Community Refer a…" at bounding box center [577, 548] width 1144 height 1086
click at [957, 391] on div at bounding box center [577, 290] width 1155 height 581
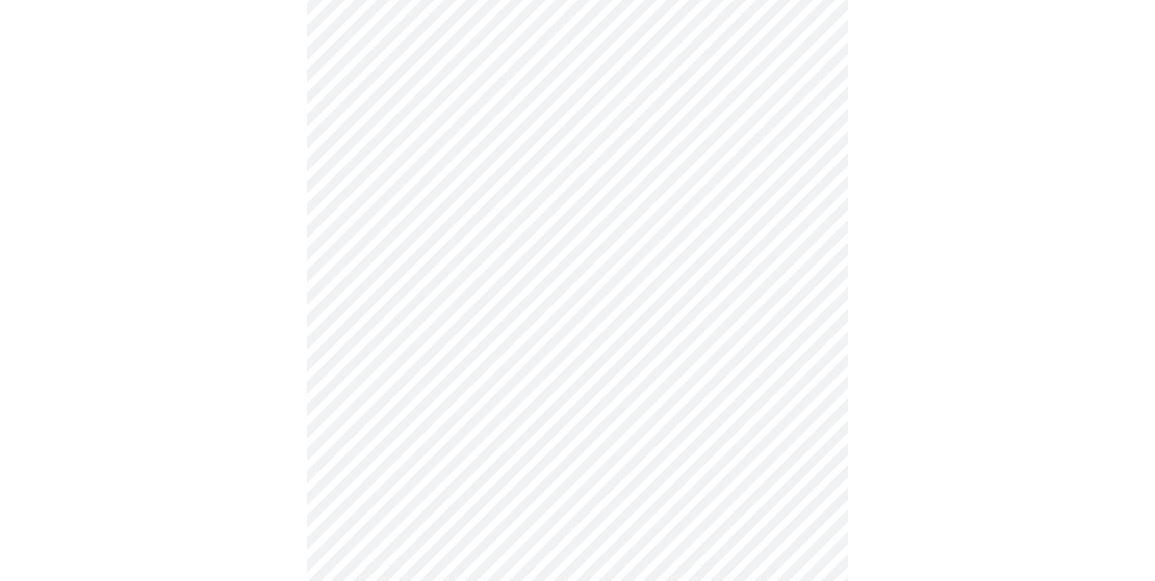
scroll to position [194, 0]
click at [644, 271] on body "MyMenopauseRx Appointments Messaging Labs Uploads Medications Community Refer a…" at bounding box center [577, 355] width 1144 height 1086
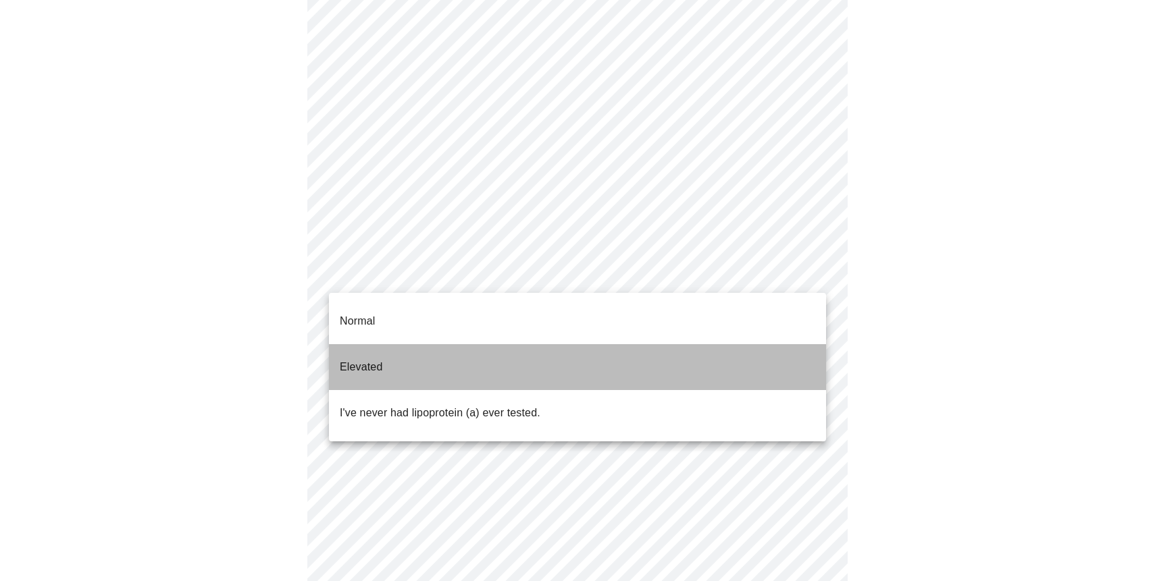
click at [390, 346] on li "Elevated" at bounding box center [577, 367] width 497 height 46
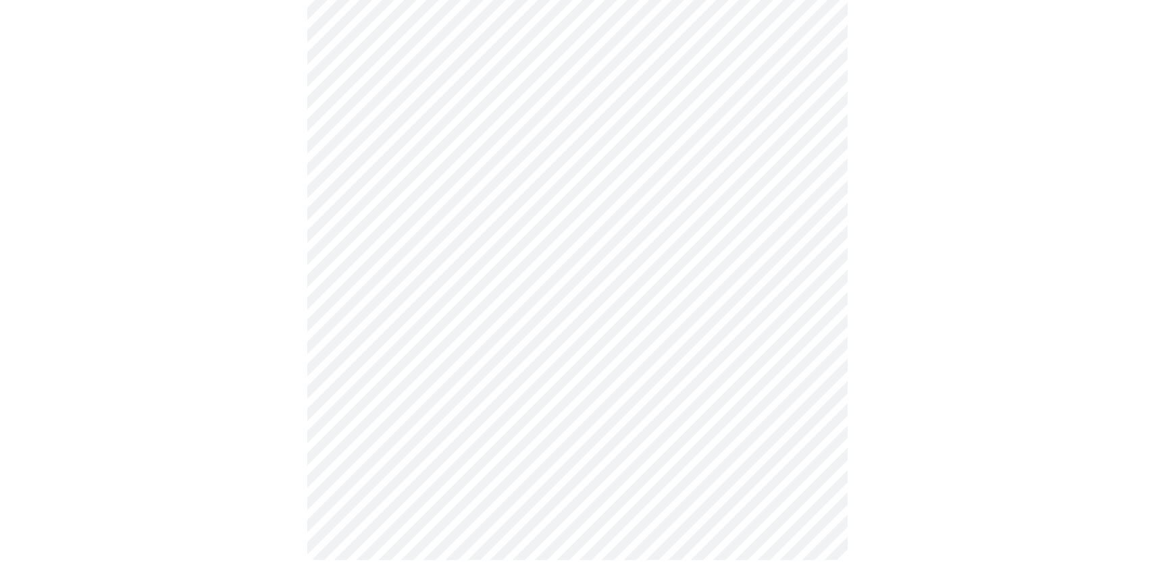
scroll to position [0, 0]
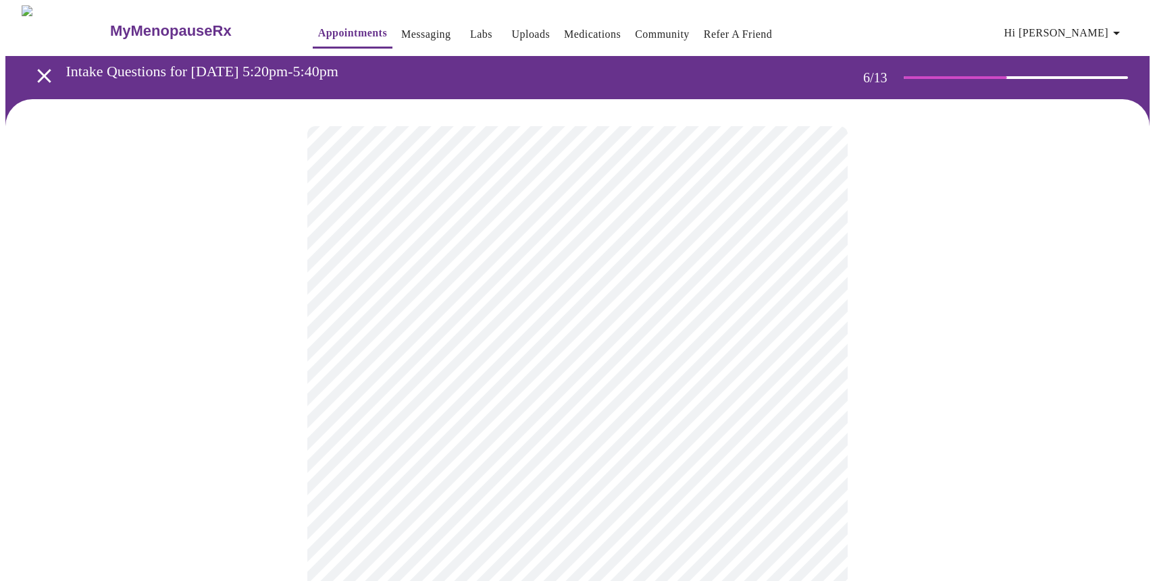
click at [370, 385] on body "MyMenopauseRx Appointments Messaging Labs Uploads Medications Community Refer a…" at bounding box center [577, 365] width 1144 height 721
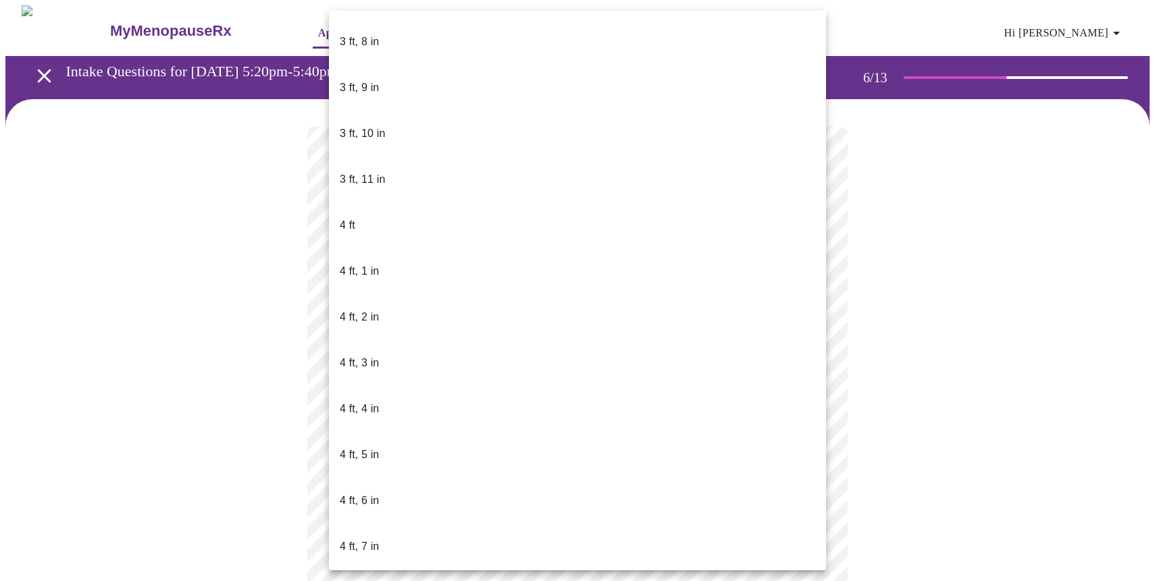
scroll to position [369, 0]
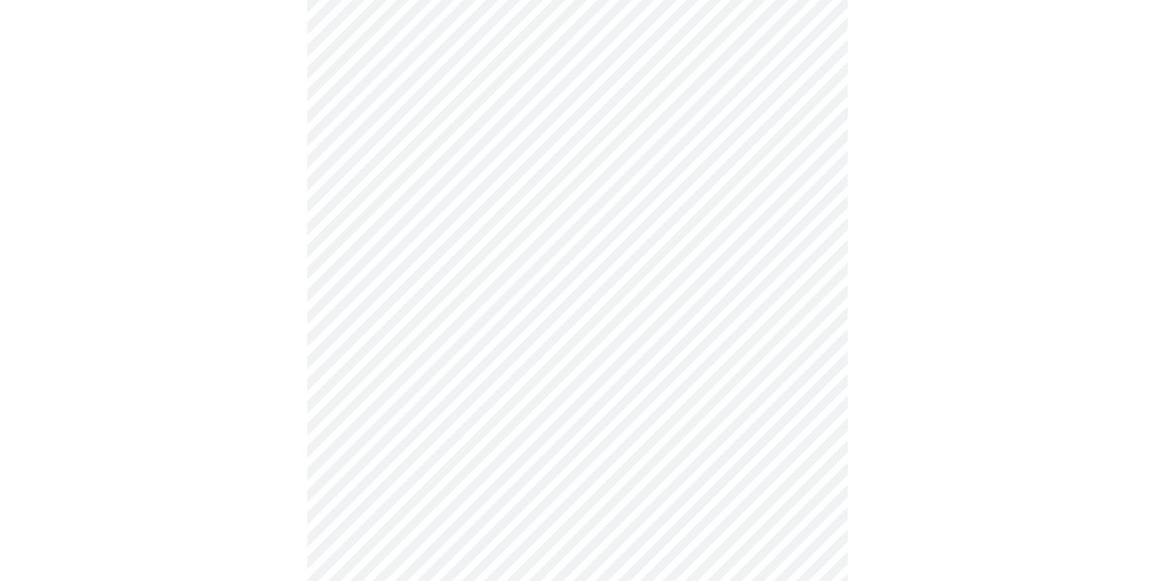
scroll to position [3435, 0]
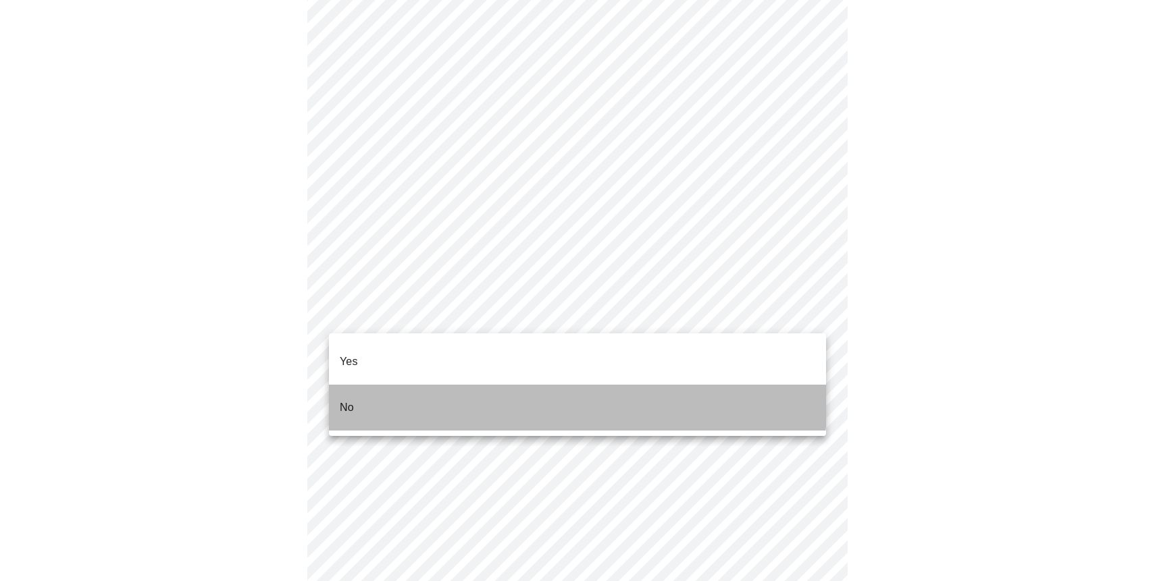
click at [377, 385] on li "No" at bounding box center [577, 408] width 497 height 46
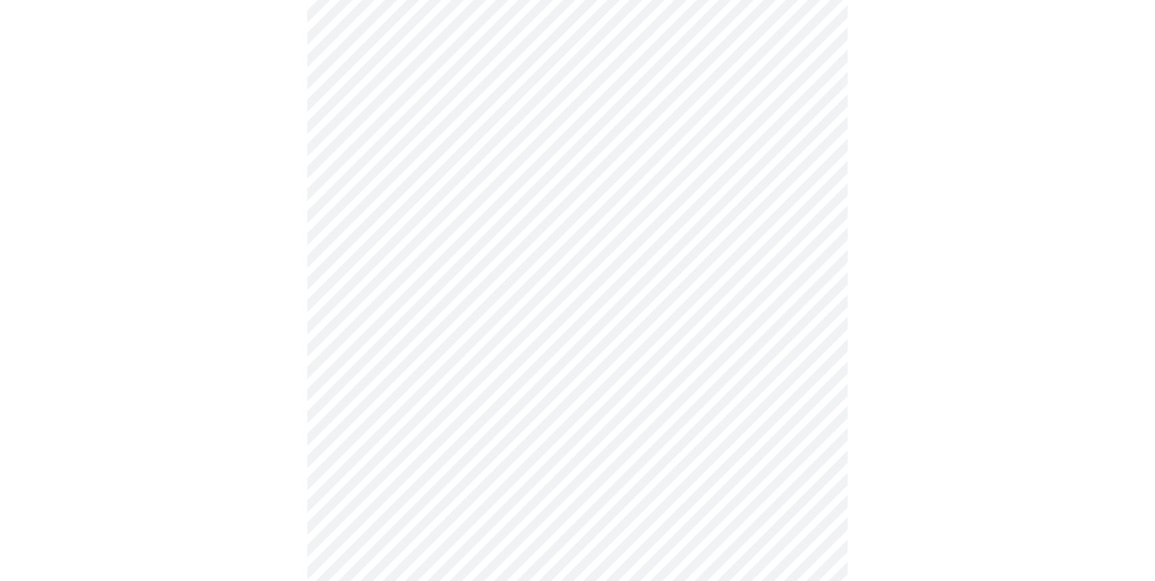
scroll to position [3570, 0]
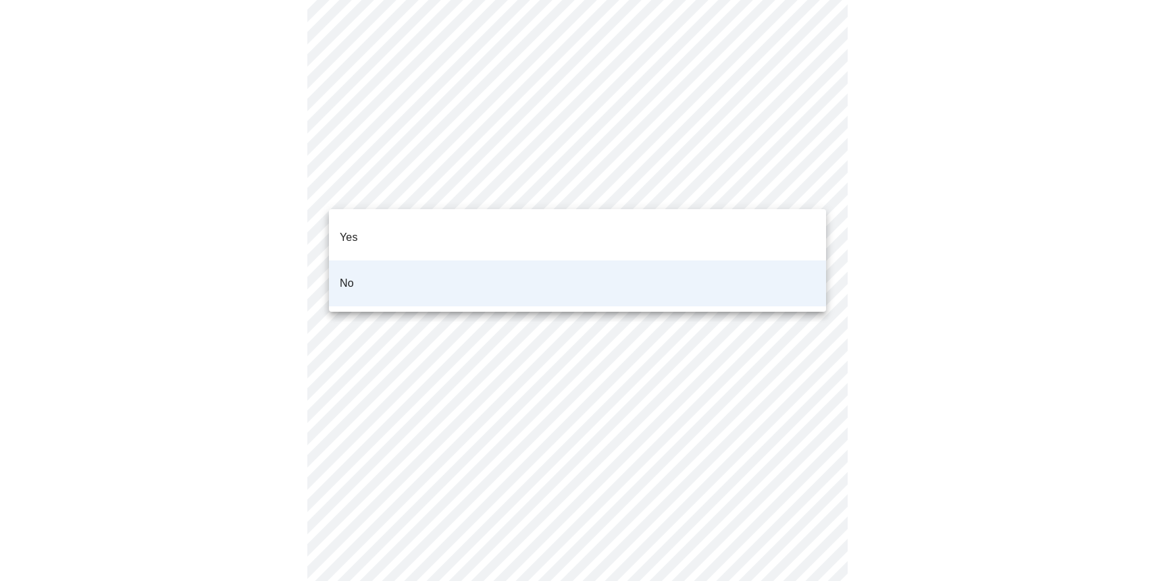
click at [378, 377] on div at bounding box center [577, 290] width 1155 height 581
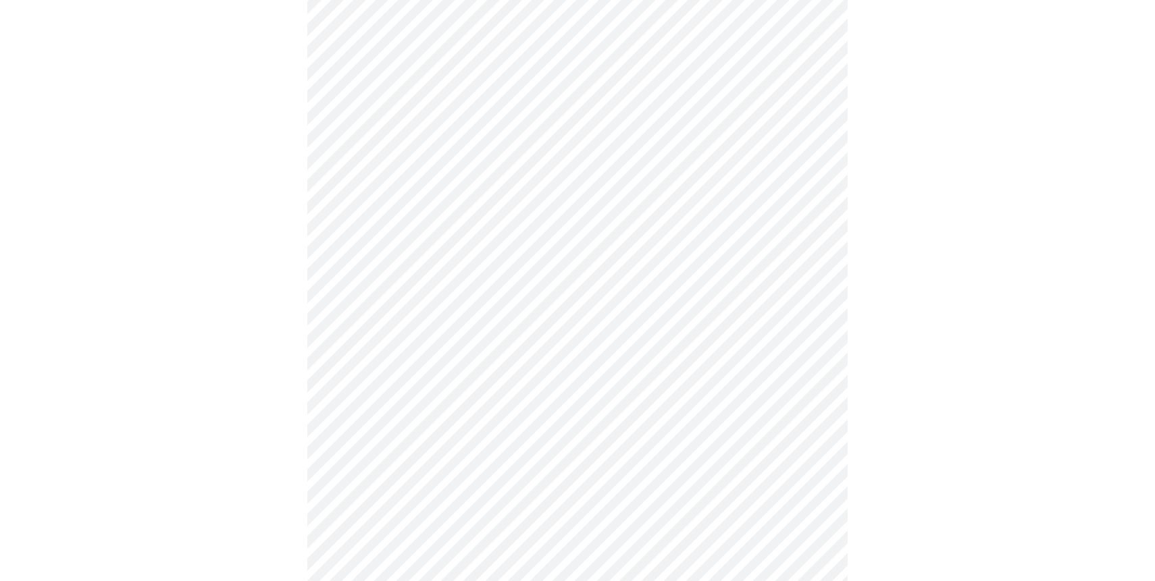
scroll to position [737, 0]
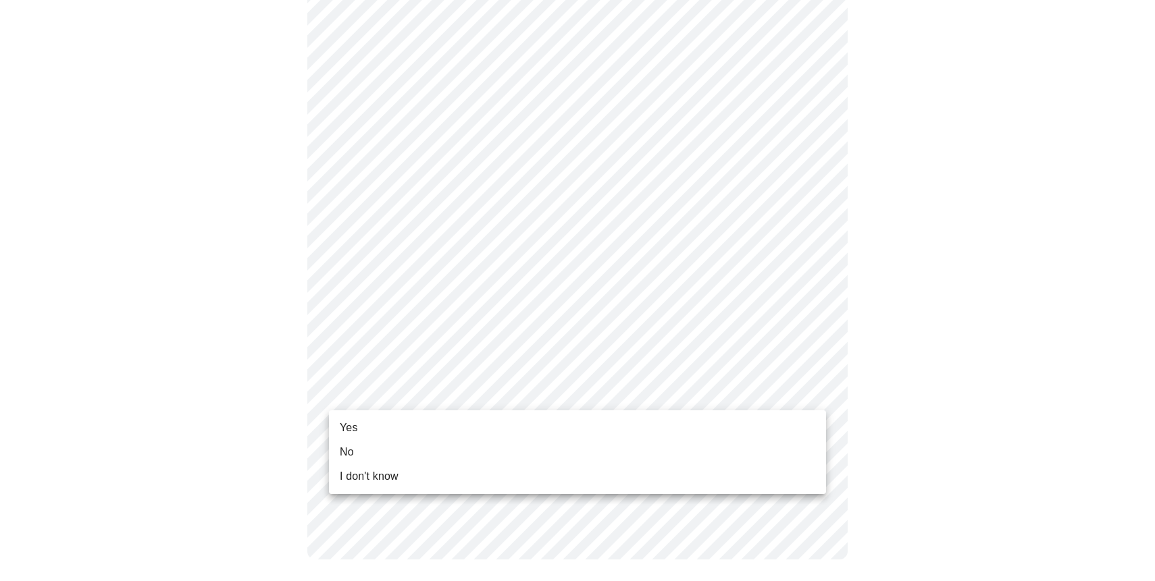
click at [354, 429] on span "Yes" at bounding box center [349, 428] width 18 height 16
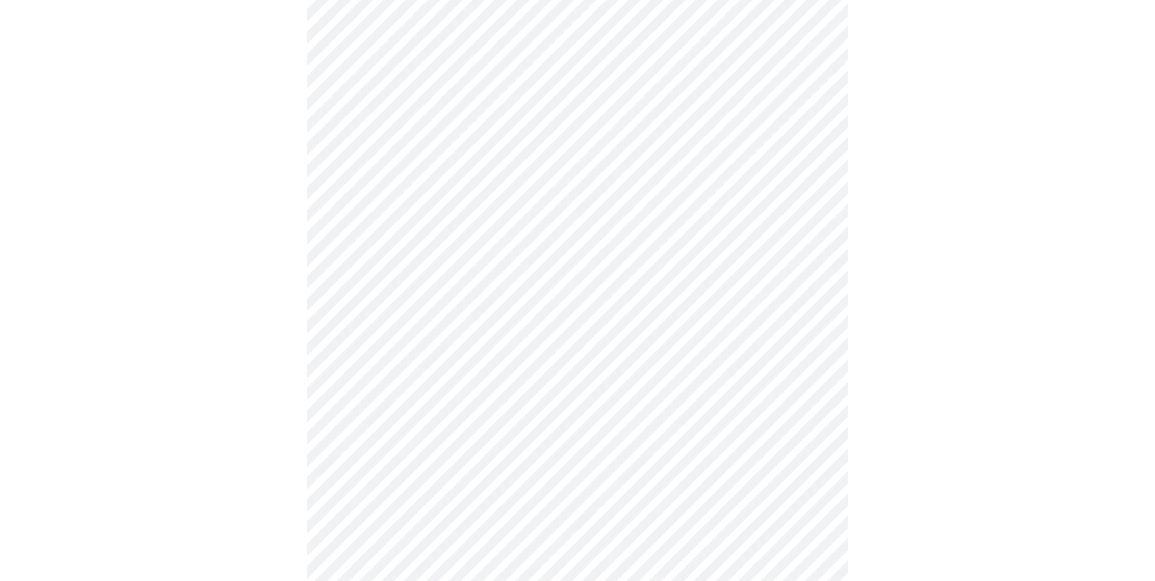
scroll to position [0, 0]
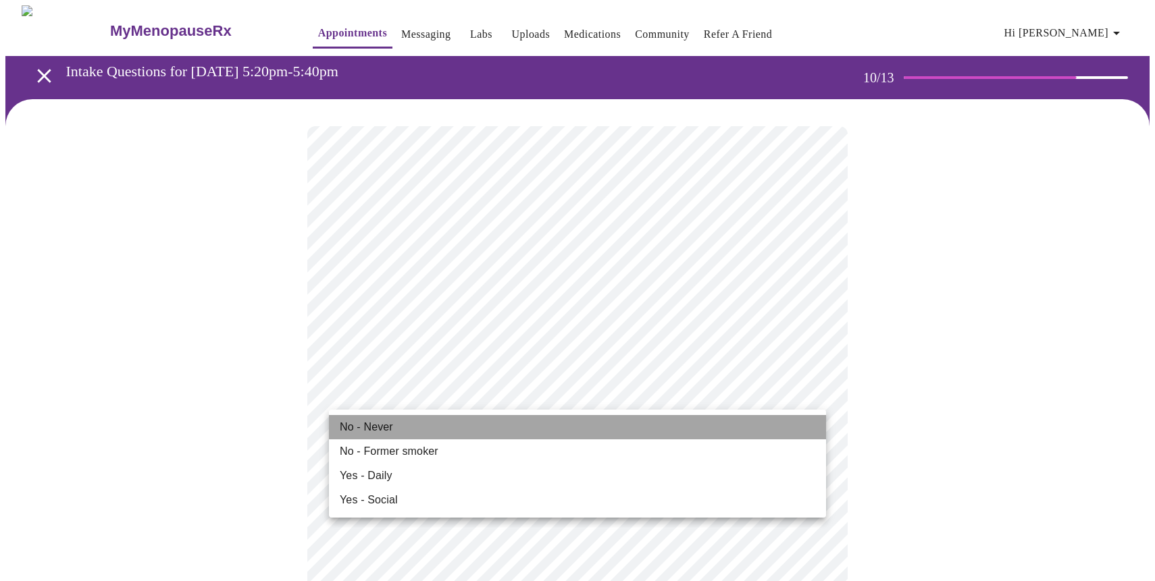
click at [394, 425] on li "No - Never" at bounding box center [577, 427] width 497 height 24
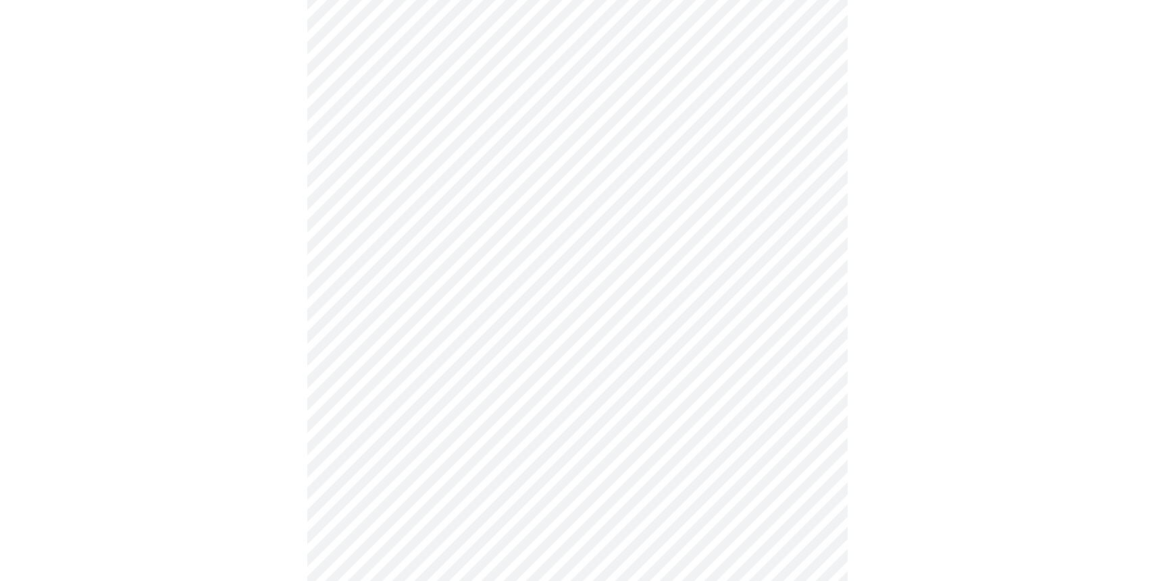
scroll to position [1026, 0]
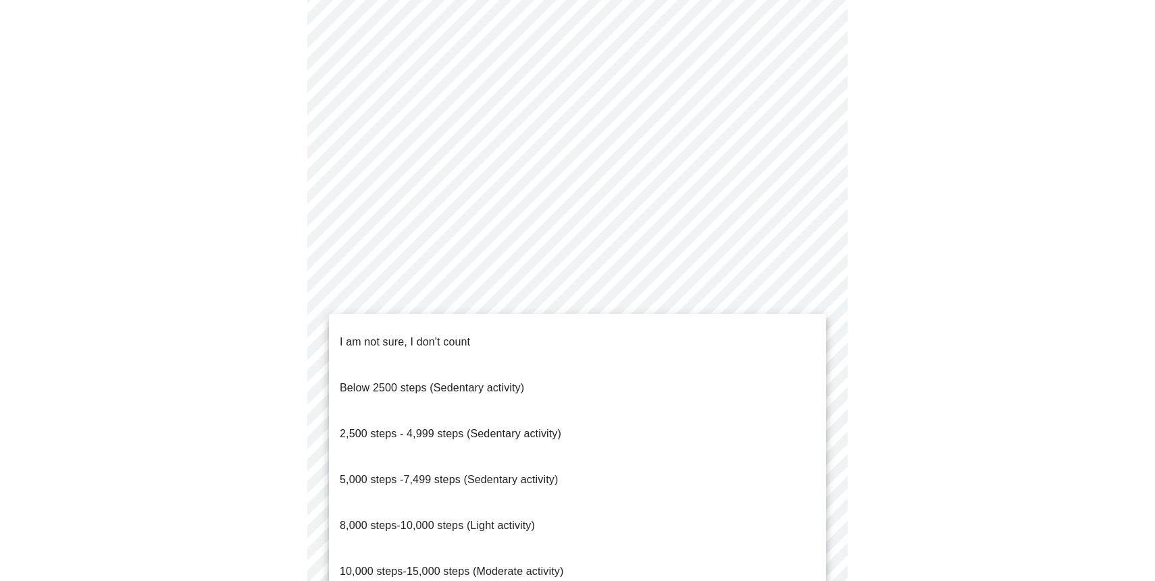
click at [383, 564] on p "10,000 steps-15,000 steps (Moderate activity)" at bounding box center [451, 572] width 223 height 16
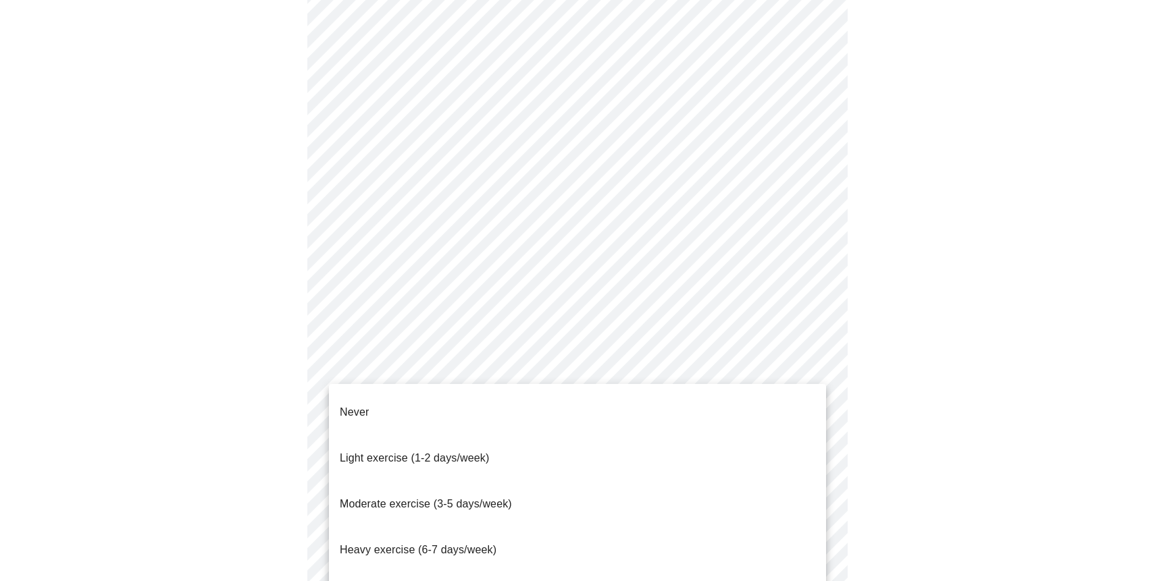
click at [390, 485] on span "Moderate exercise (3-5 days/week)" at bounding box center [426, 504] width 172 height 38
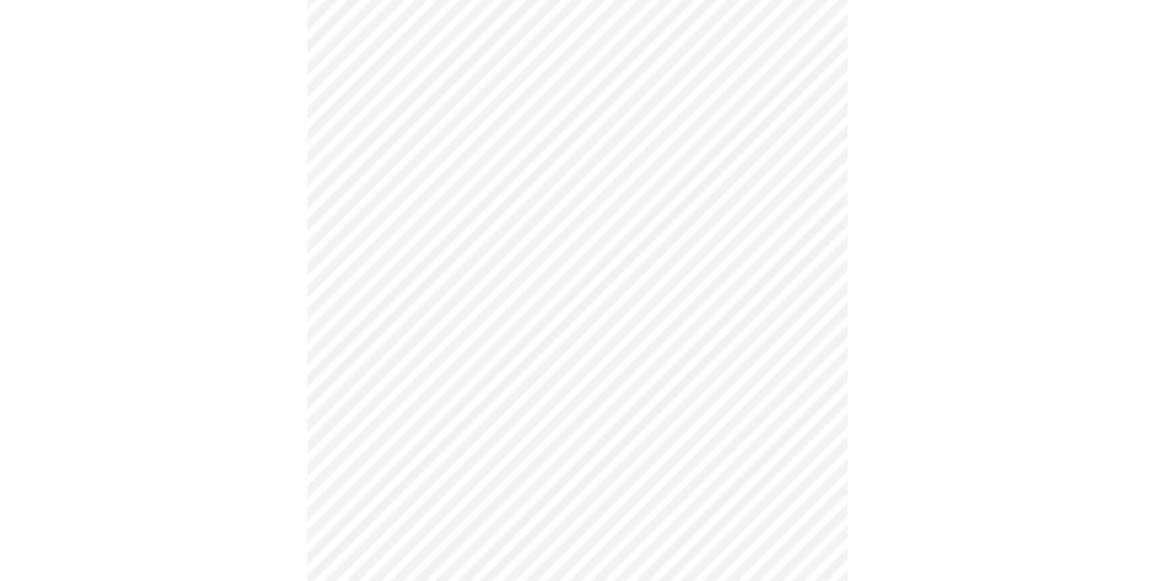
scroll to position [1156, 0]
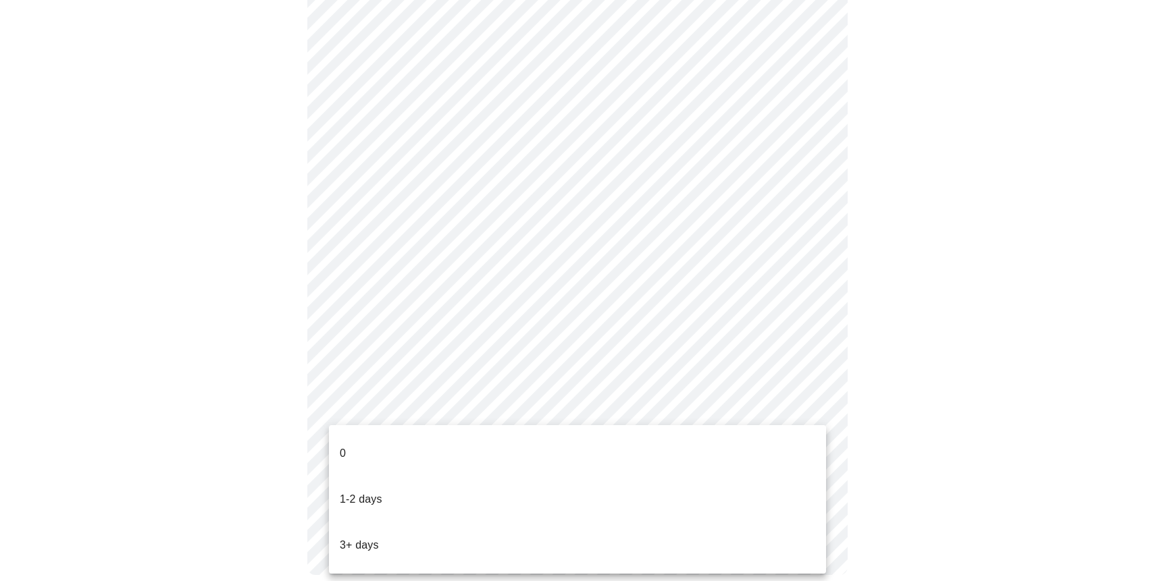
click at [355, 537] on p "3+ days" at bounding box center [359, 545] width 39 height 16
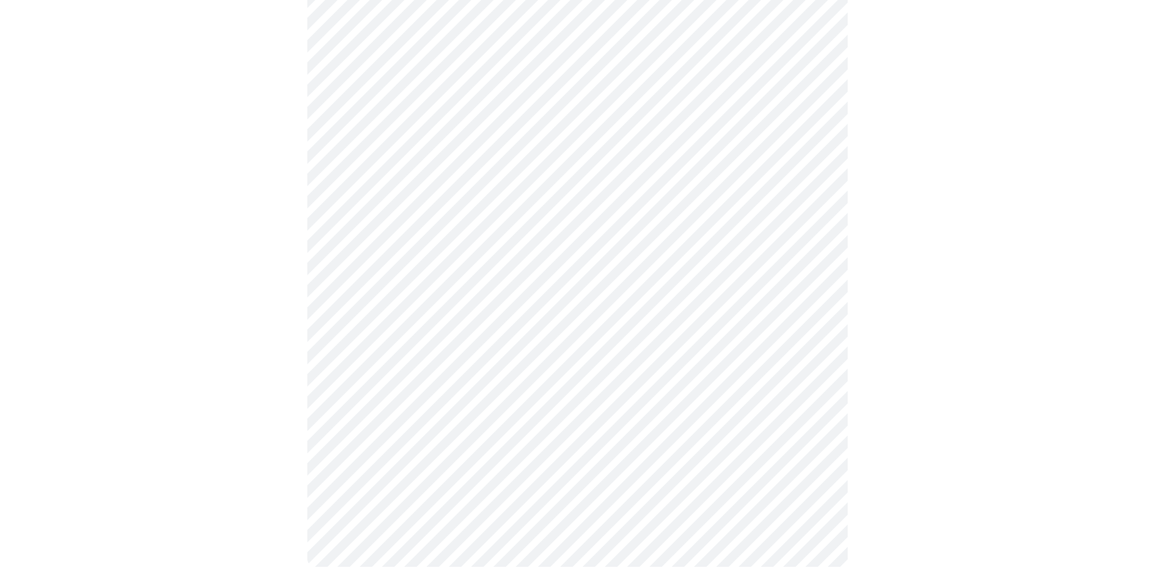
scroll to position [0, 0]
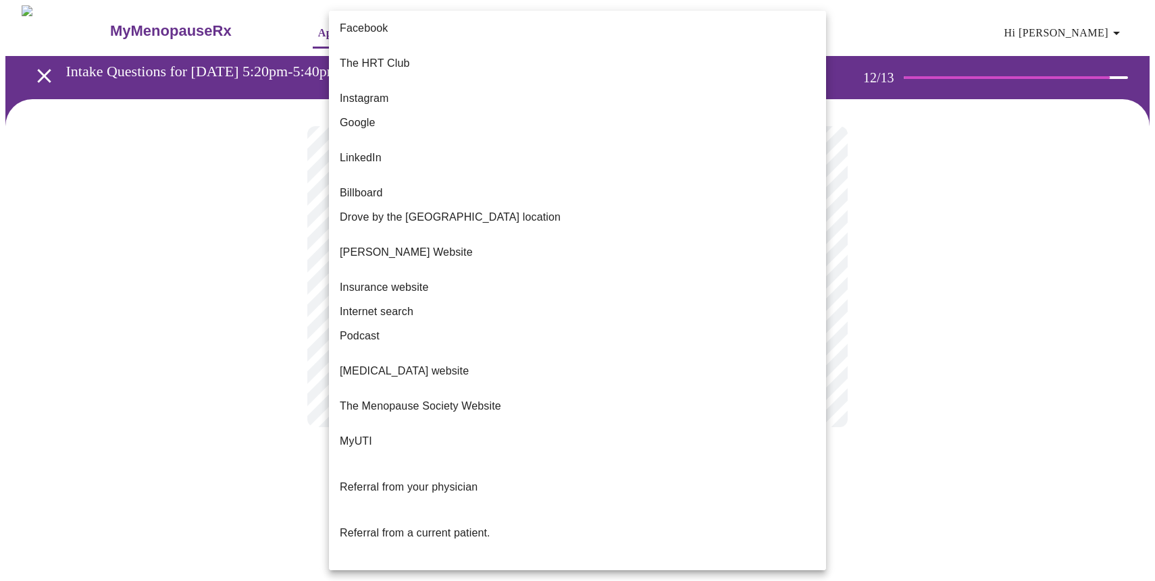
click at [819, 281] on body "MyMenopauseRx Appointments Messaging Labs Uploads Medications Community Refer a…" at bounding box center [577, 229] width 1144 height 449
click at [485, 113] on li "Google" at bounding box center [577, 123] width 497 height 24
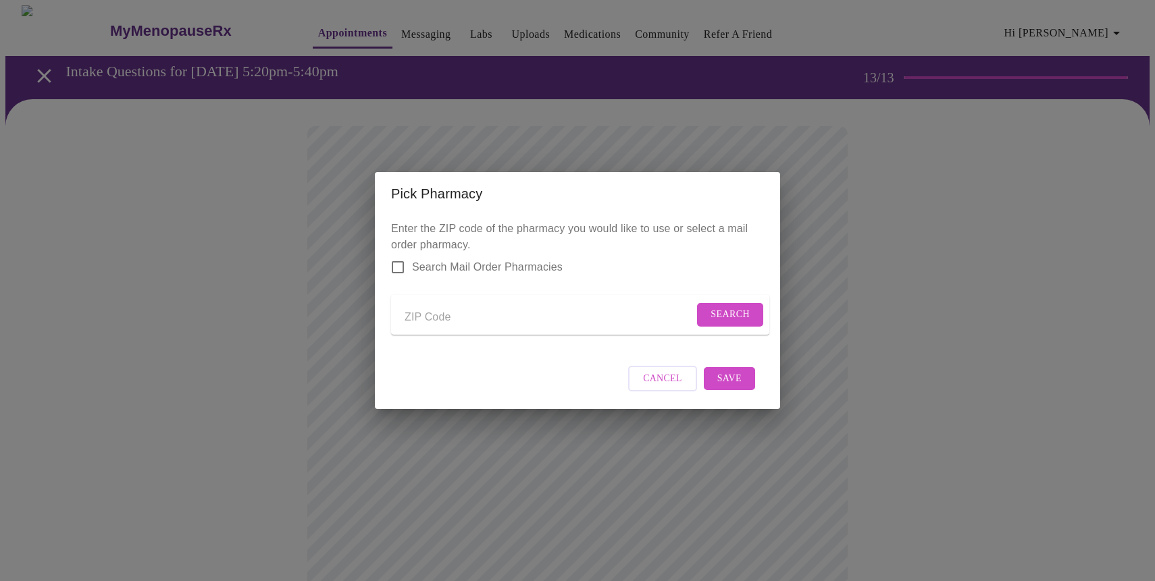
click at [413, 313] on input "Send a message to your care team" at bounding box center [548, 318] width 289 height 22
type input "33067"
click at [650, 388] on span "Cancel" at bounding box center [662, 379] width 39 height 17
click at [718, 307] on span "Search" at bounding box center [729, 315] width 39 height 17
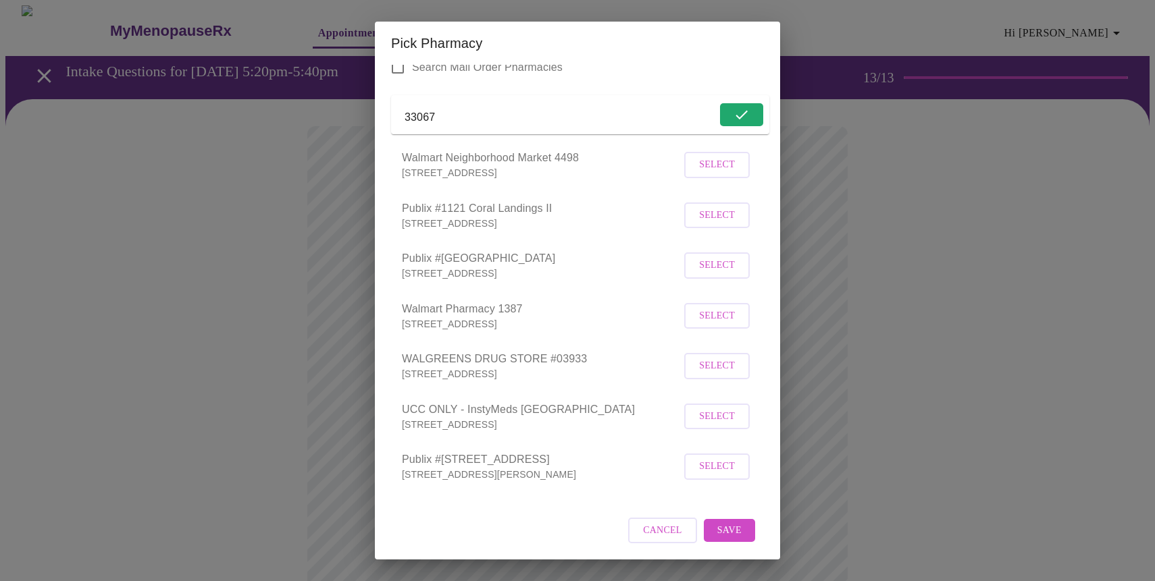
scroll to position [70, 0]
click at [486, 105] on input "33067" at bounding box center [548, 116] width 289 height 22
type input "33065"
click at [718, 105] on span "Search" at bounding box center [729, 113] width 39 height 17
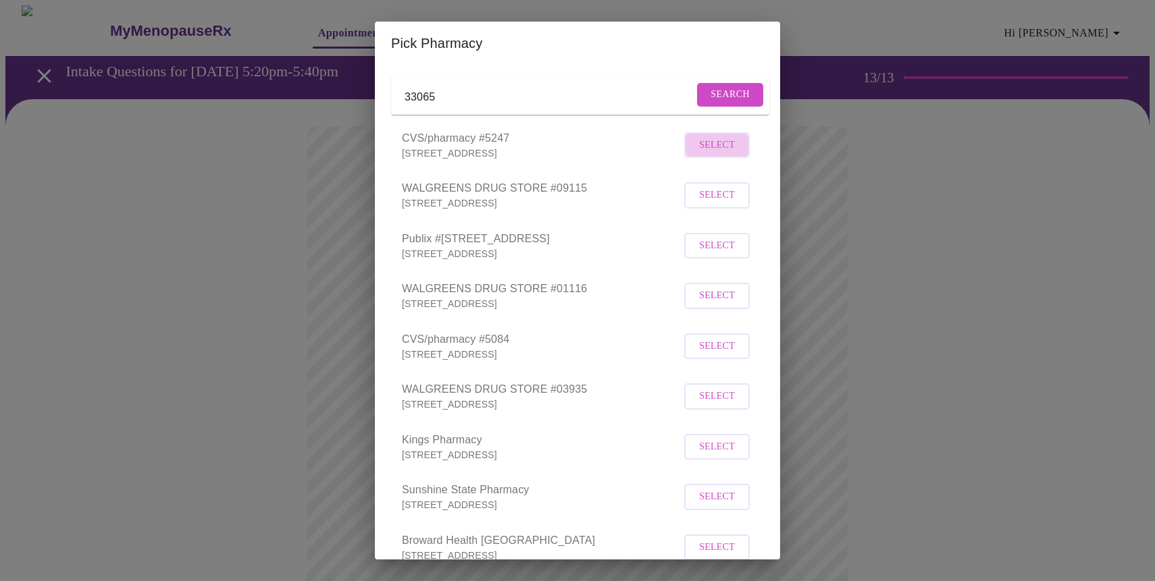
click at [708, 154] on span "Select" at bounding box center [717, 145] width 36 height 17
click at [847, 200] on div "Pick Pharmacy Enter the ZIP code of the pharmacy you would like to use or selec…" at bounding box center [577, 290] width 1155 height 581
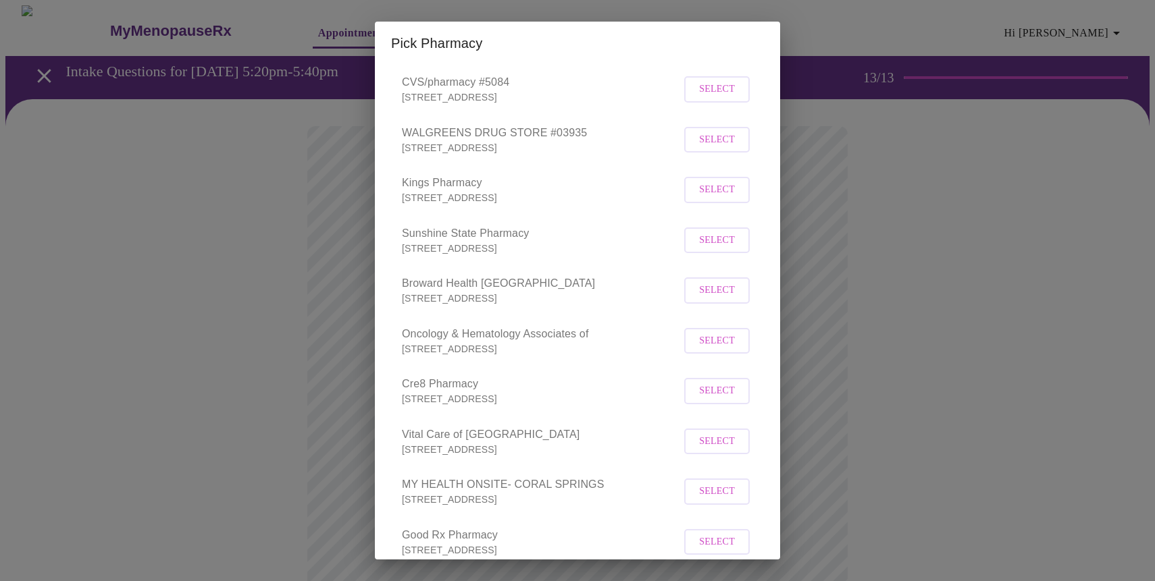
scroll to position [471, 0]
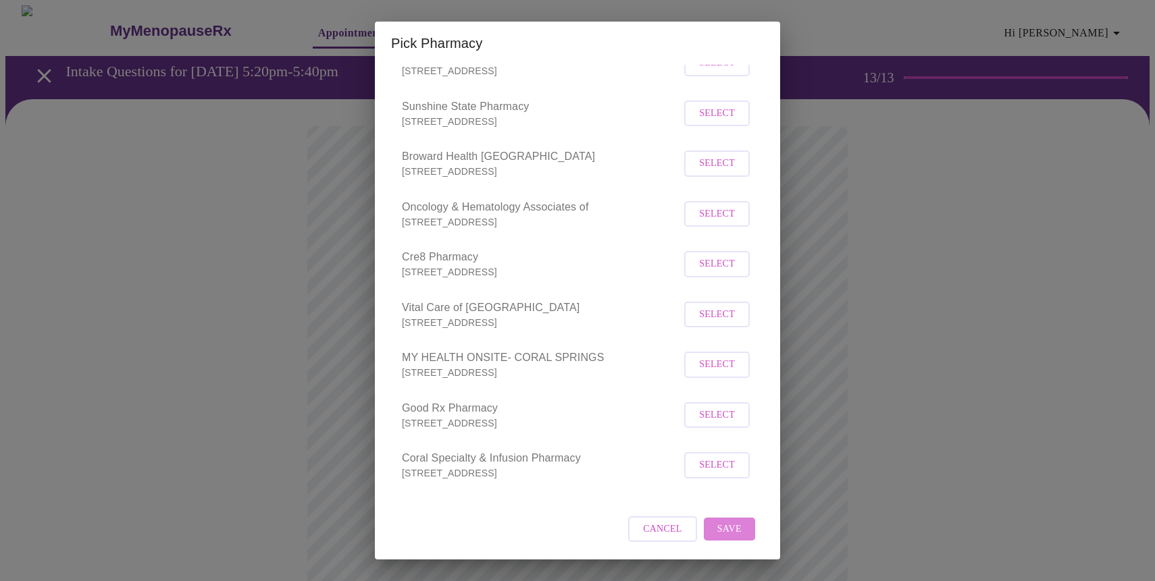
click at [718, 527] on span "Save" at bounding box center [729, 529] width 24 height 17
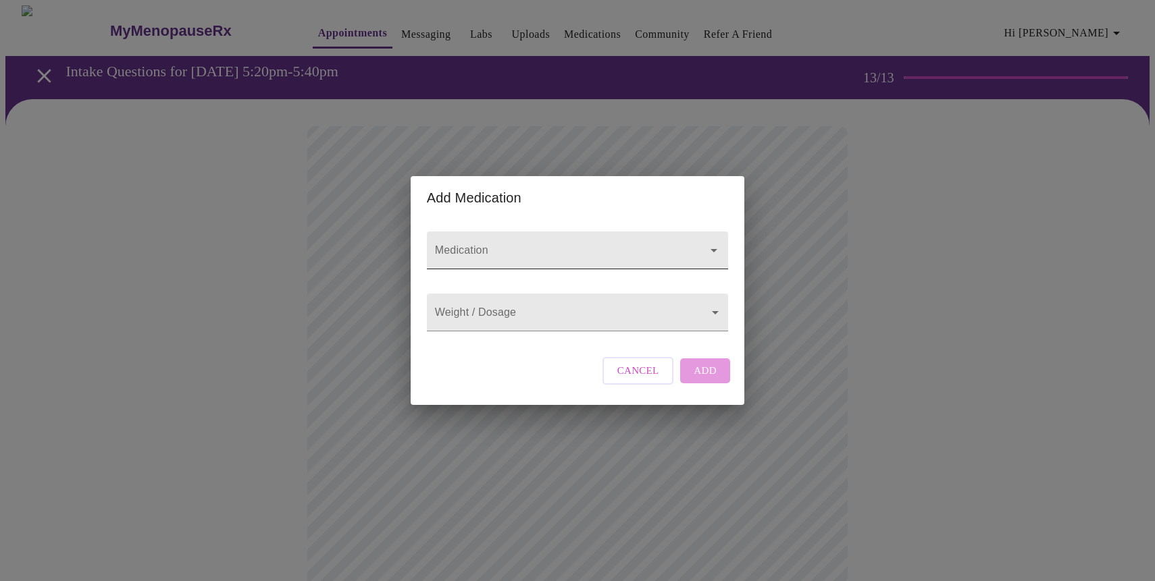
click at [494, 244] on input "Medication" at bounding box center [558, 256] width 252 height 25
type input "[MEDICAL_DATA]"
click at [496, 317] on body "MyMenopauseRx Appointments Messaging Labs Uploads Medications Community Refer a…" at bounding box center [577, 512] width 1144 height 1015
click at [498, 321] on div at bounding box center [577, 290] width 1155 height 581
click at [512, 320] on body "MyMenopauseRx Appointments Messaging Labs Uploads Medications Community Refer a…" at bounding box center [577, 512] width 1144 height 1015
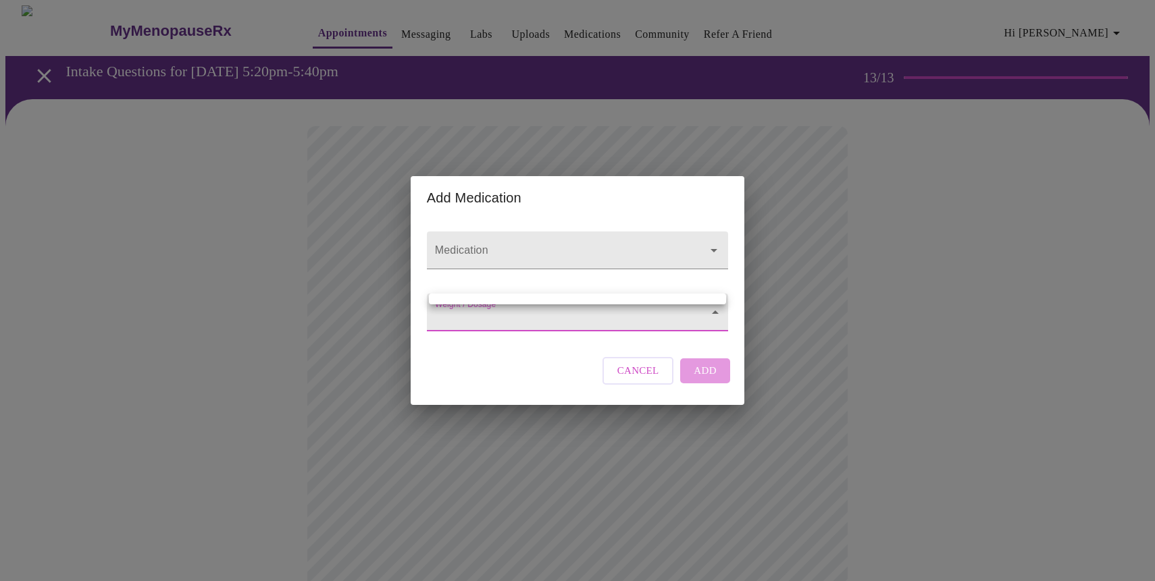
click at [715, 315] on div at bounding box center [577, 290] width 1155 height 581
click at [636, 244] on input "Medication" at bounding box center [558, 256] width 252 height 25
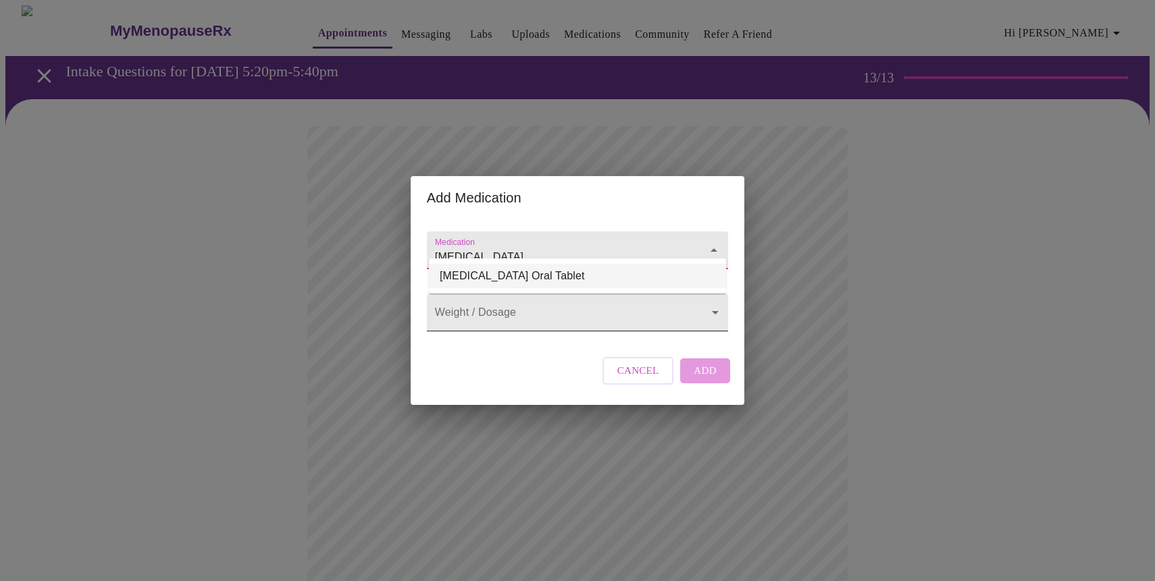
type input "[MEDICAL_DATA]"
click at [715, 311] on body "MyMenopauseRx Appointments Messaging Labs Uploads Medications Community Refer a…" at bounding box center [577, 512] width 1144 height 1015
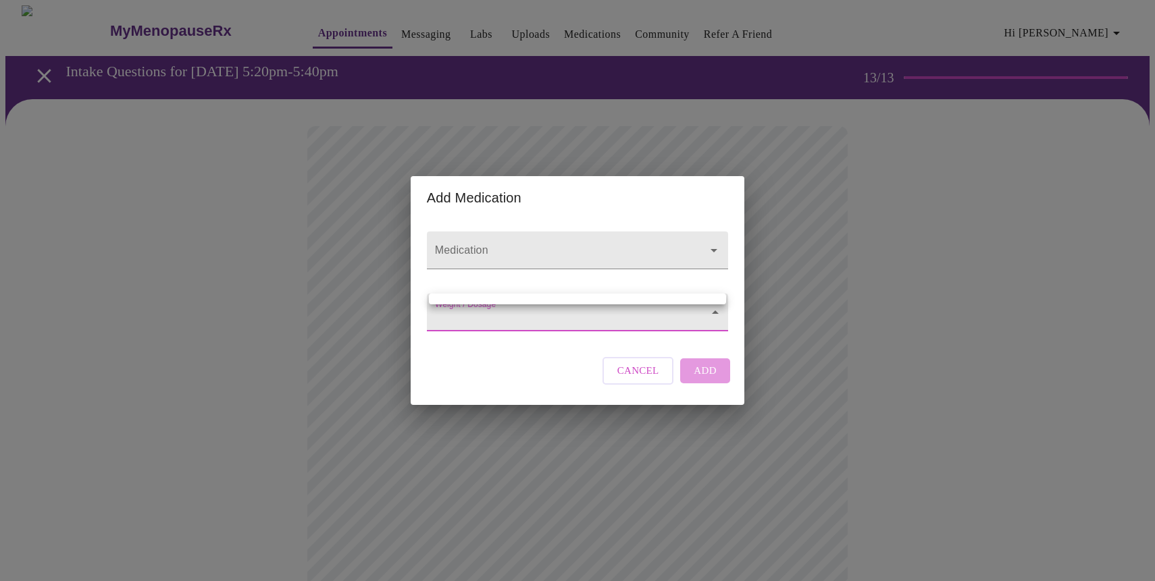
click at [680, 282] on div at bounding box center [577, 290] width 1155 height 581
click at [487, 311] on body "MyMenopauseRx Appointments Messaging Labs Uploads Medications Community Refer a…" at bounding box center [577, 512] width 1144 height 1015
click at [538, 373] on div at bounding box center [577, 290] width 1155 height 581
click at [628, 379] on span "Cancel" at bounding box center [638, 371] width 42 height 18
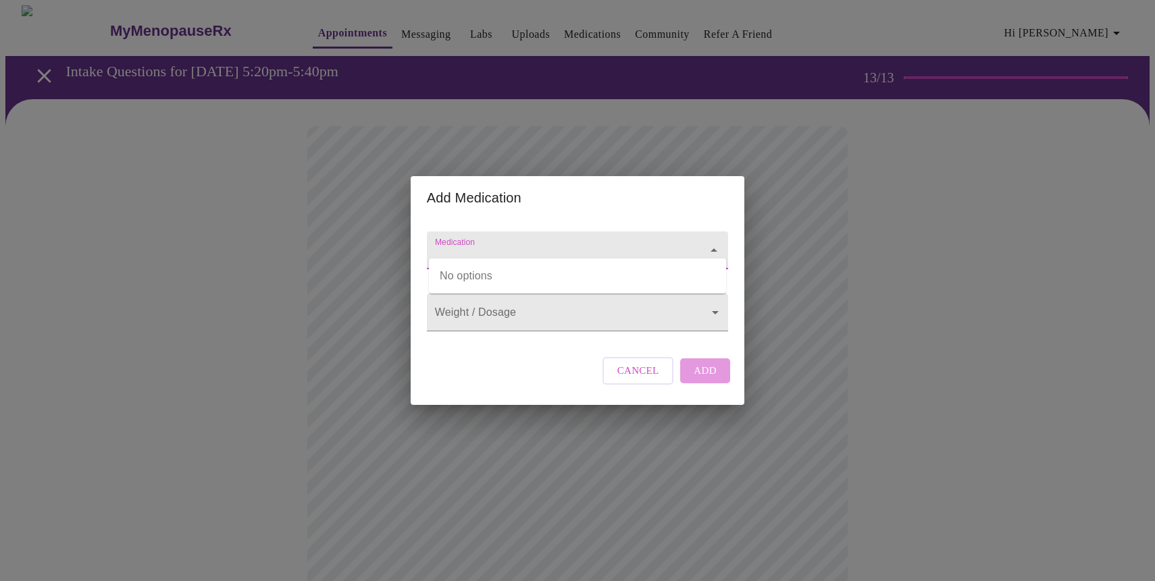
click at [501, 246] on input "Medication" at bounding box center [558, 256] width 252 height 25
type input "[MEDICAL_DATA]"
click at [560, 309] on body "MyMenopauseRx Appointments Messaging Labs Uploads Medications Community Refer a…" at bounding box center [577, 512] width 1144 height 1015
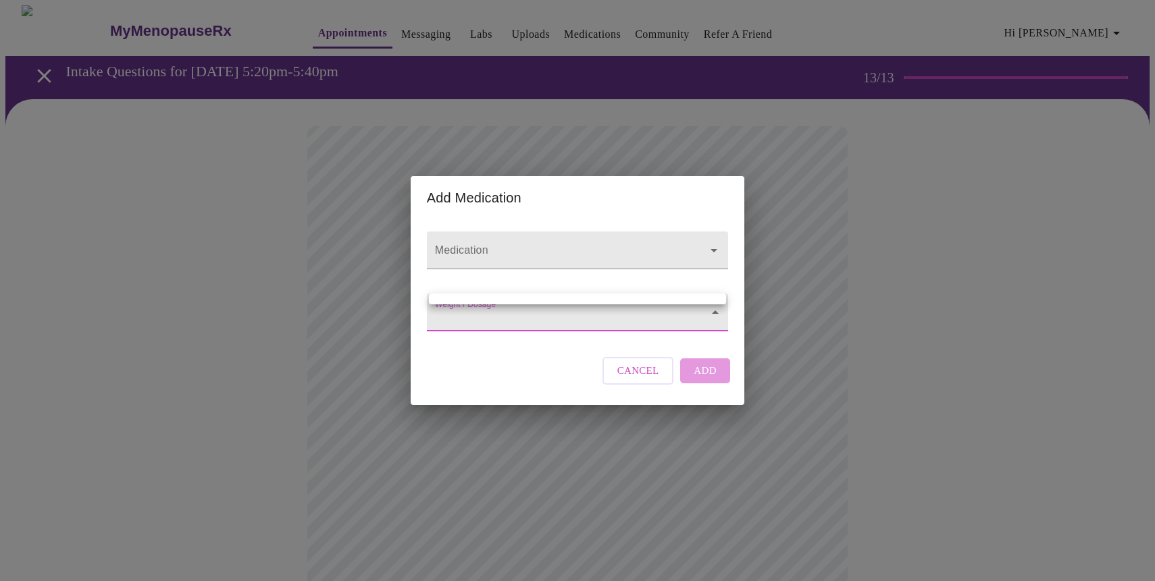
click at [658, 384] on div at bounding box center [577, 290] width 1155 height 581
click at [658, 379] on span "Cancel" at bounding box center [638, 371] width 42 height 18
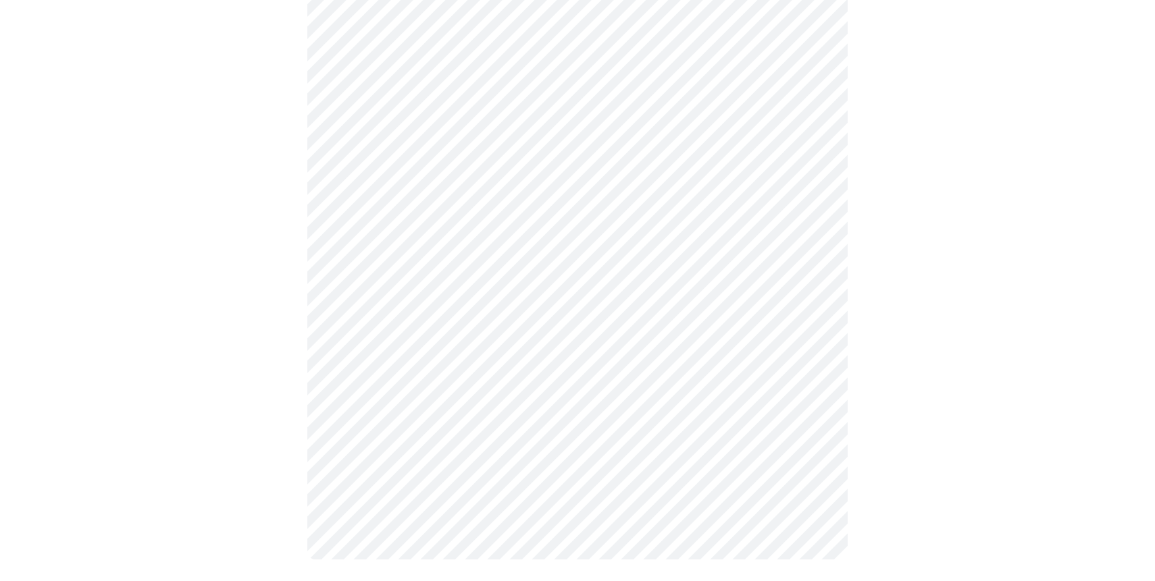
scroll to position [0, 0]
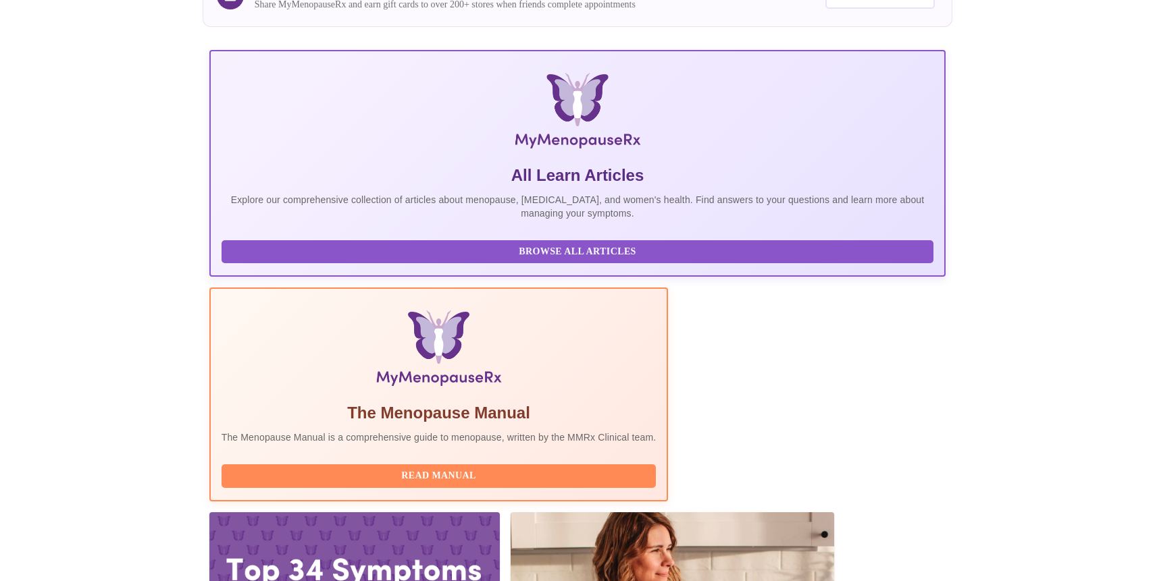
scroll to position [157, 0]
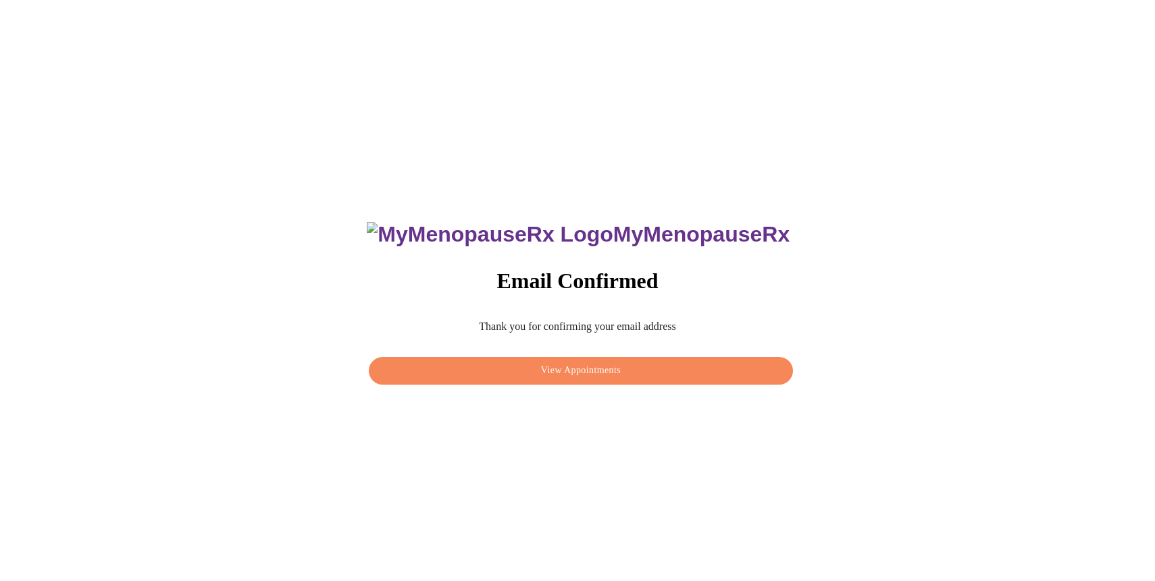
click at [572, 363] on span "View Appointments" at bounding box center [580, 371] width 393 height 17
